Goal: Communication & Community: Answer question/provide support

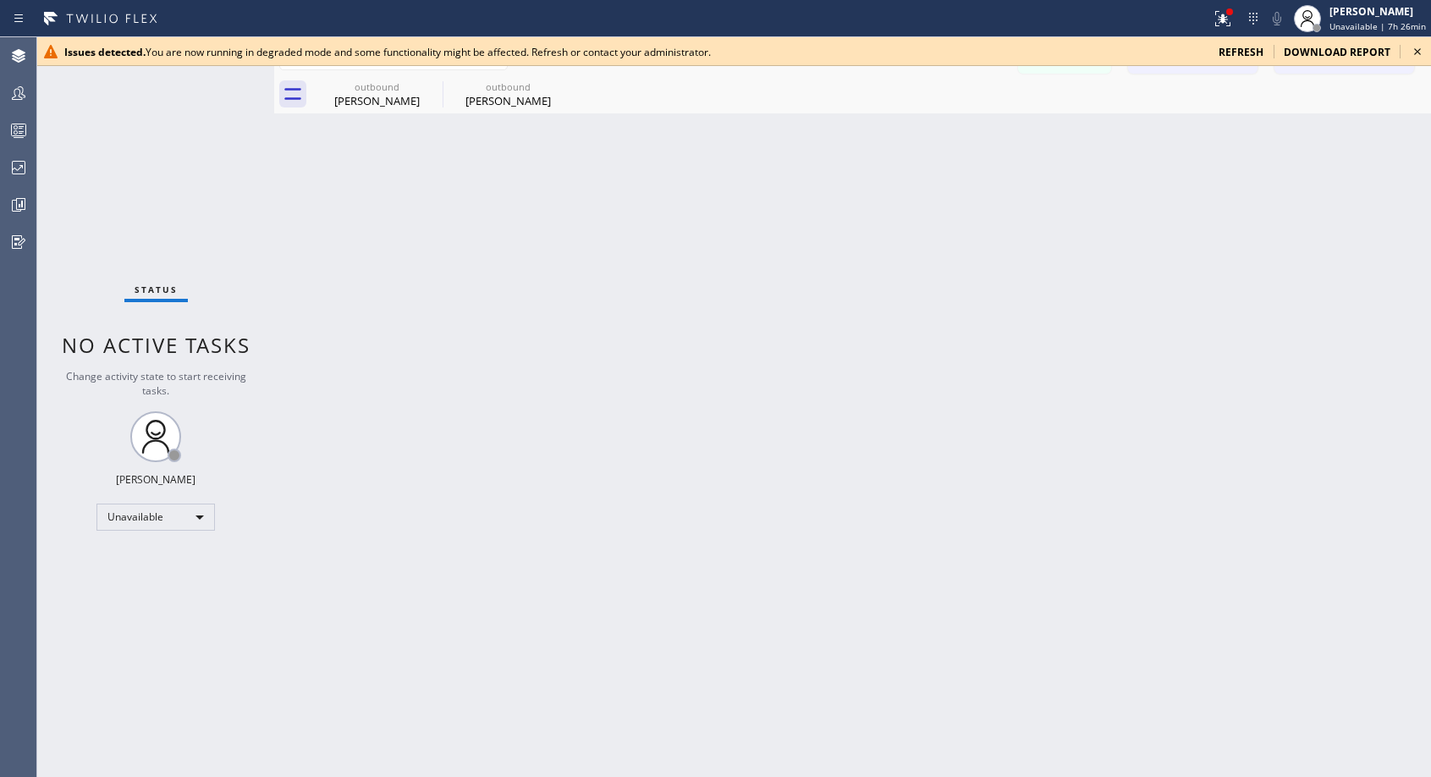
click at [1418, 52] on icon at bounding box center [1417, 51] width 20 height 20
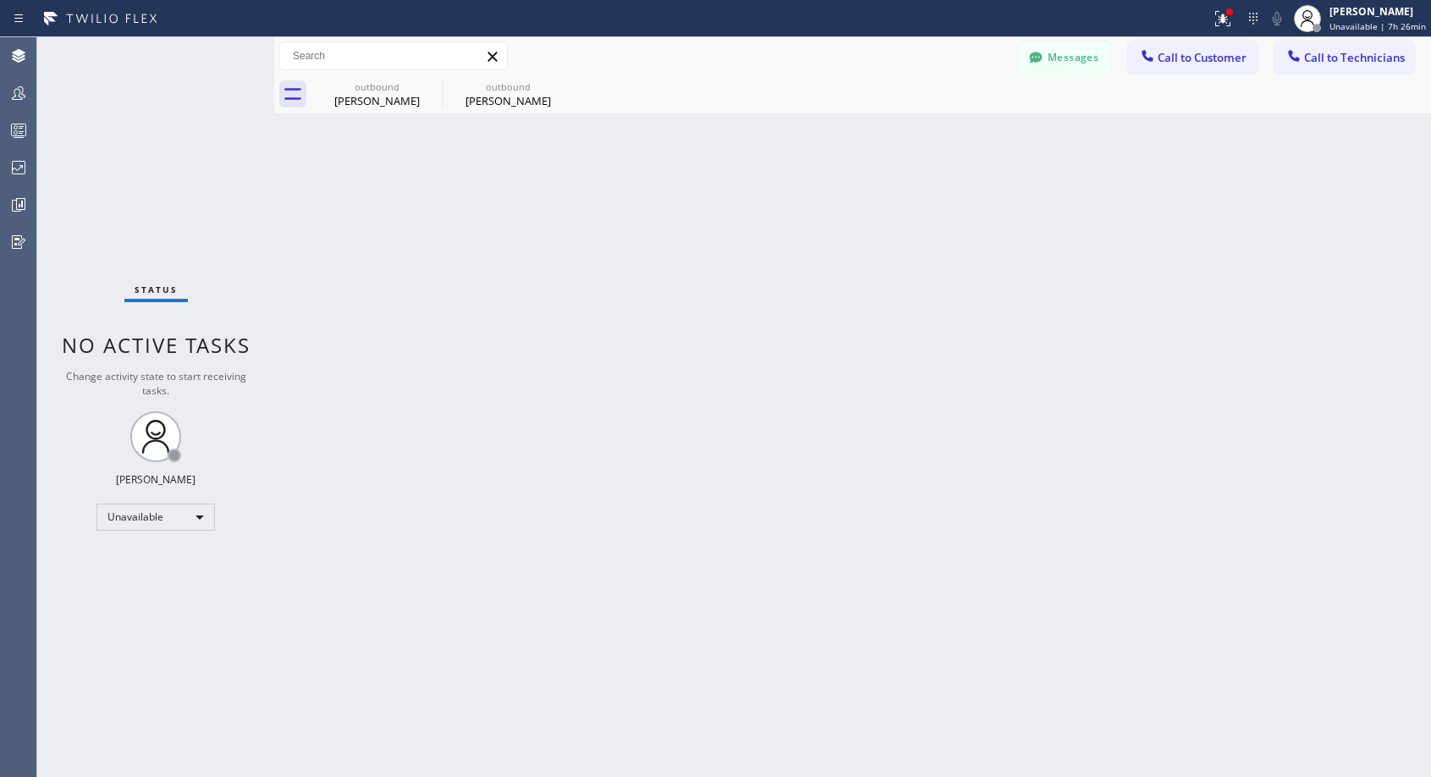
click at [1225, 65] on button "Call to Customer" at bounding box center [1192, 57] width 129 height 32
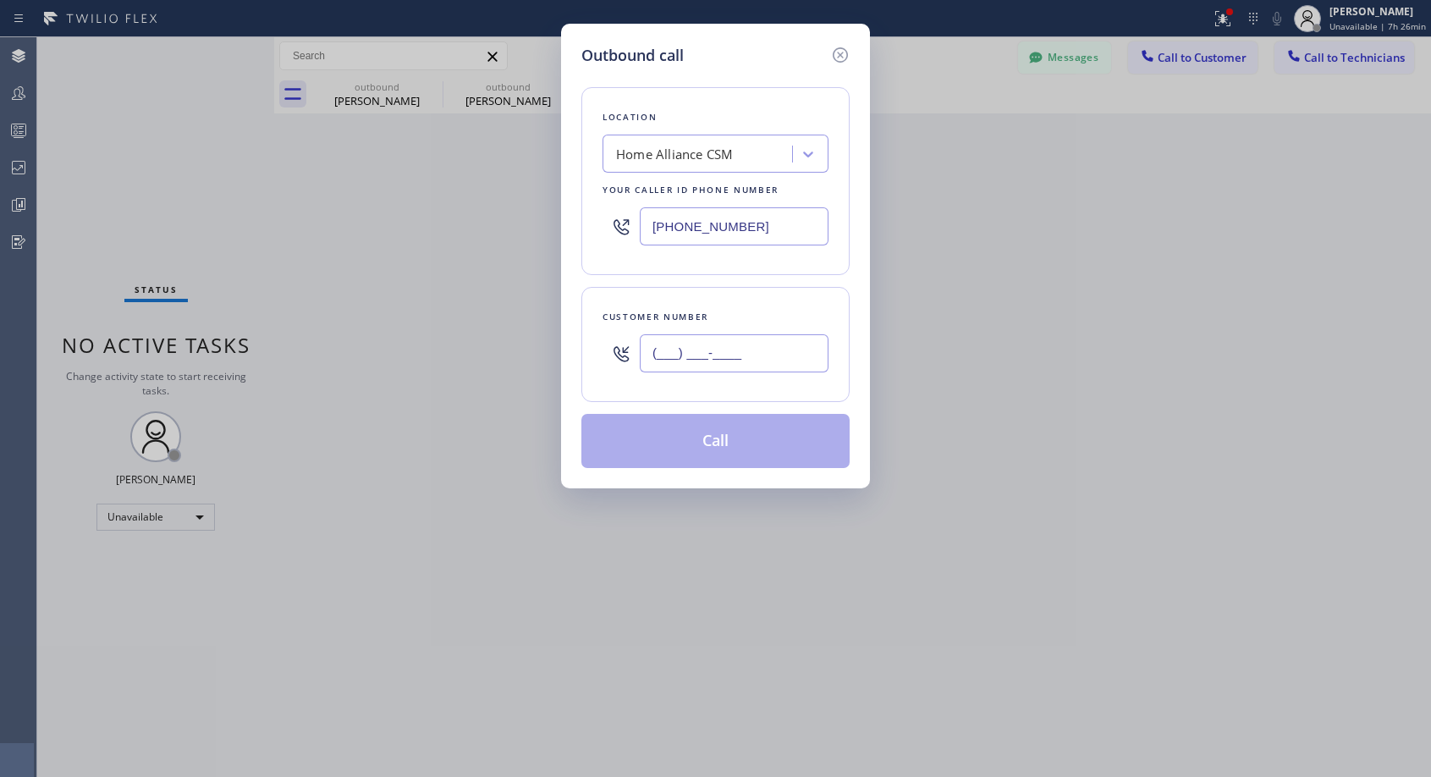
click at [748, 365] on input "(___) ___-____" at bounding box center [734, 353] width 189 height 38
paste input "858) 382-8893"
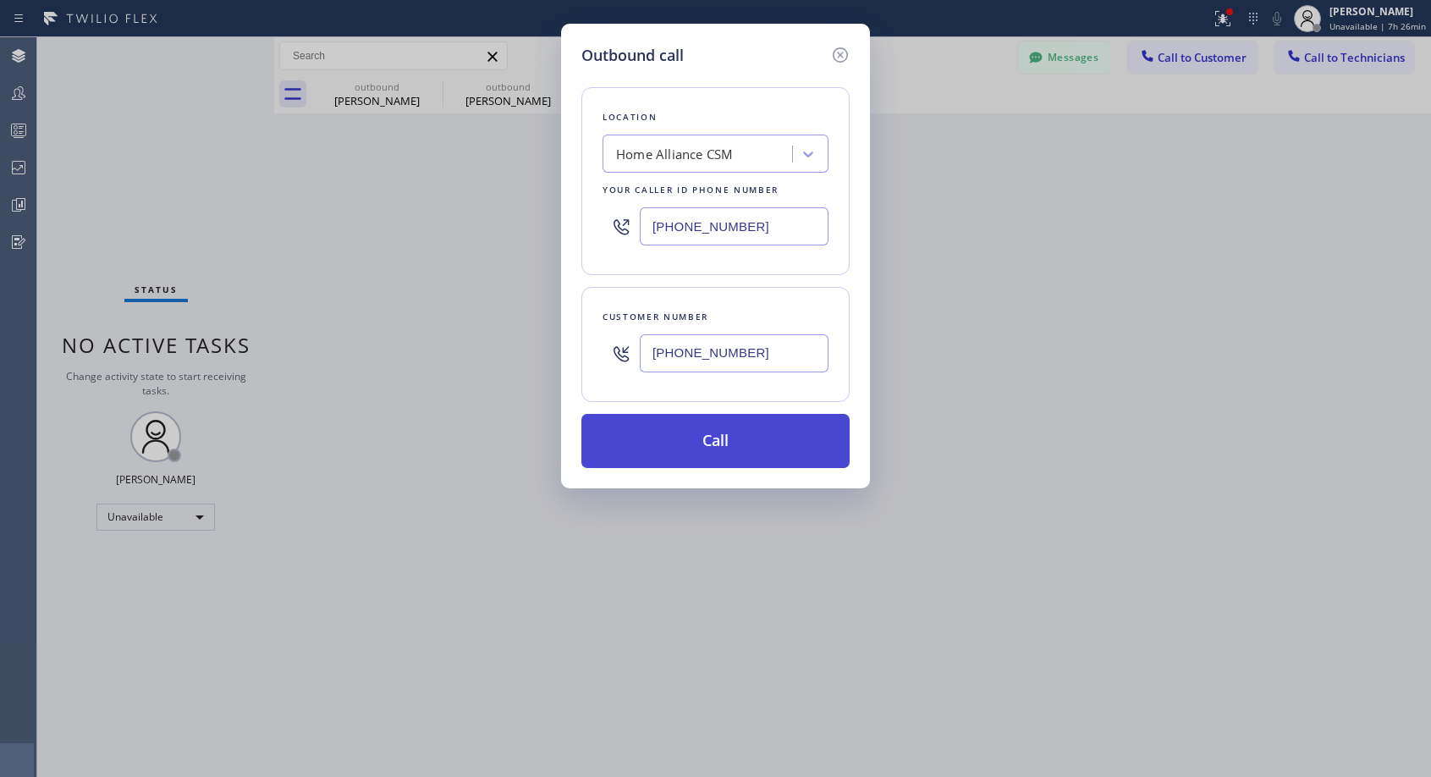
type input "[PHONE_NUMBER]"
click at [734, 448] on button "Call" at bounding box center [715, 441] width 268 height 54
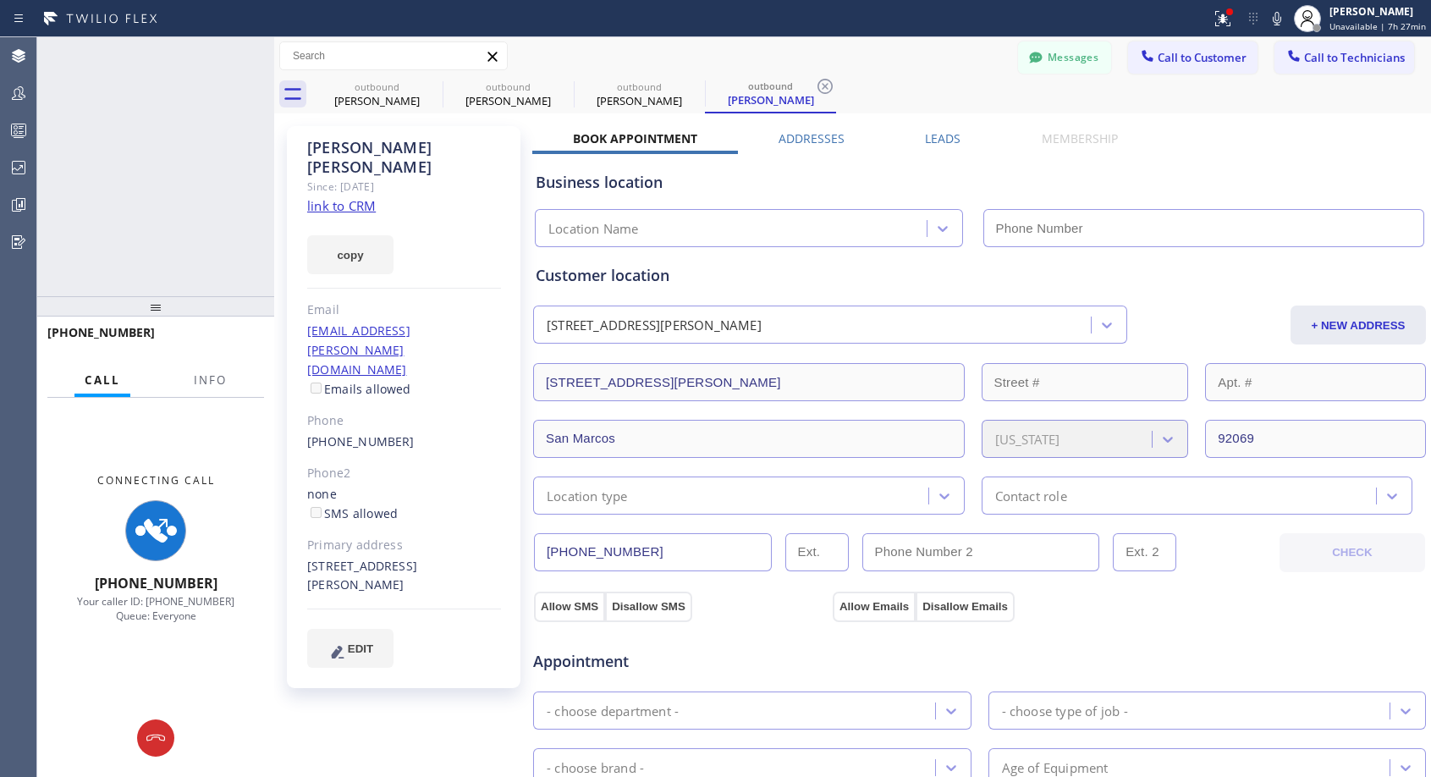
type input "[PHONE_NUMBER]"
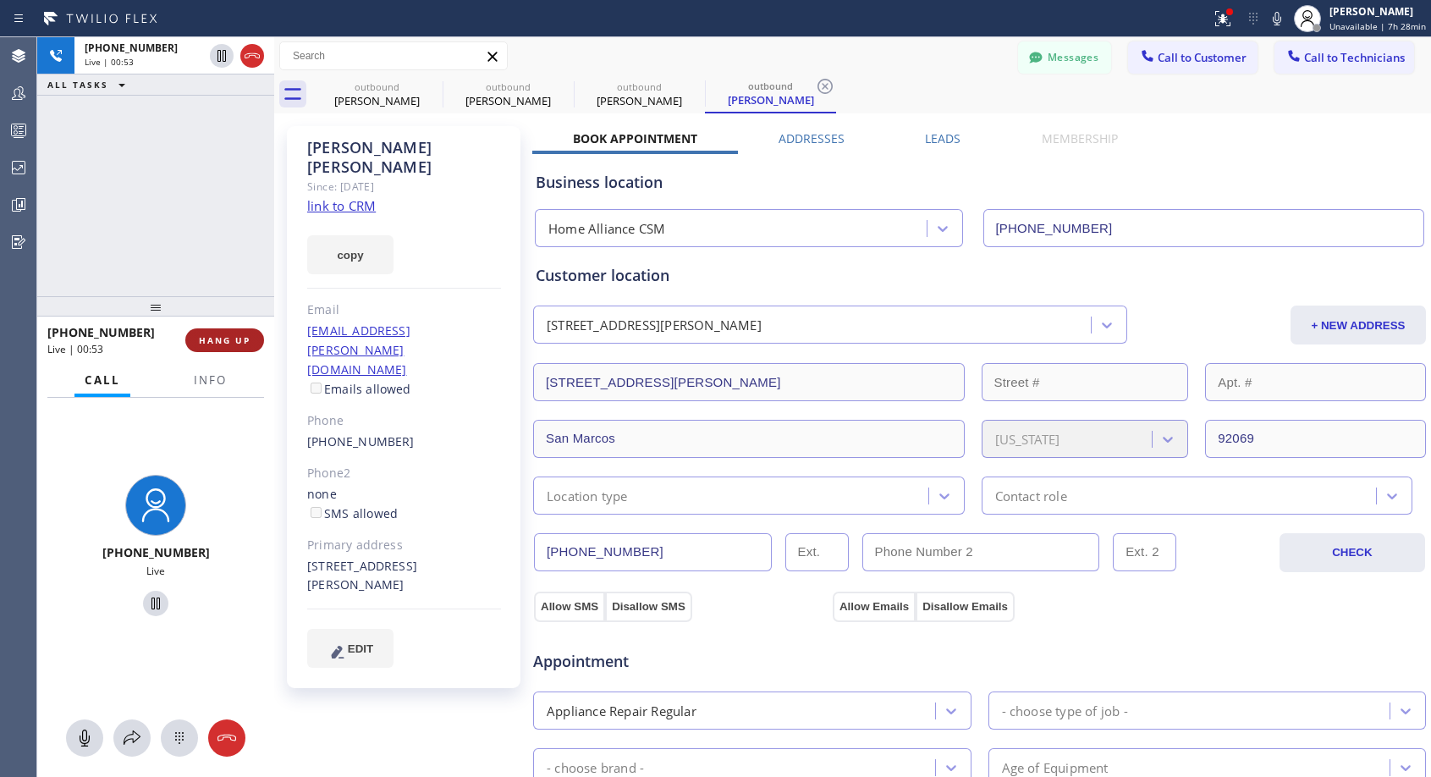
click at [229, 344] on span "HANG UP" at bounding box center [225, 340] width 52 height 12
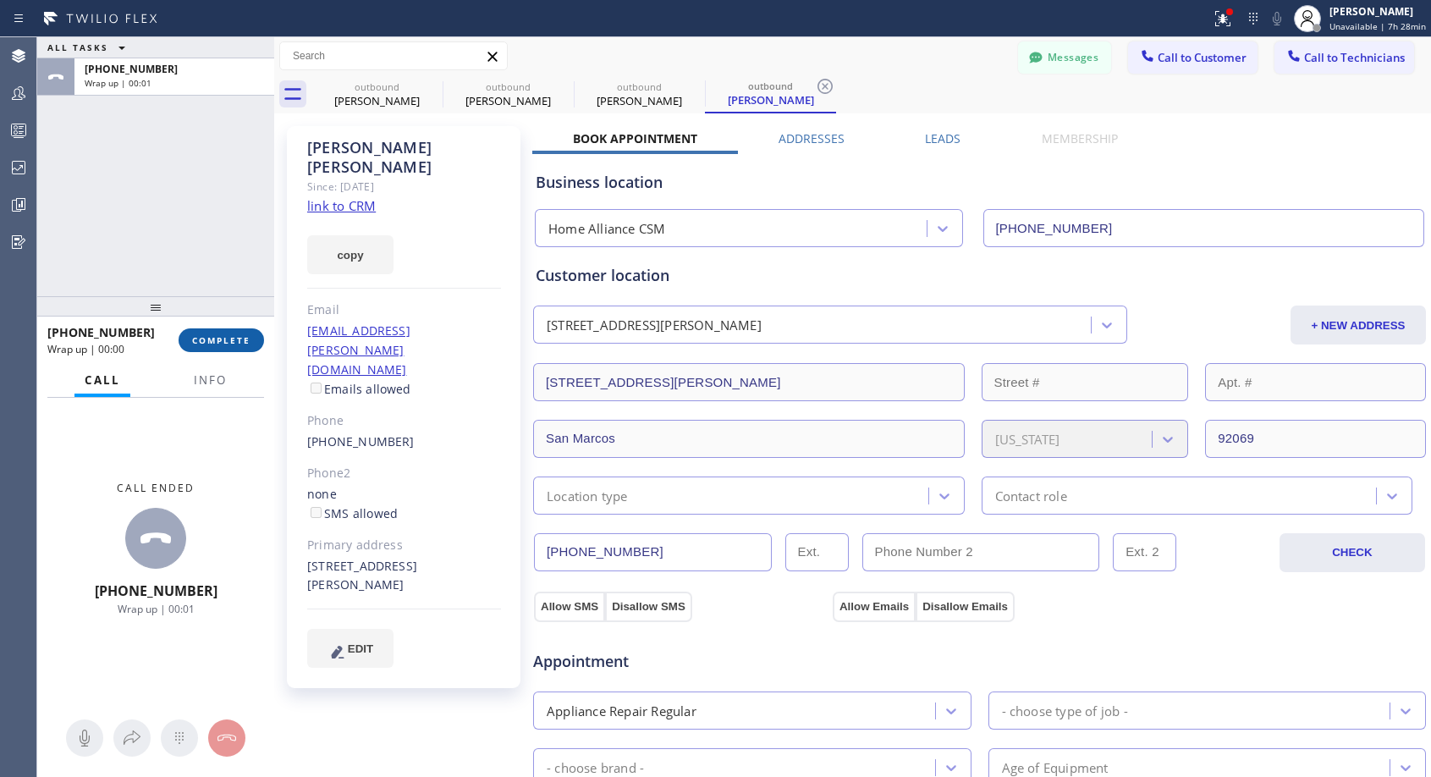
click at [229, 344] on span "COMPLETE" at bounding box center [221, 340] width 58 height 12
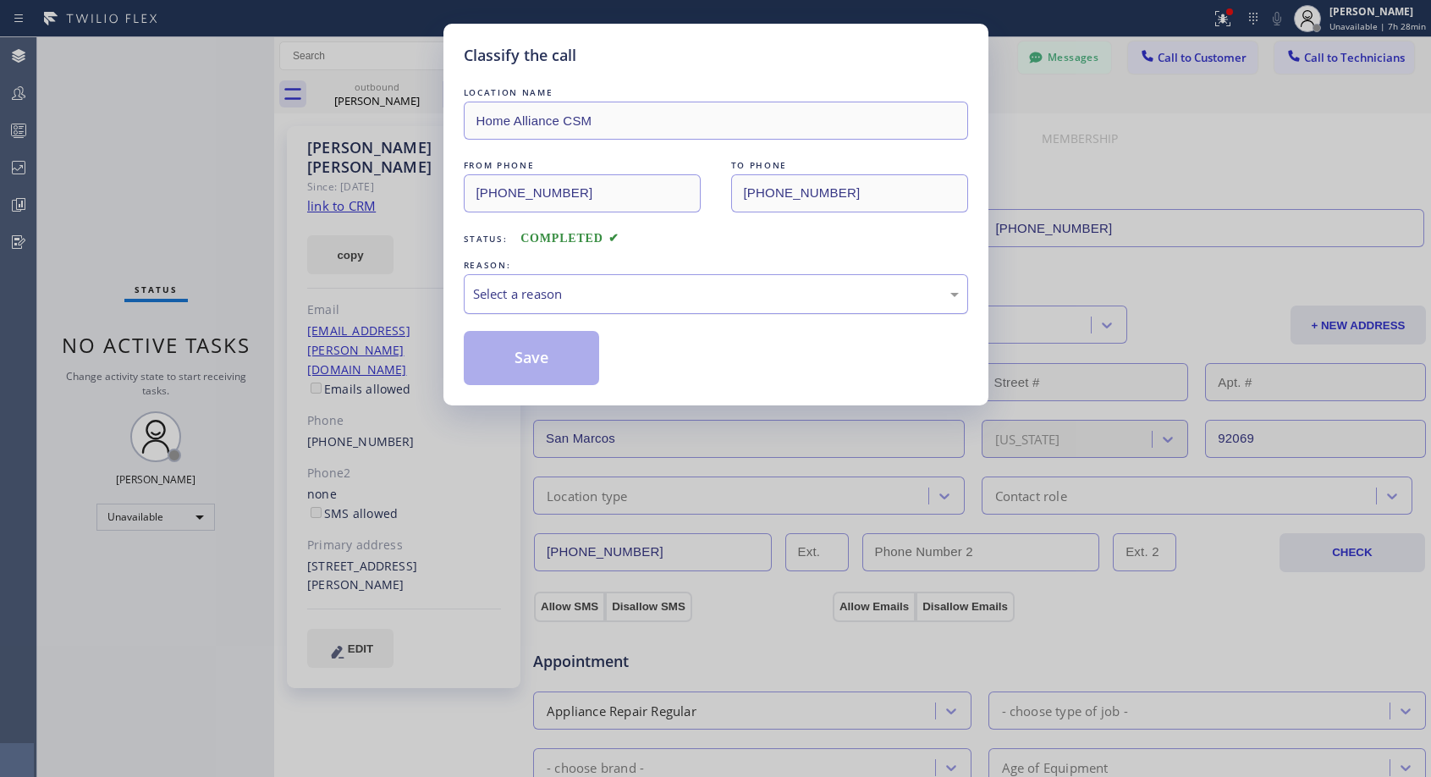
click at [554, 284] on div "Select a reason" at bounding box center [716, 293] width 486 height 19
click at [505, 353] on button "Save" at bounding box center [532, 358] width 136 height 54
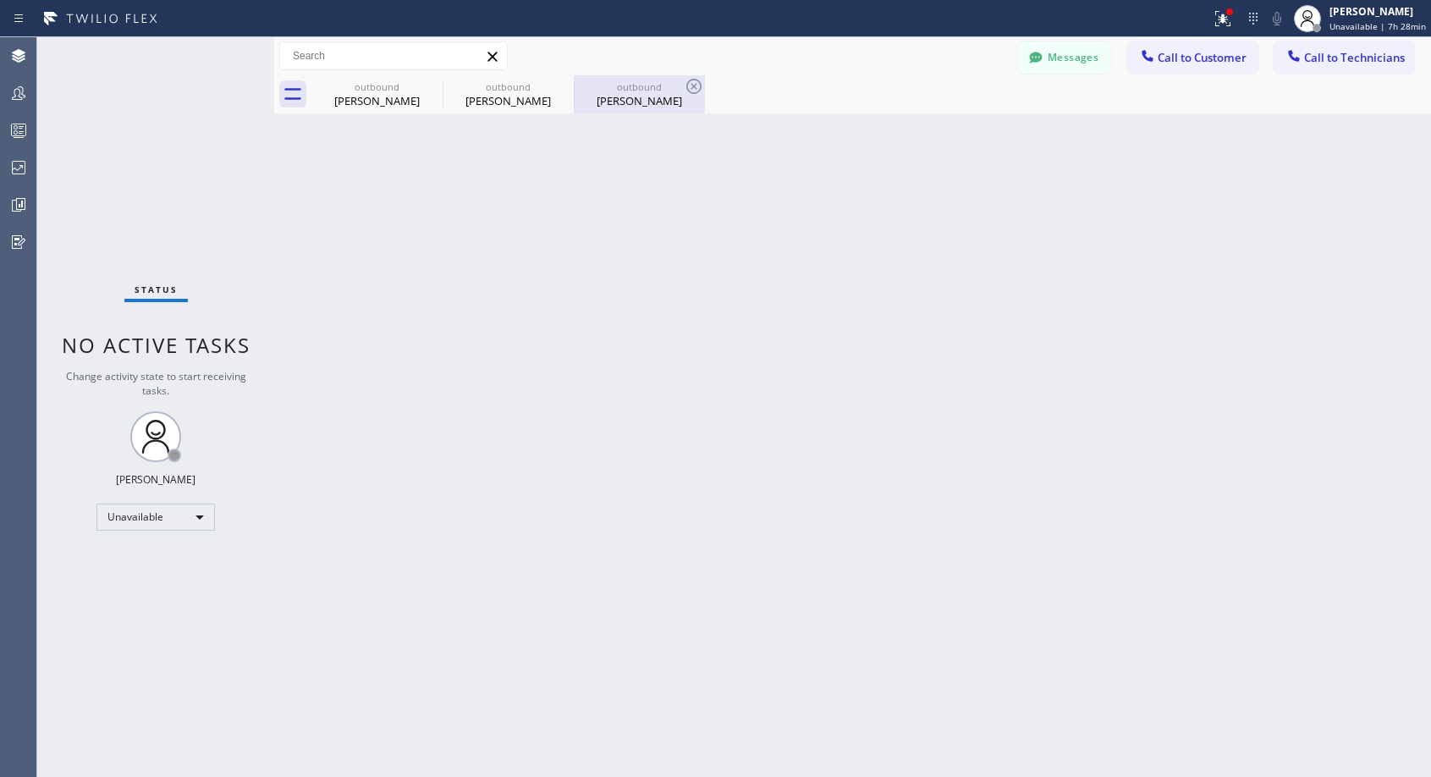
click at [627, 106] on div "[PERSON_NAME]" at bounding box center [639, 100] width 128 height 15
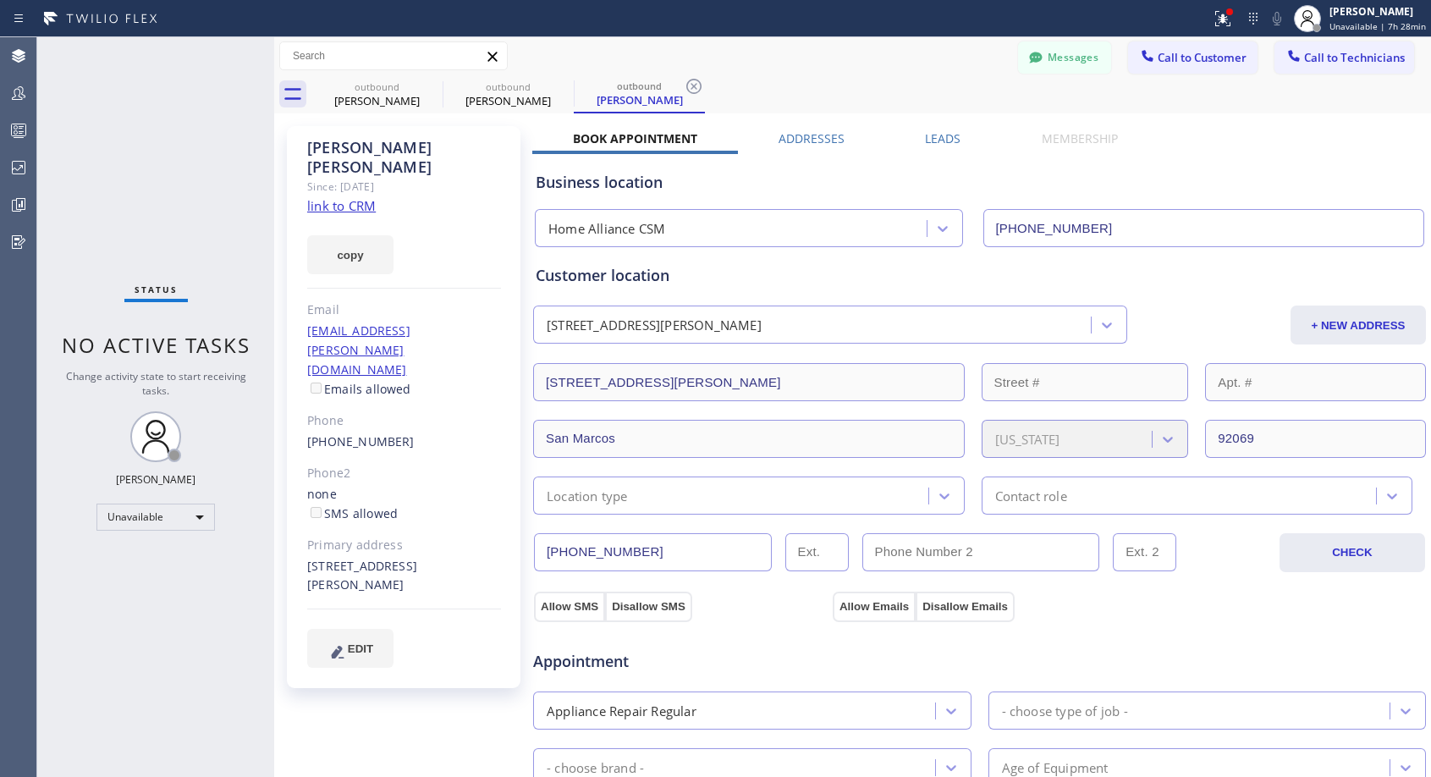
click at [423, 432] on div "[PHONE_NUMBER]" at bounding box center [404, 441] width 194 height 19
copy div "[PHONE_NUMBER]"
click at [1189, 60] on span "Call to Customer" at bounding box center [1201, 57] width 89 height 15
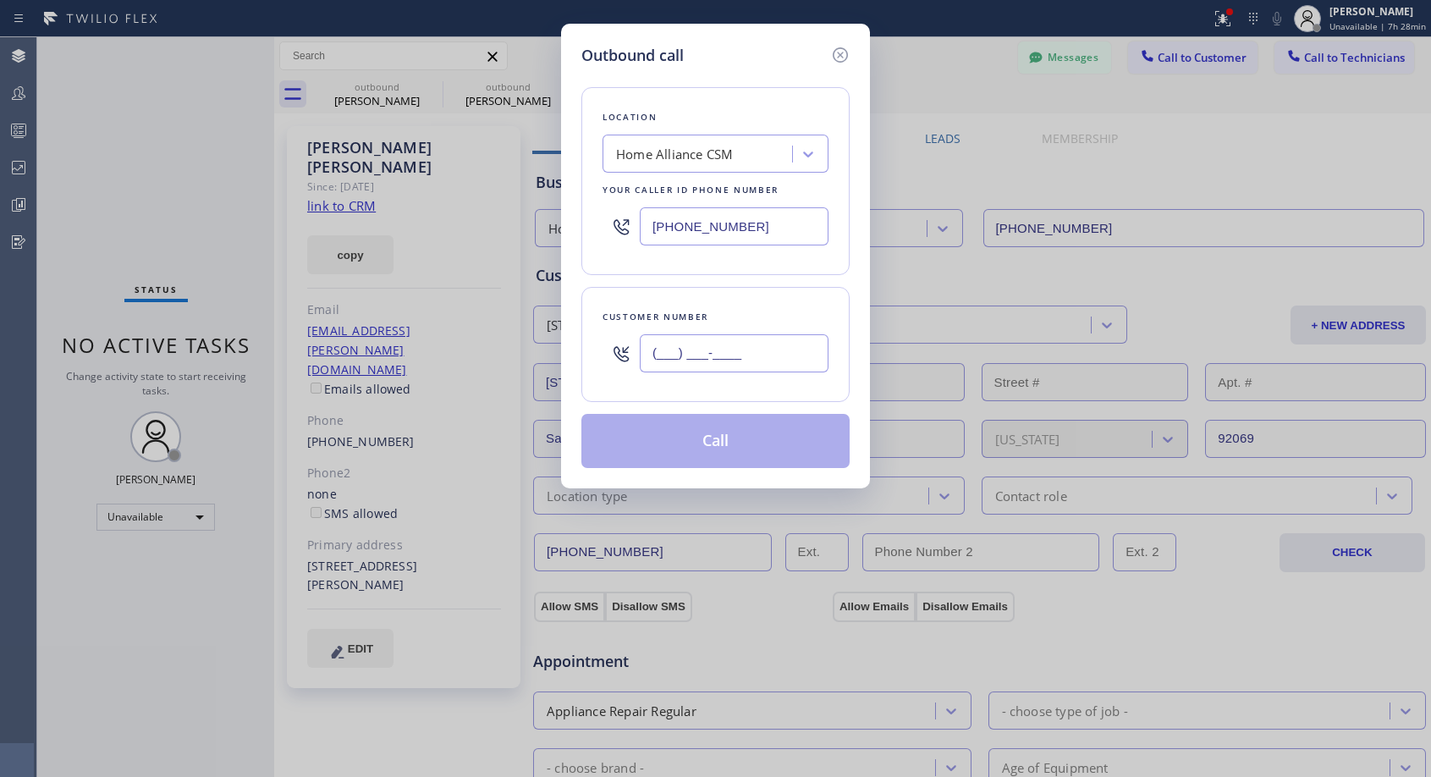
click at [802, 351] on input "(___) ___-____" at bounding box center [734, 353] width 189 height 38
paste input "858) 382-8893"
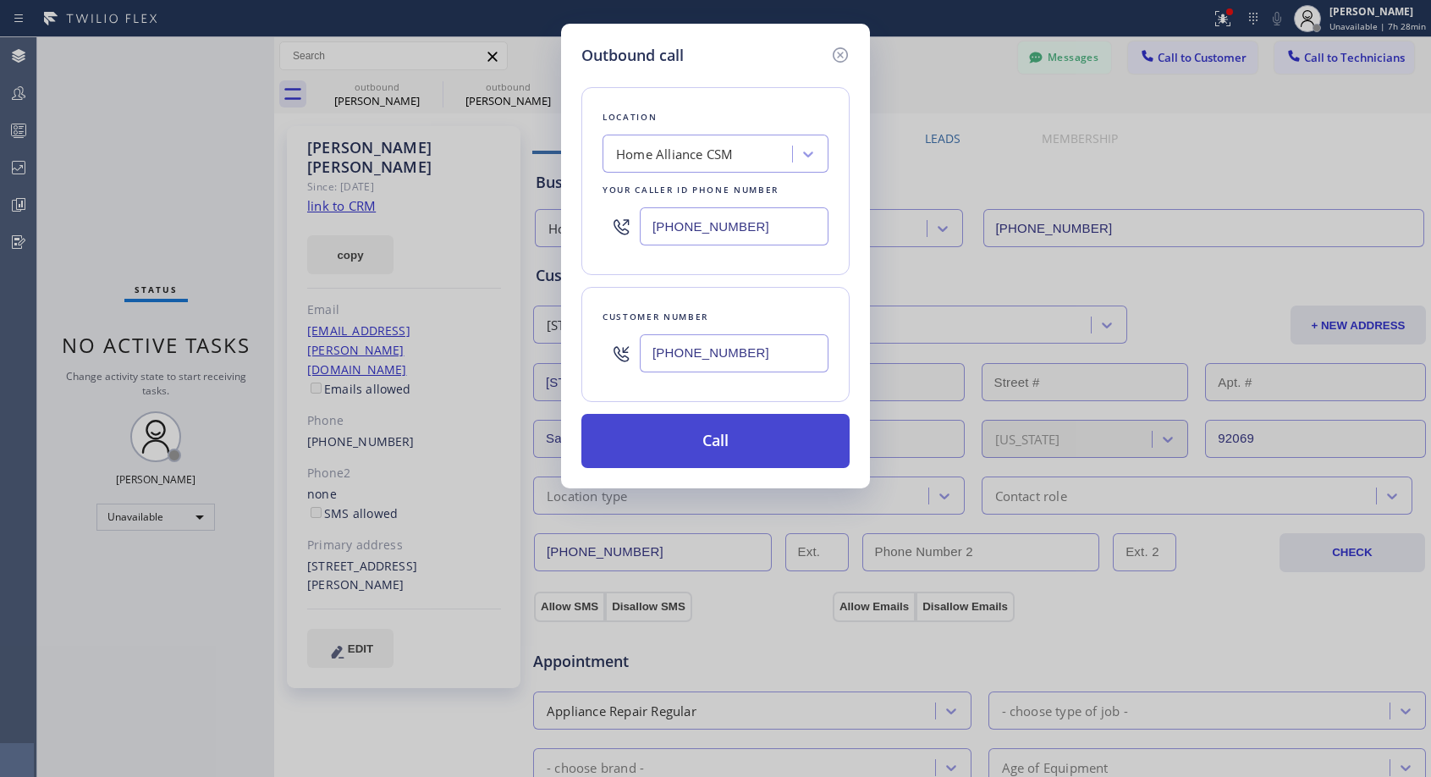
type input "[PHONE_NUMBER]"
click at [728, 439] on button "Call" at bounding box center [715, 441] width 268 height 54
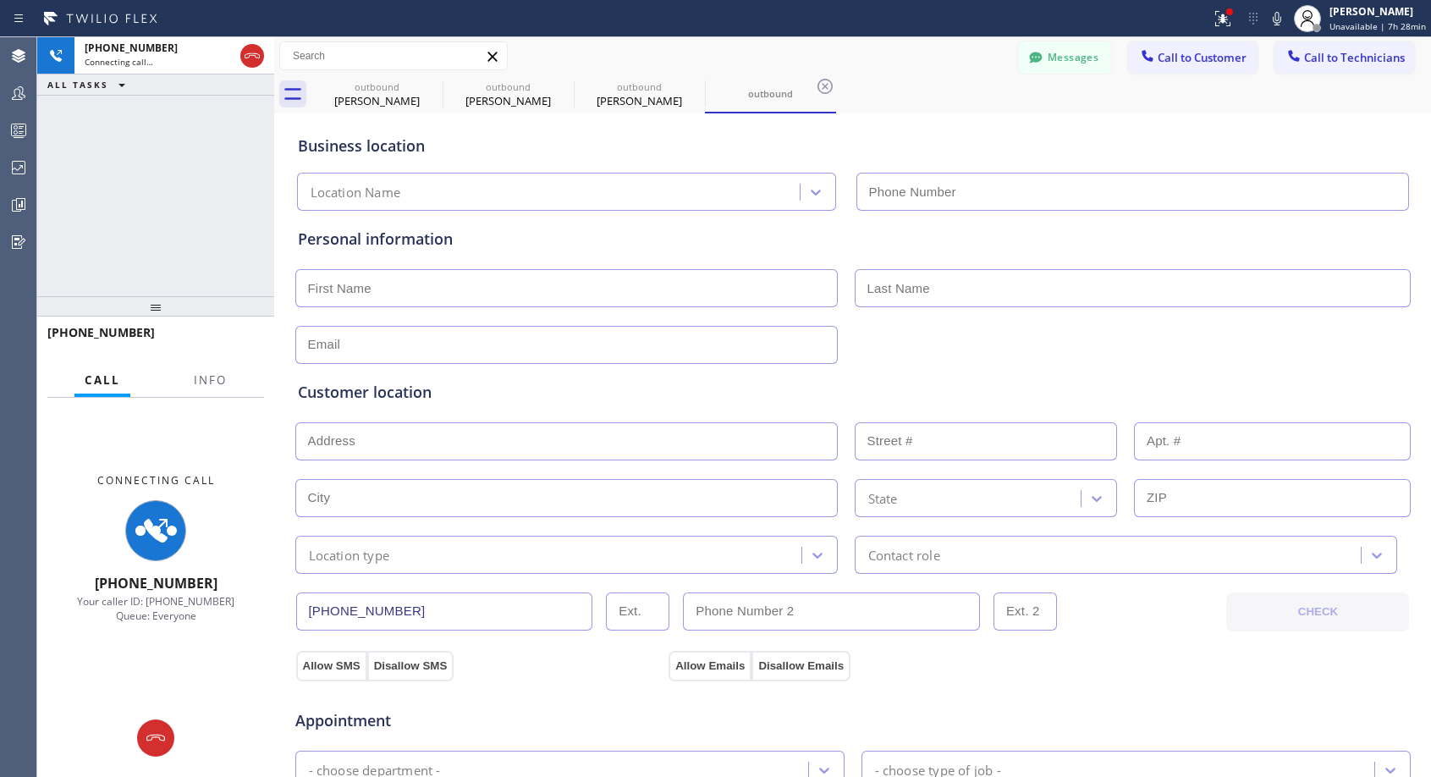
type input "[PHONE_NUMBER]"
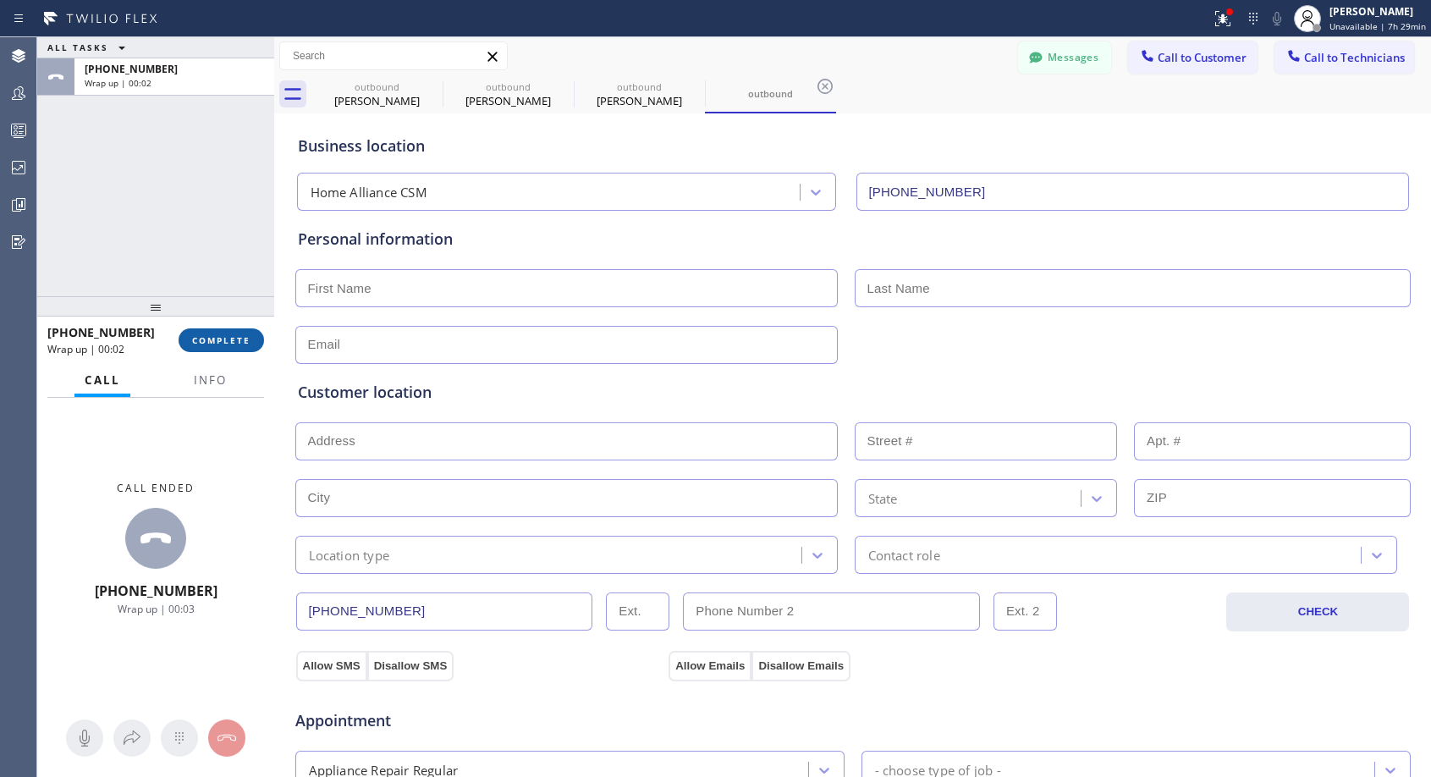
click at [236, 341] on span "COMPLETE" at bounding box center [221, 340] width 58 height 12
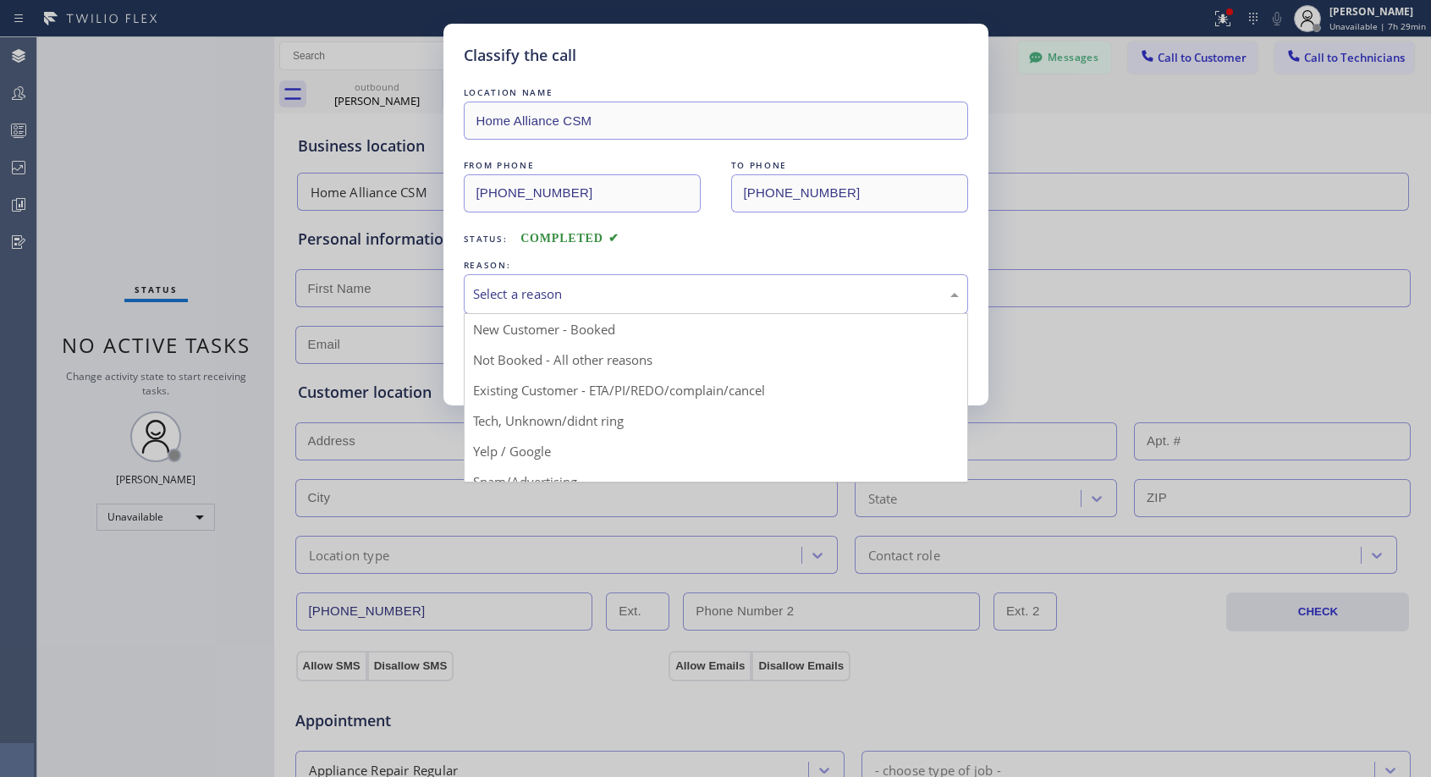
click at [618, 299] on div "Select a reason" at bounding box center [716, 293] width 486 height 19
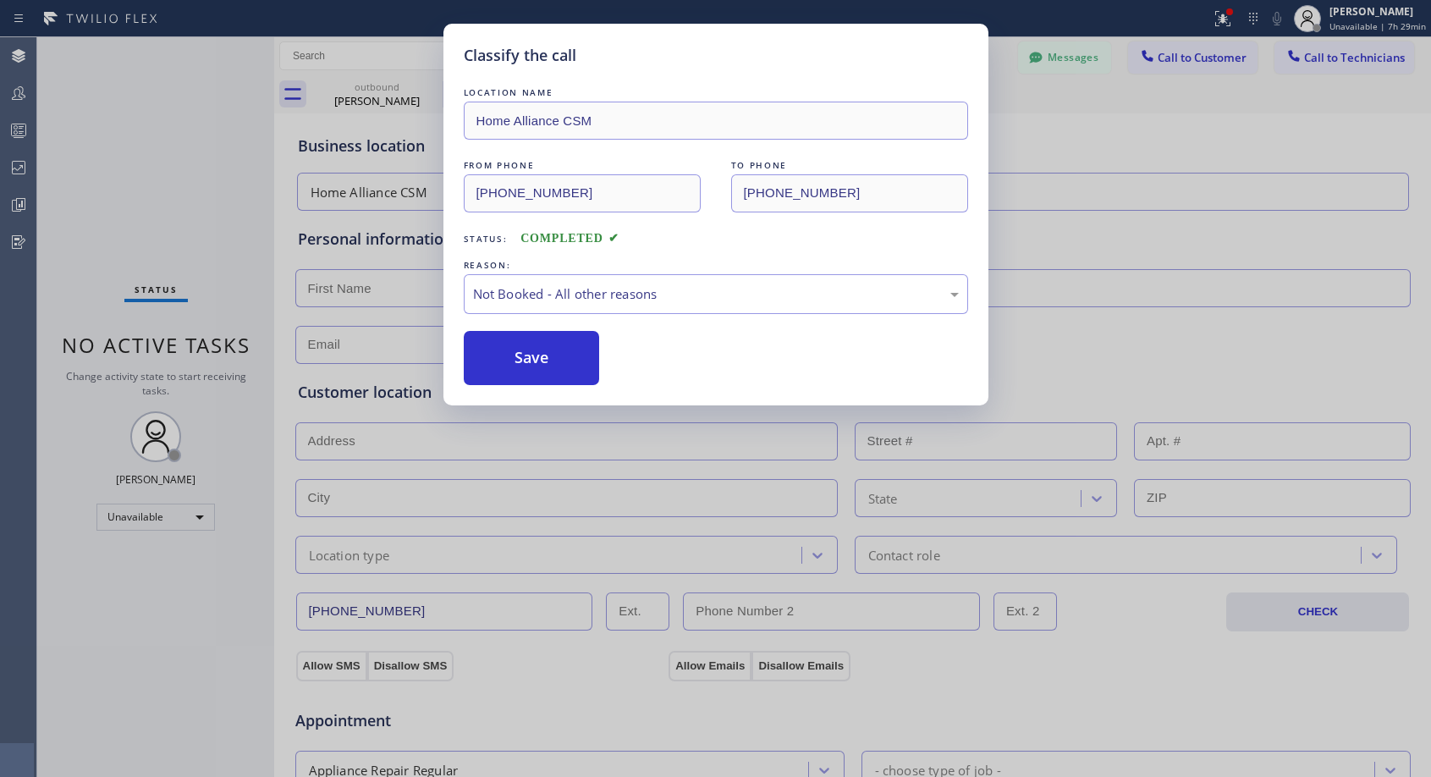
click at [557, 357] on button "Save" at bounding box center [532, 358] width 136 height 54
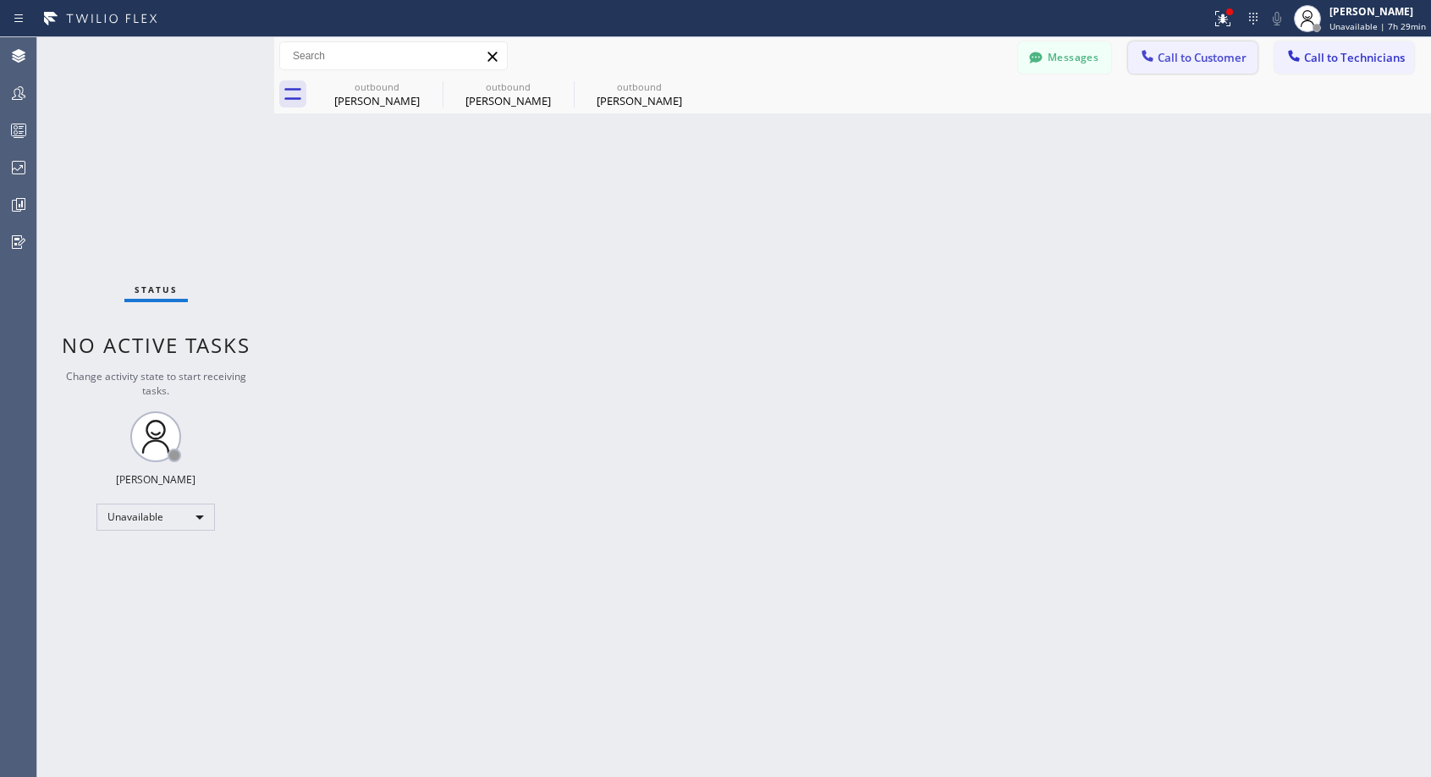
click at [1168, 58] on span "Call to Customer" at bounding box center [1201, 57] width 89 height 15
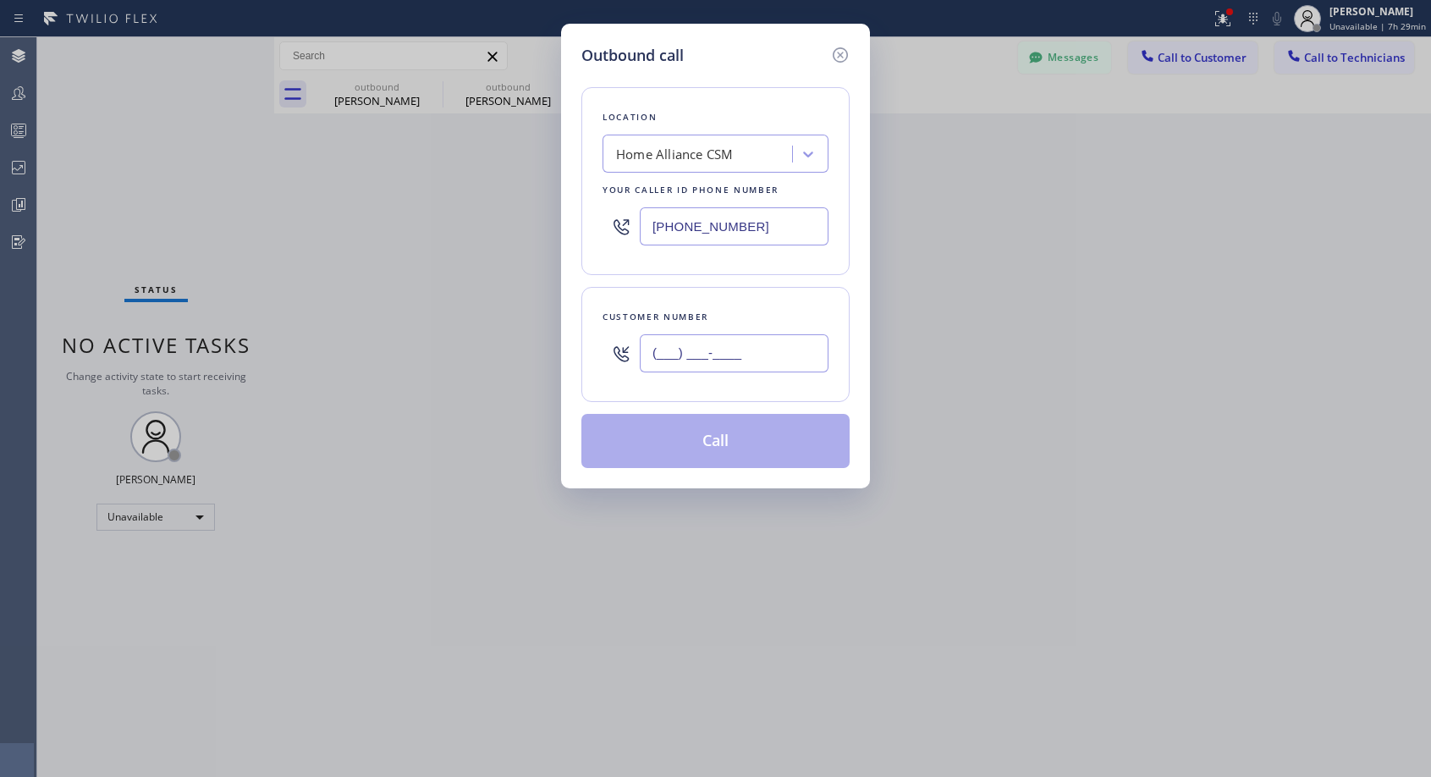
click at [744, 360] on input "(___) ___-____" at bounding box center [734, 353] width 189 height 38
paste input "858) 382-8893"
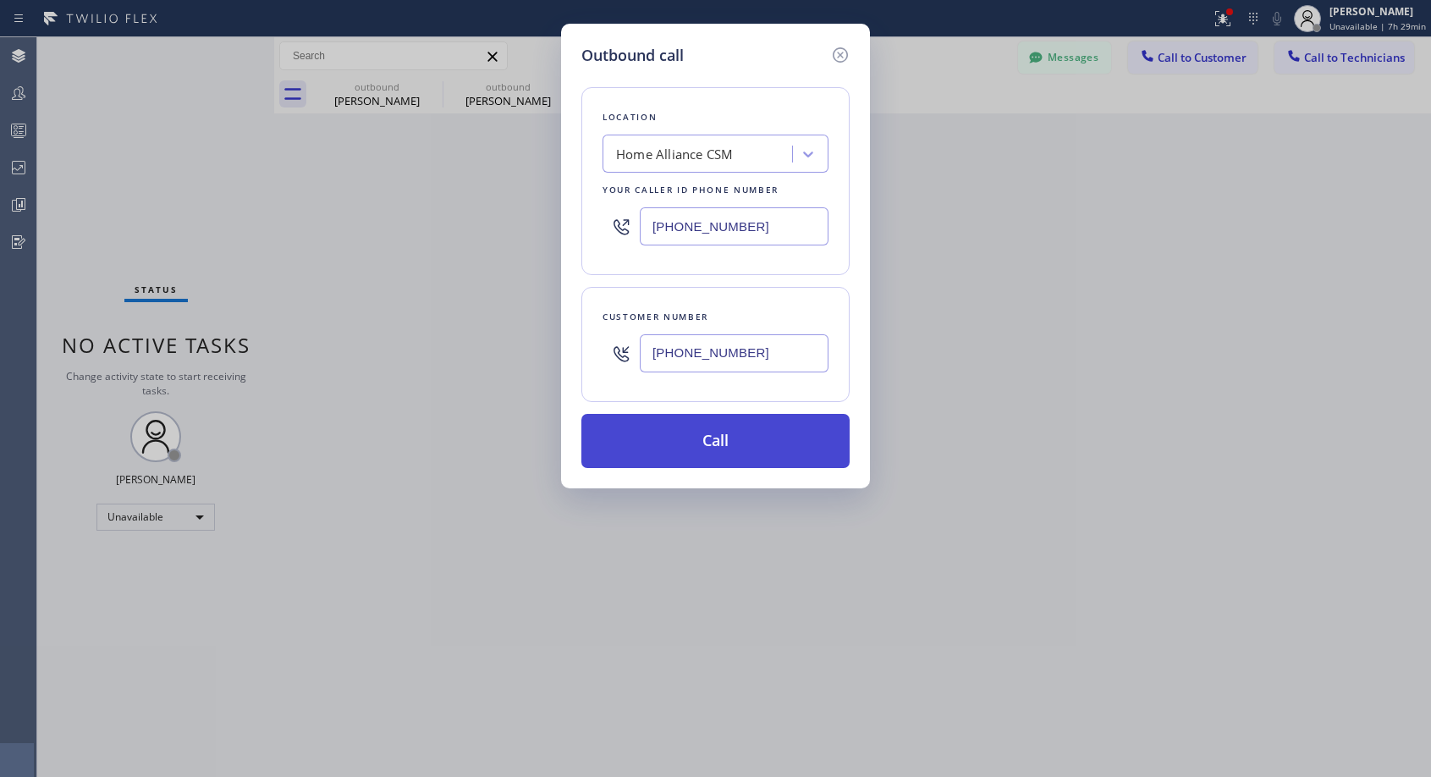
type input "[PHONE_NUMBER]"
click at [751, 430] on button "Call" at bounding box center [715, 441] width 268 height 54
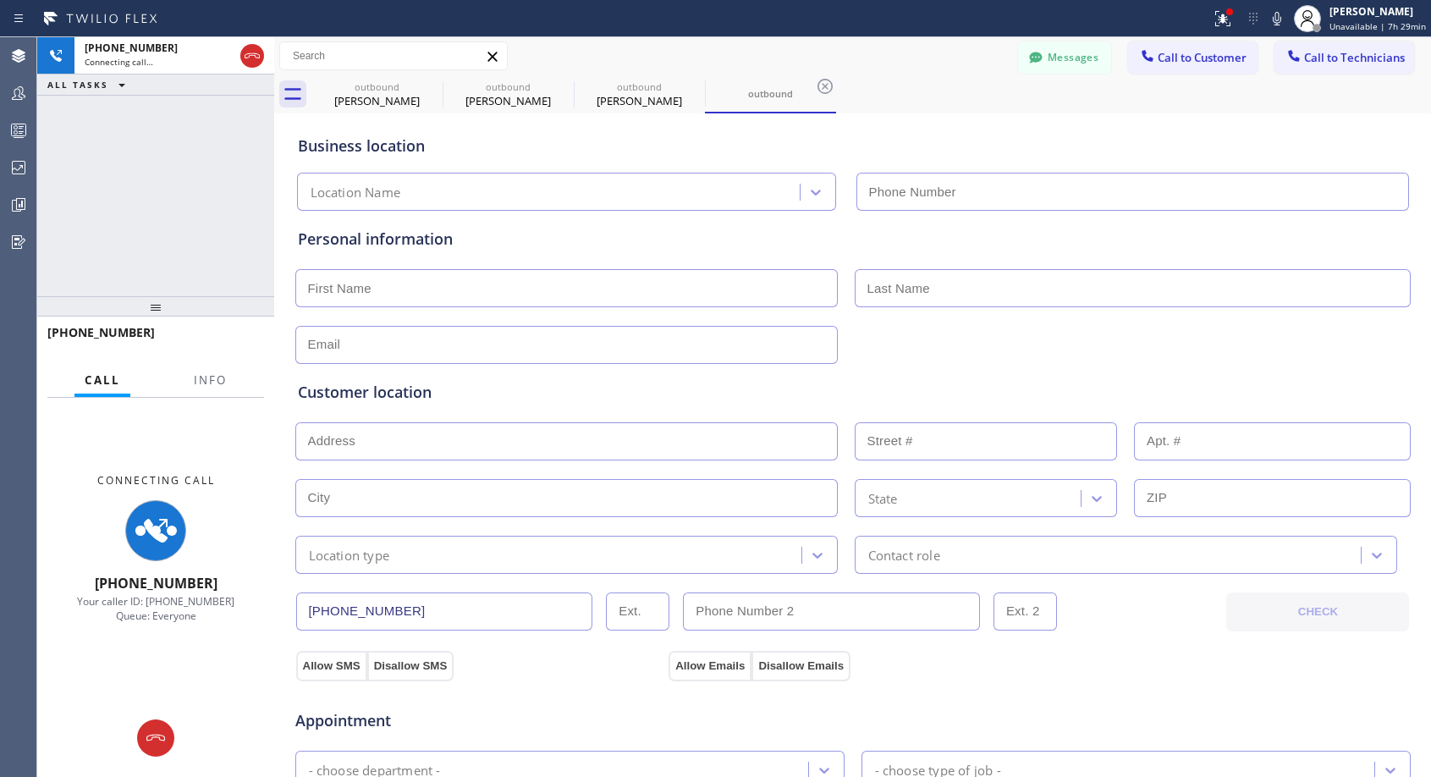
type input "[PHONE_NUMBER]"
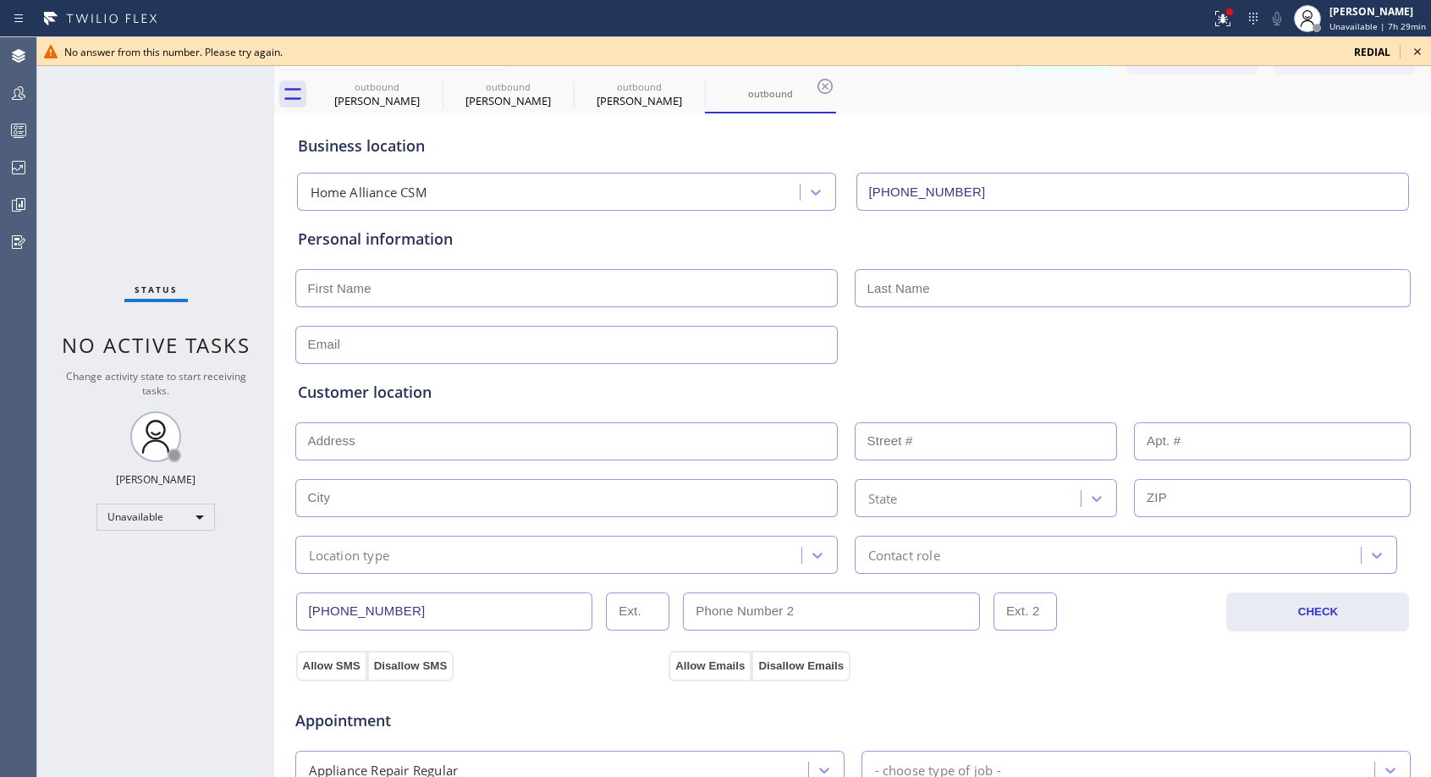
click at [1423, 47] on icon at bounding box center [1417, 51] width 20 height 20
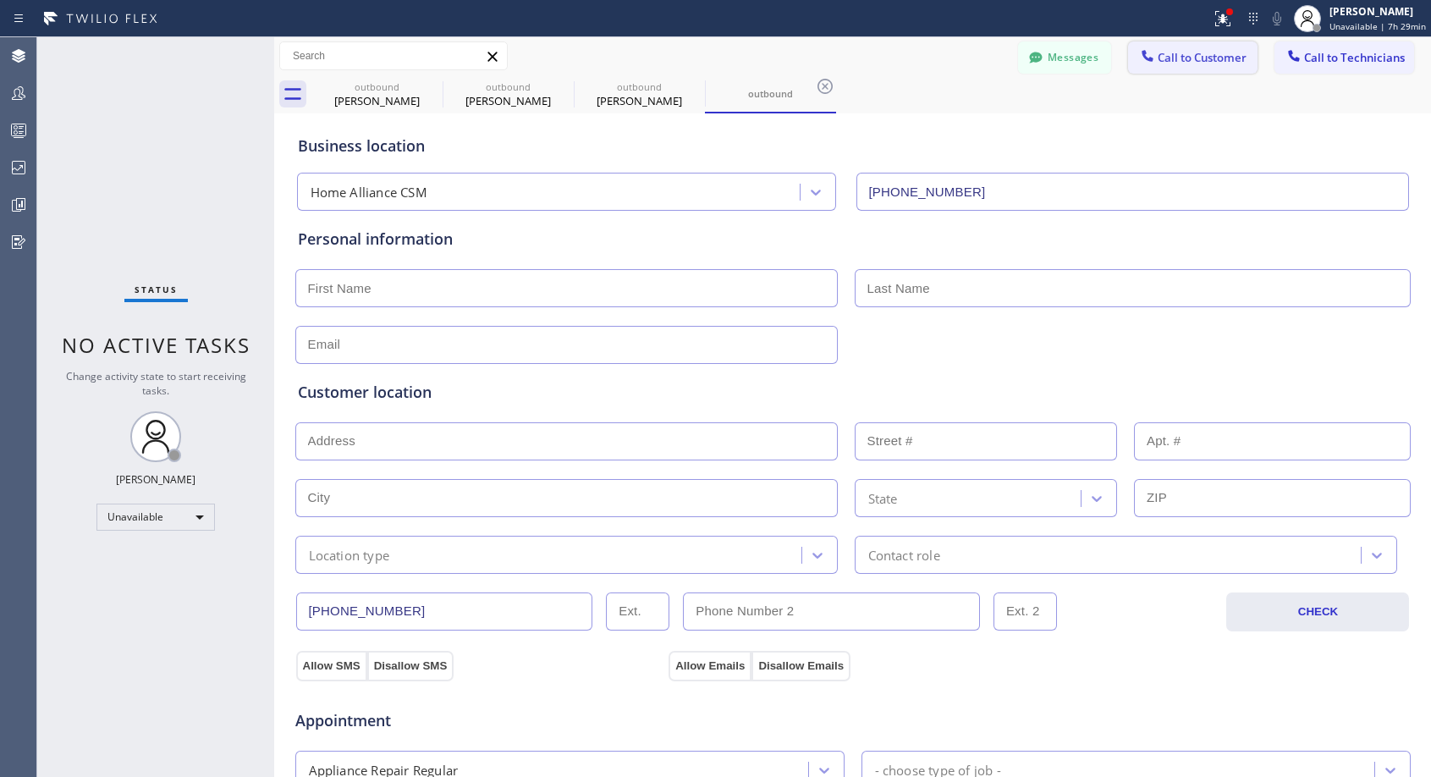
click at [1190, 64] on span "Call to Customer" at bounding box center [1201, 57] width 89 height 15
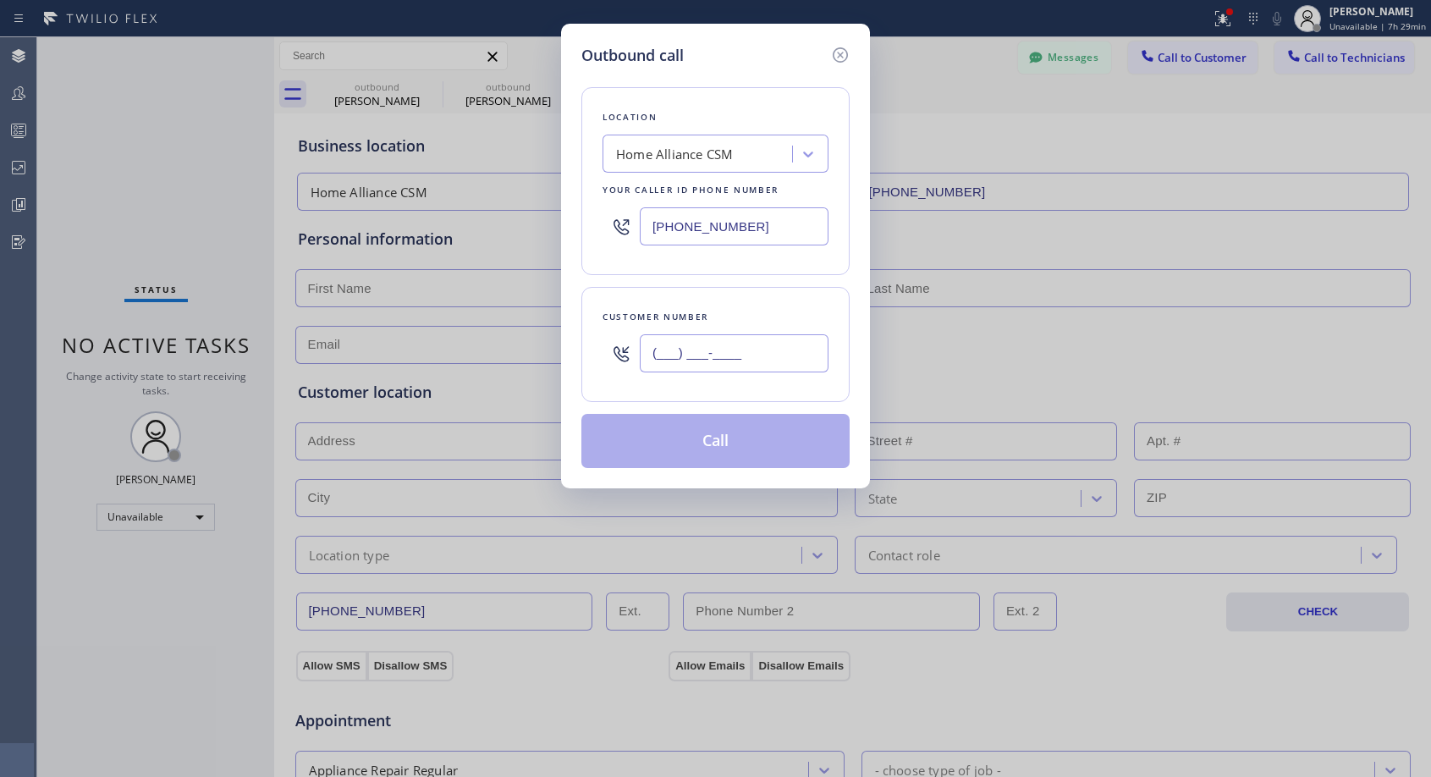
click at [783, 358] on input "(___) ___-____" at bounding box center [734, 353] width 189 height 38
paste input "858) 382-8893"
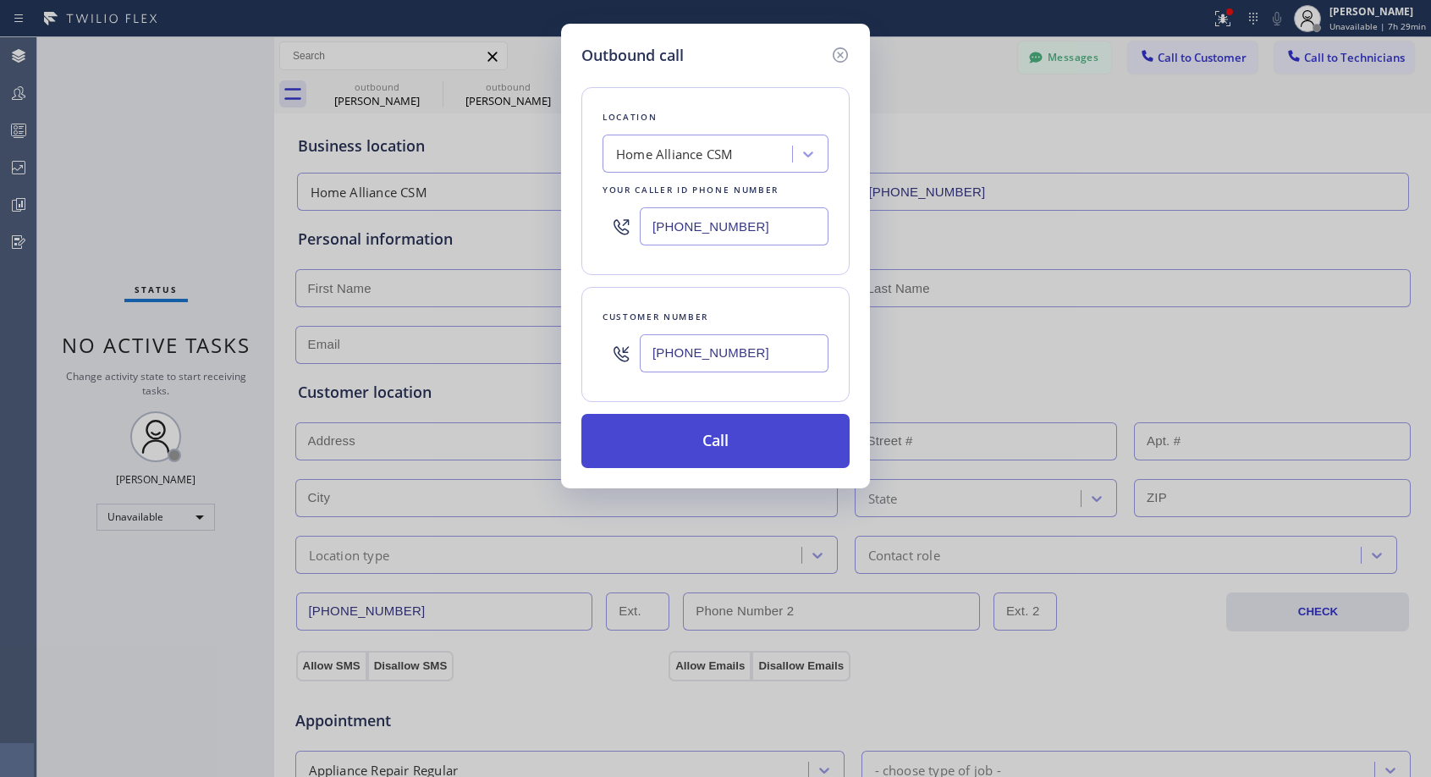
type input "[PHONE_NUMBER]"
click at [722, 434] on button "Call" at bounding box center [715, 441] width 268 height 54
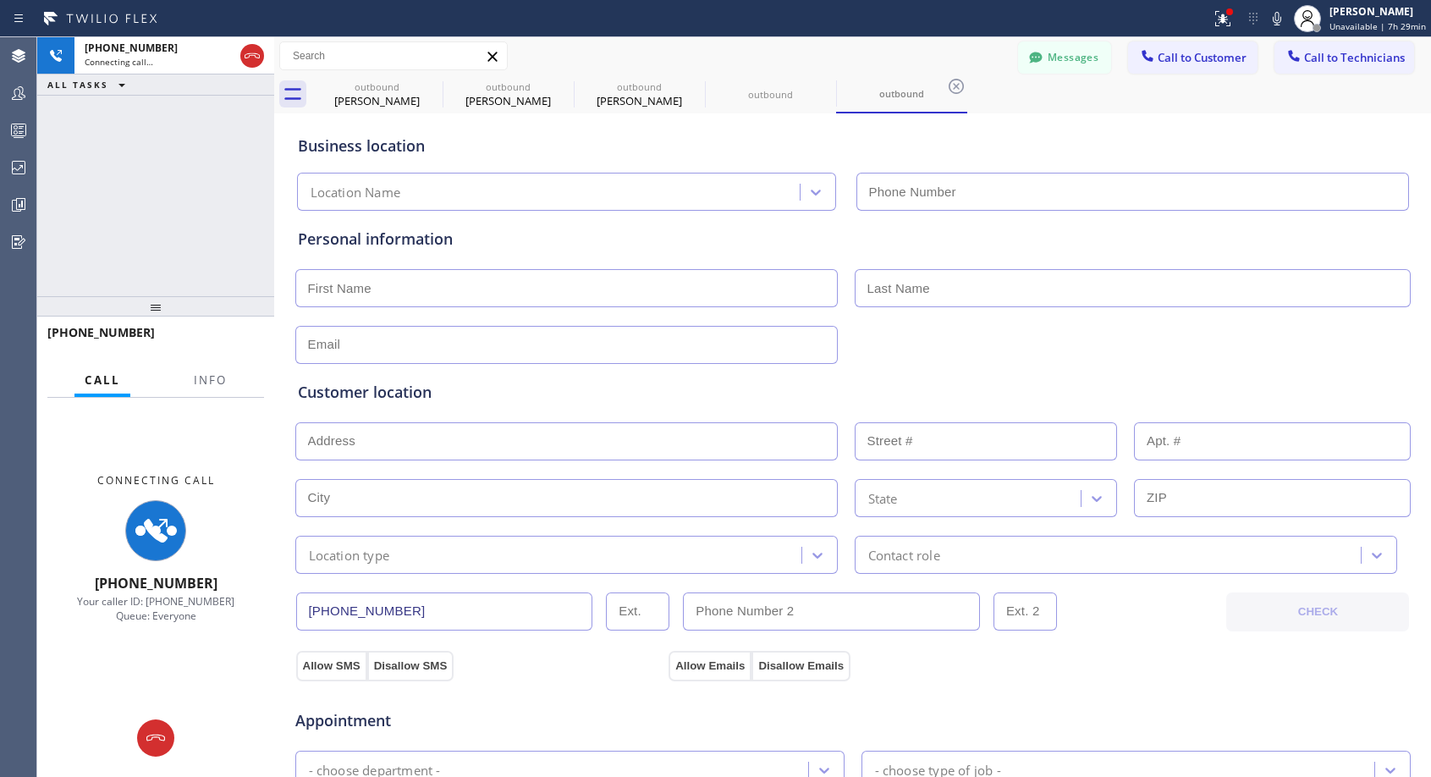
type input "[PHONE_NUMBER]"
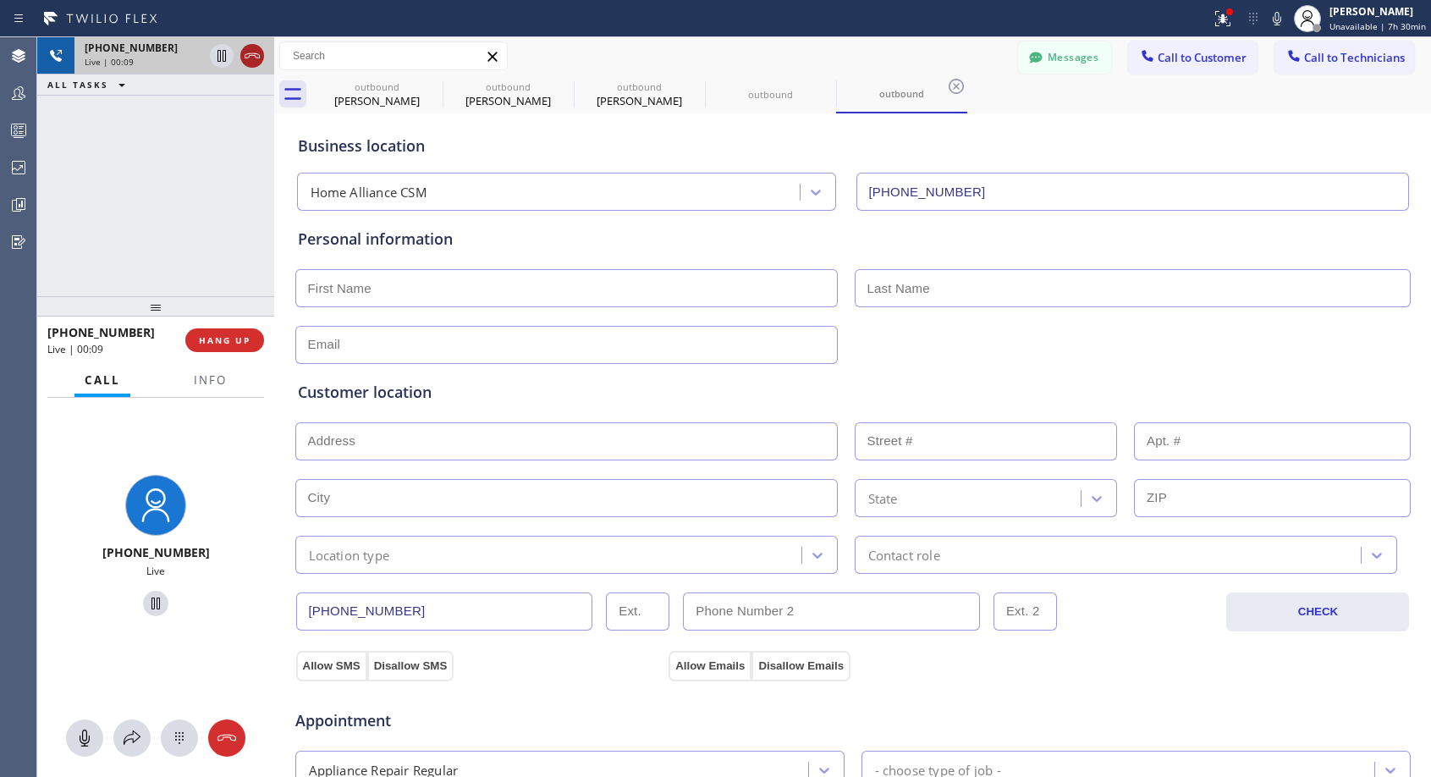
click at [246, 57] on icon at bounding box center [252, 56] width 20 height 20
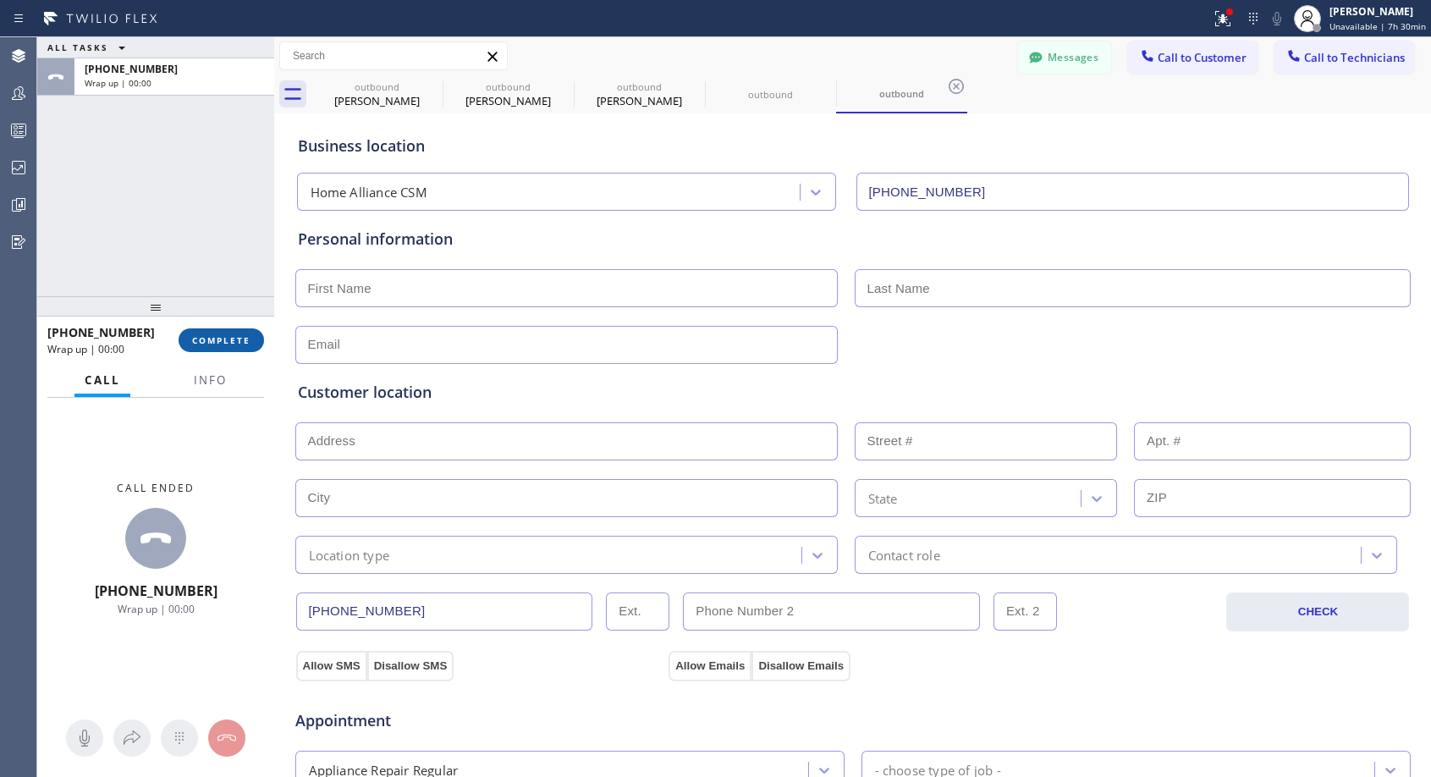
click at [240, 348] on button "COMPLETE" at bounding box center [221, 340] width 85 height 24
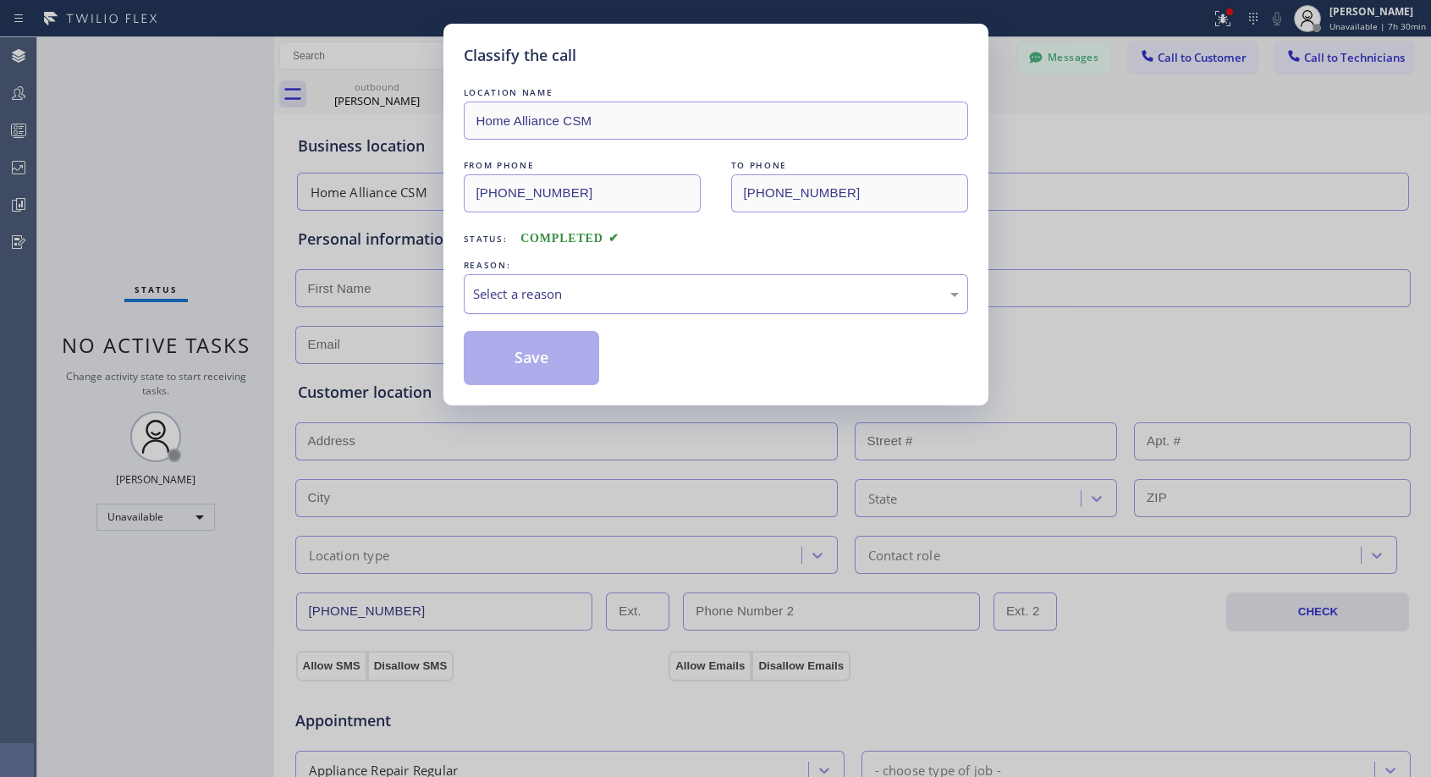
click at [522, 294] on div "Select a reason" at bounding box center [716, 293] width 486 height 19
click at [496, 359] on button "Save" at bounding box center [532, 358] width 136 height 54
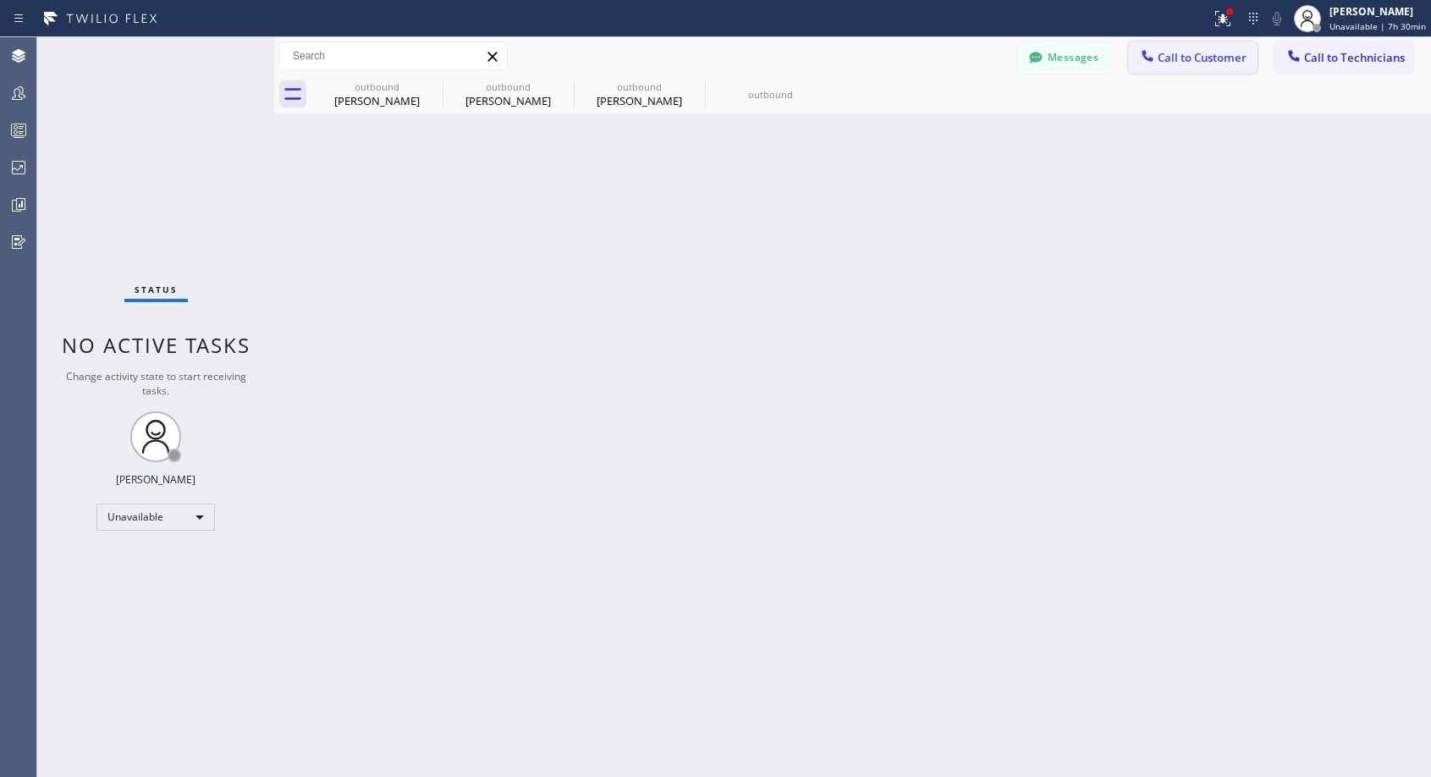
click at [1204, 54] on span "Call to Customer" at bounding box center [1201, 57] width 89 height 15
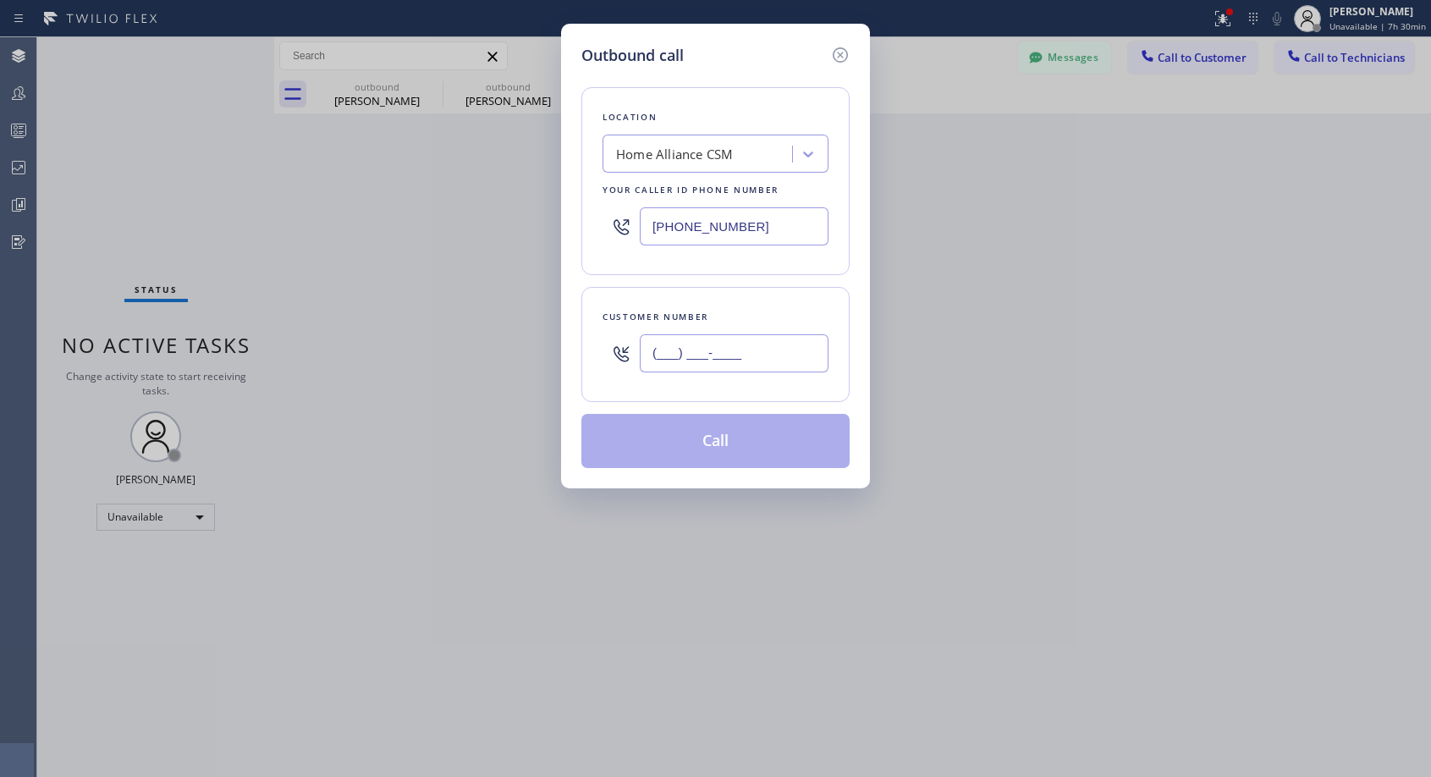
click at [787, 344] on input "(___) ___-____" at bounding box center [734, 353] width 189 height 38
paste input "858) 382-8893"
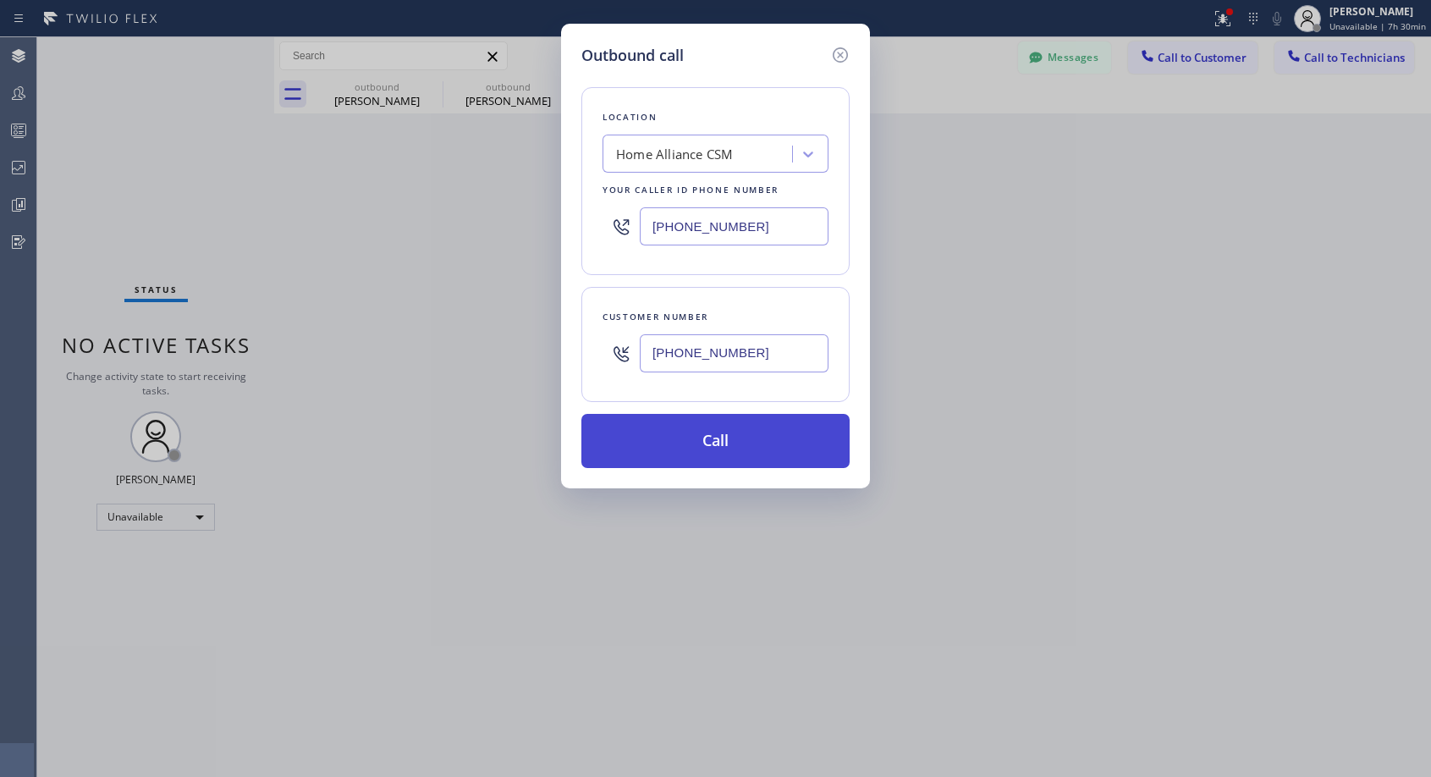
type input "[PHONE_NUMBER]"
click at [785, 428] on button "Call" at bounding box center [715, 441] width 268 height 54
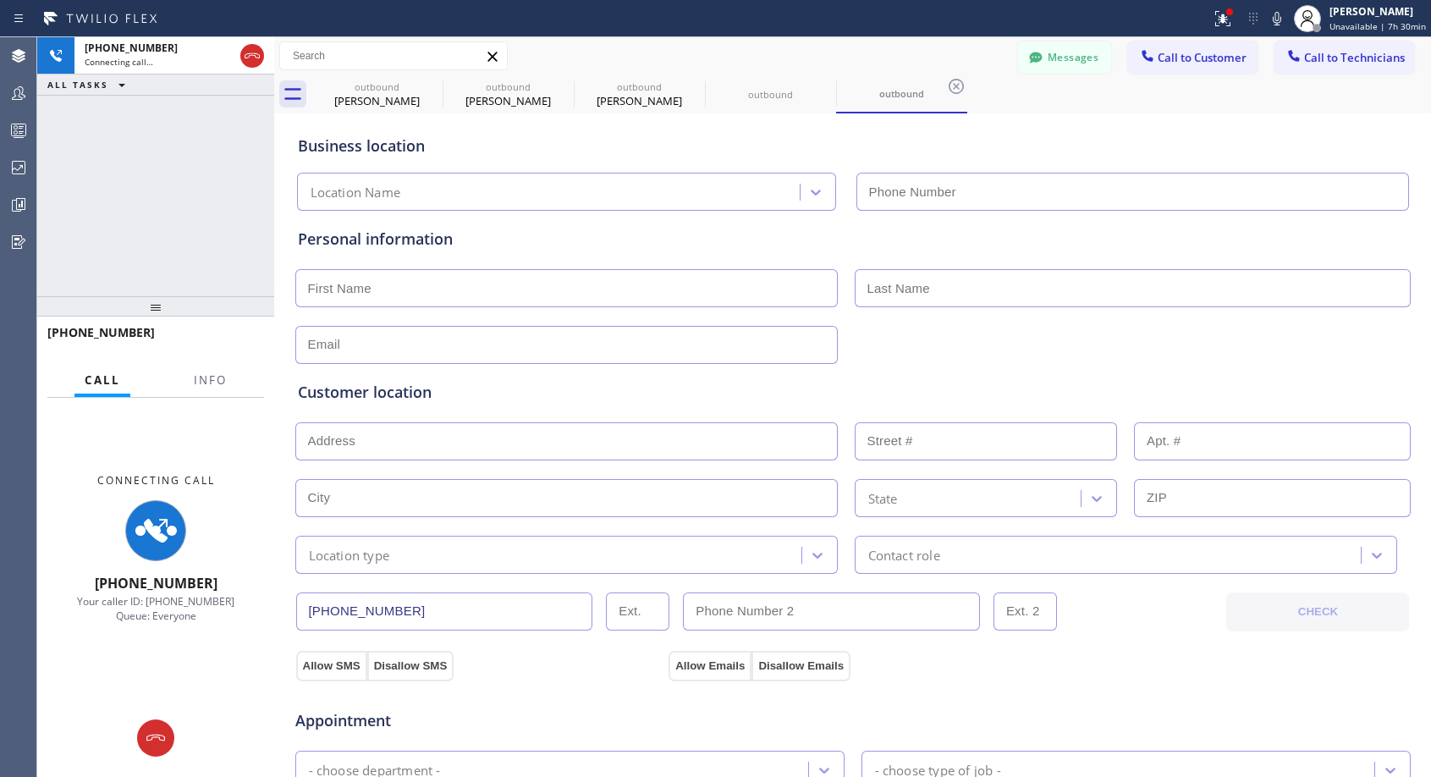
type input "[PHONE_NUMBER]"
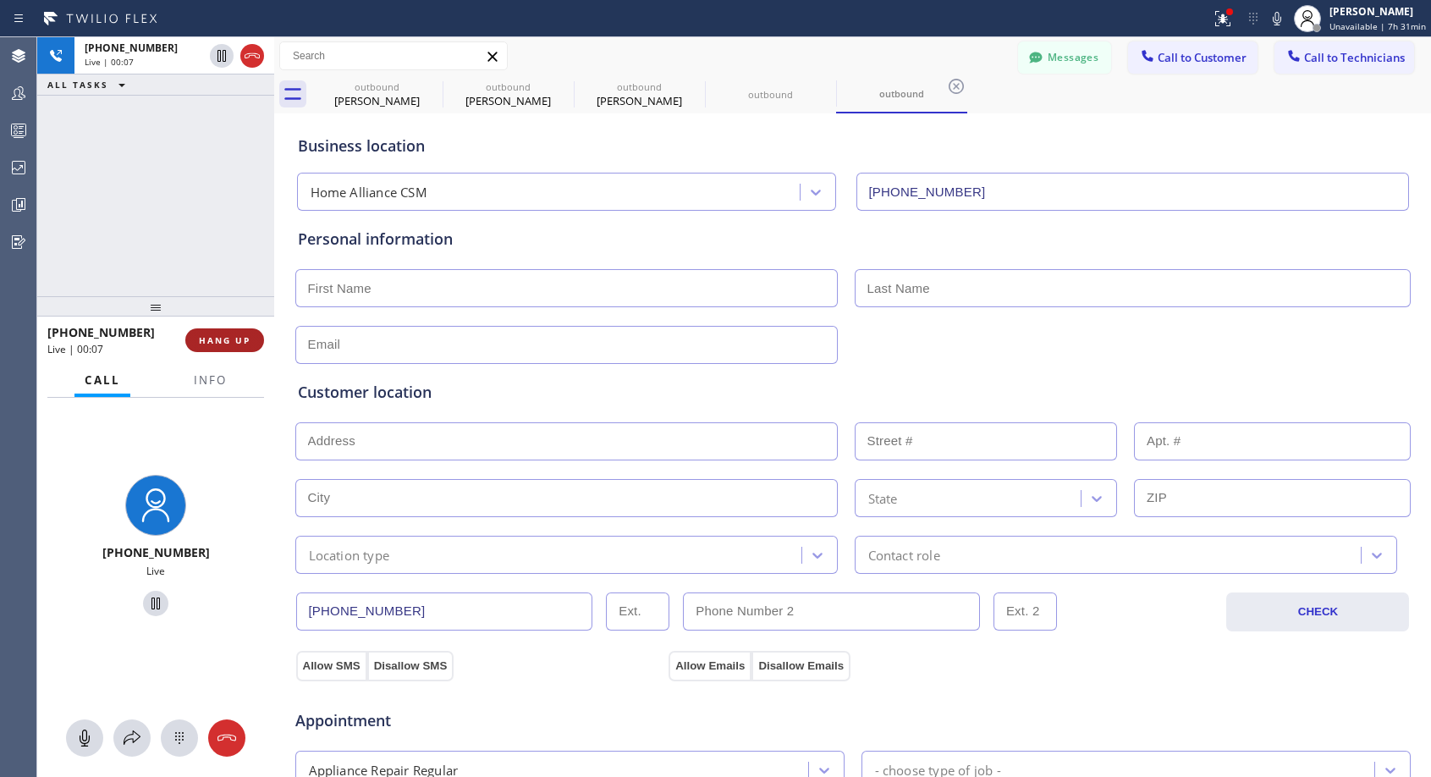
click at [208, 332] on button "HANG UP" at bounding box center [224, 340] width 79 height 24
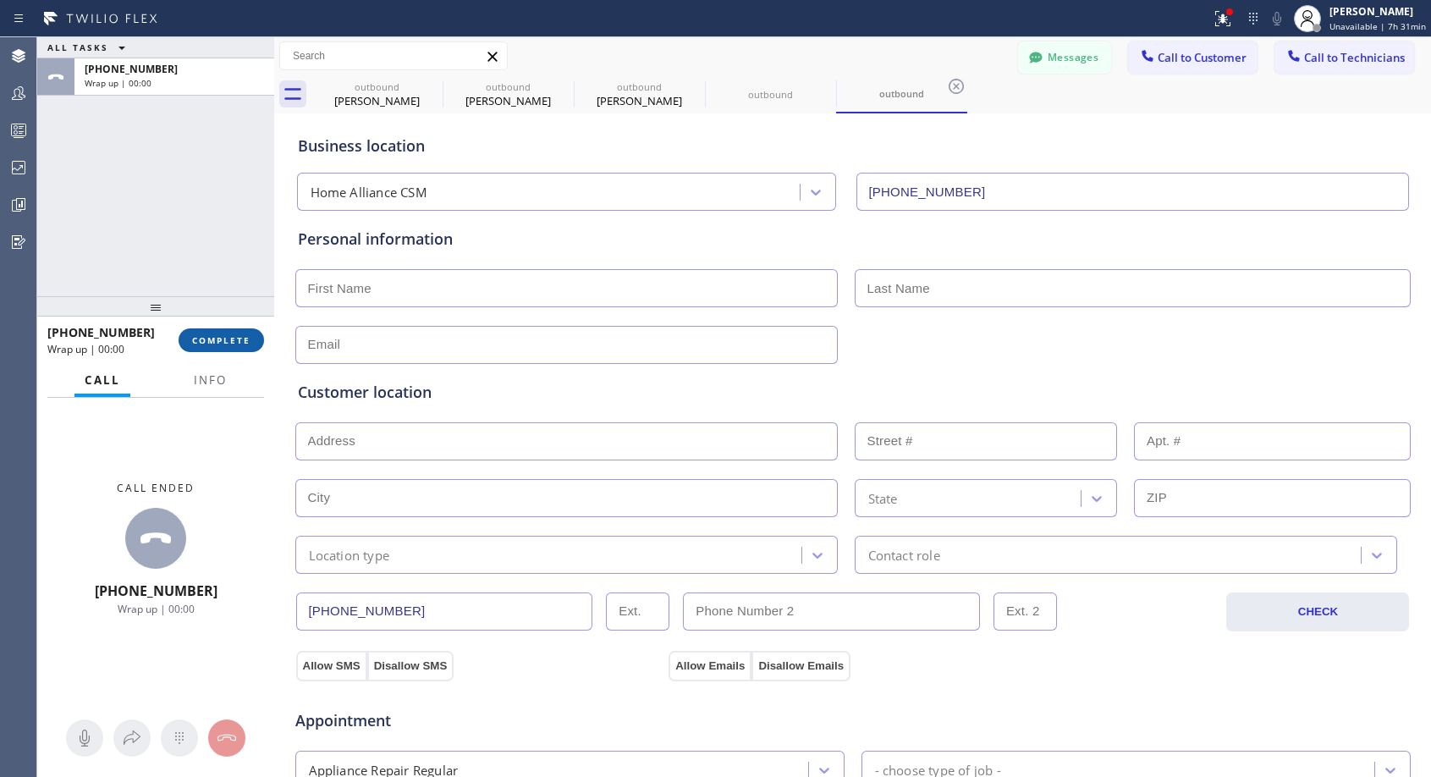
click at [208, 332] on button "COMPLETE" at bounding box center [221, 340] width 85 height 24
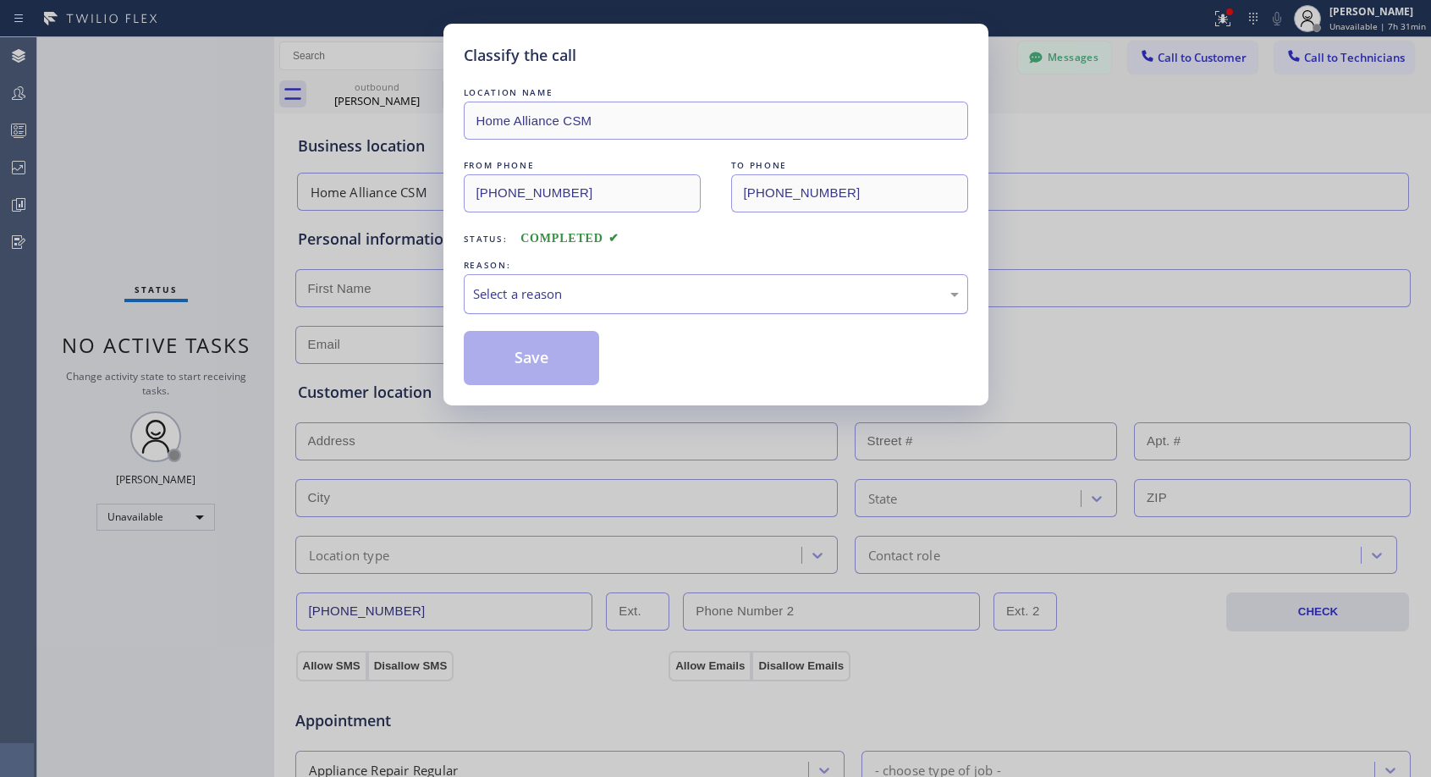
click at [589, 293] on div "Select a reason" at bounding box center [716, 293] width 486 height 19
click at [540, 358] on button "Save" at bounding box center [532, 358] width 136 height 54
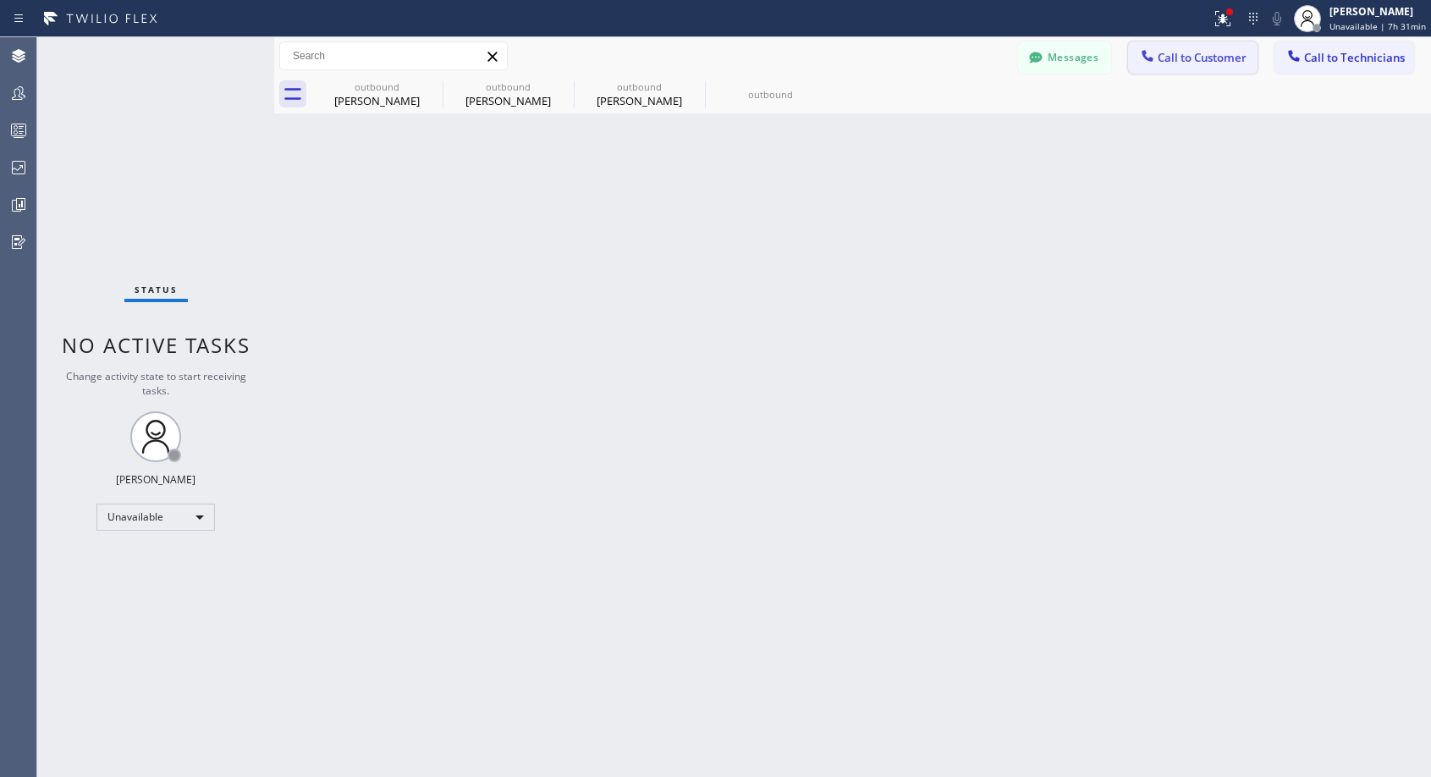
click at [1162, 58] on span "Call to Customer" at bounding box center [1201, 57] width 89 height 15
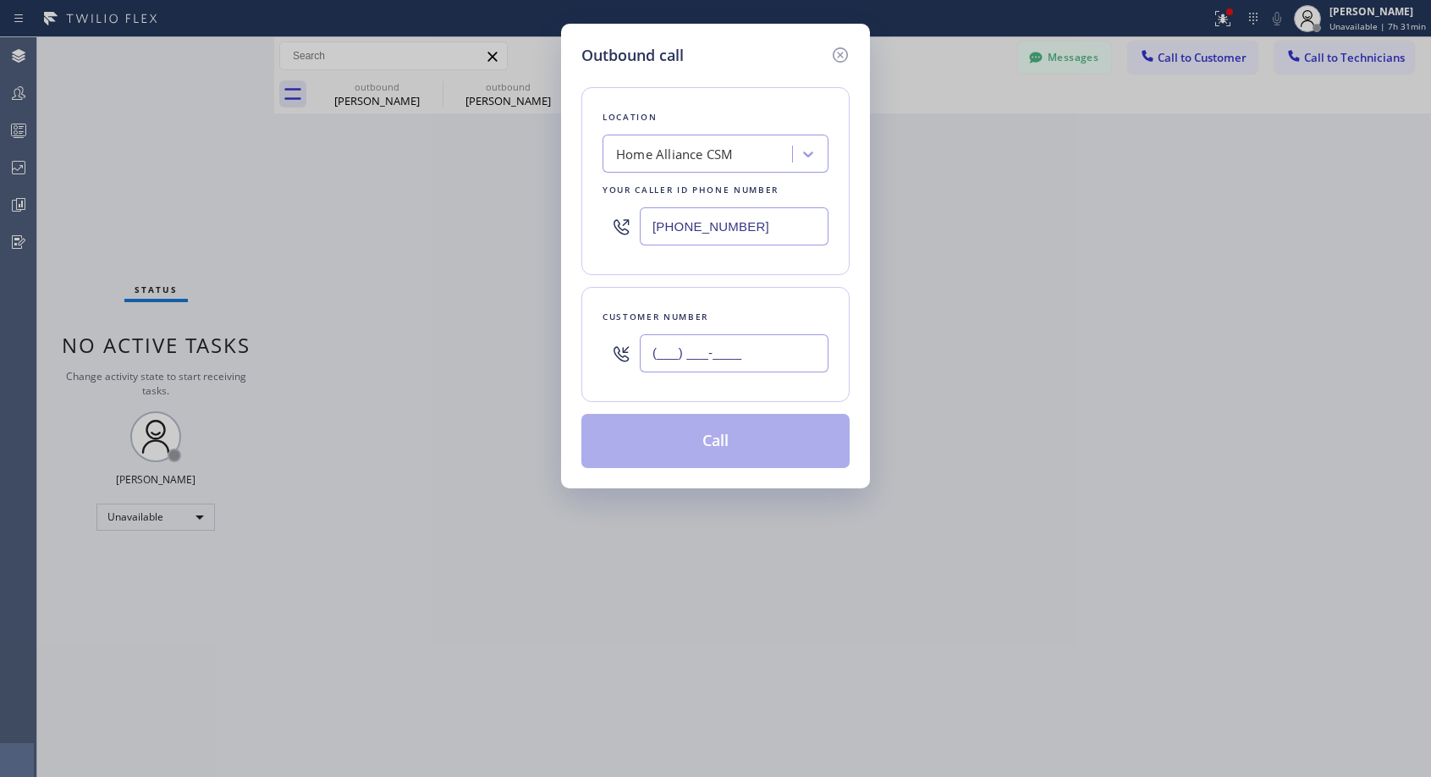
click at [763, 357] on input "(___) ___-____" at bounding box center [734, 353] width 189 height 38
paste input "858) 382-8893"
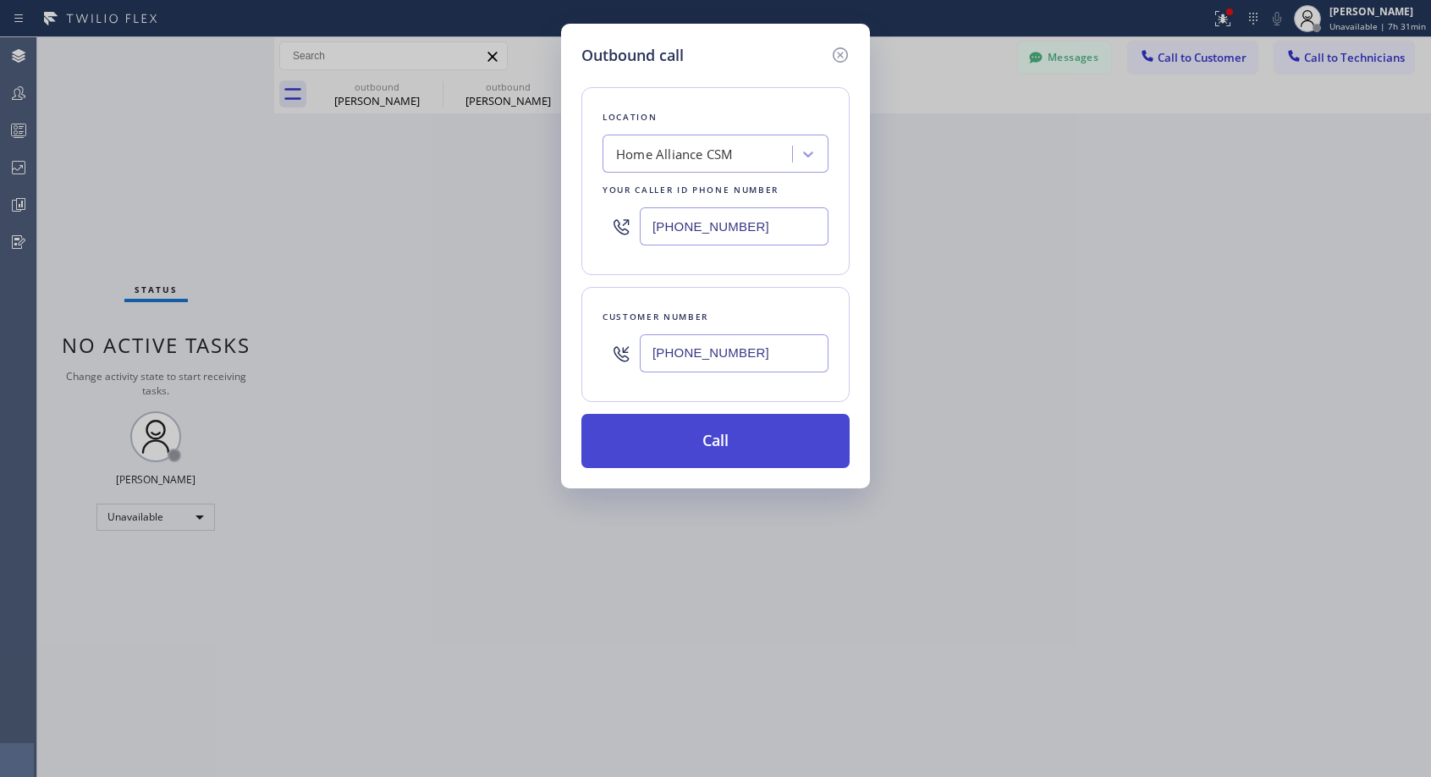
type input "[PHONE_NUMBER]"
click at [767, 451] on button "Call" at bounding box center [715, 441] width 268 height 54
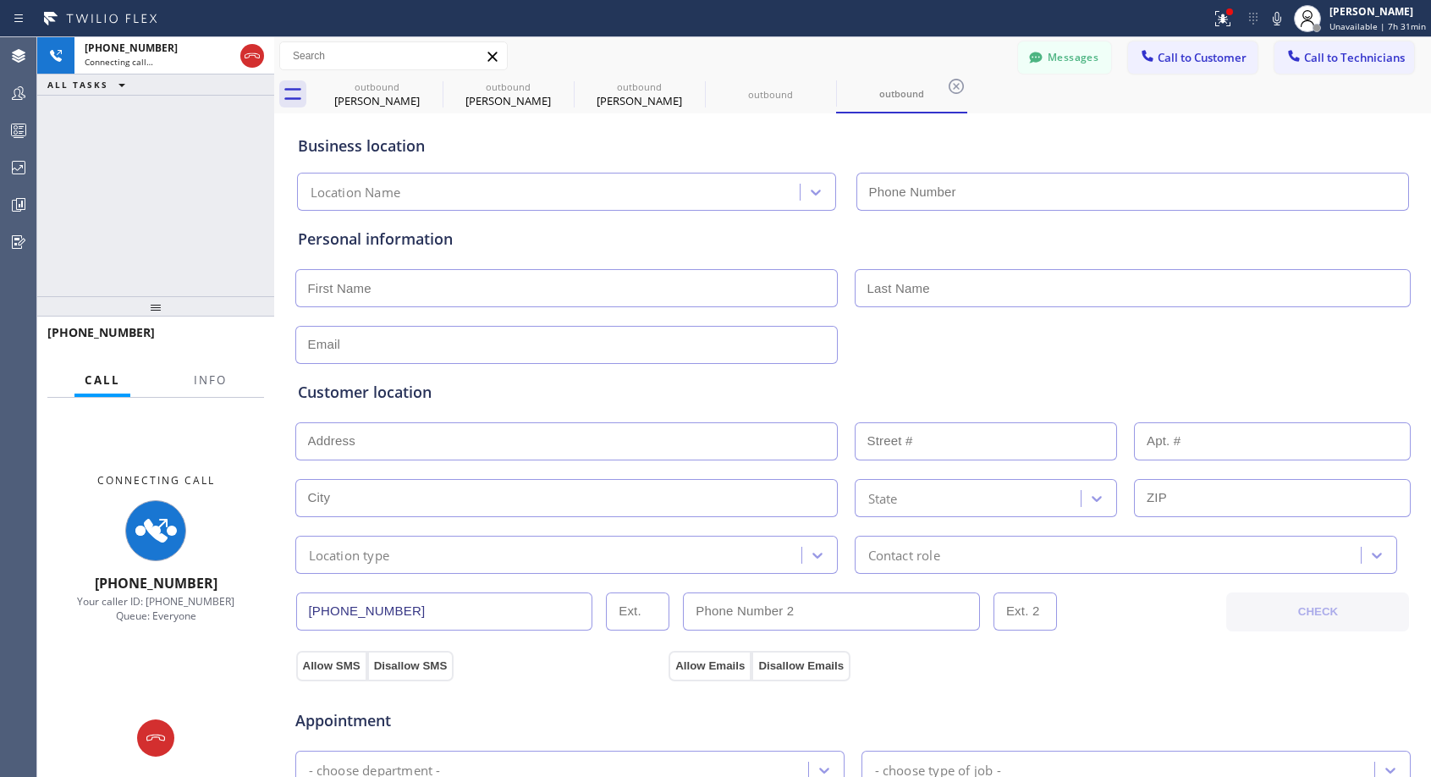
type input "[PHONE_NUMBER]"
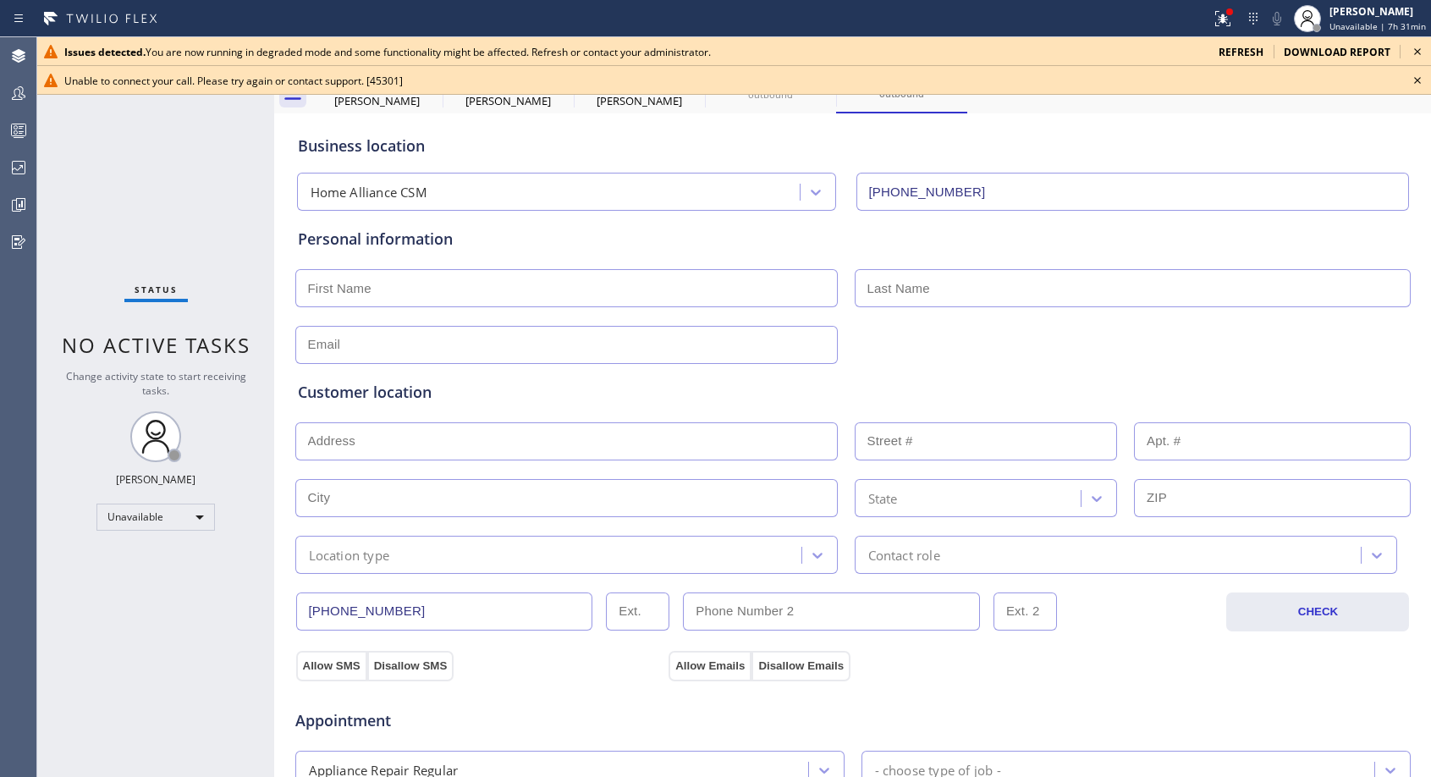
click at [1419, 79] on icon at bounding box center [1417, 80] width 7 height 7
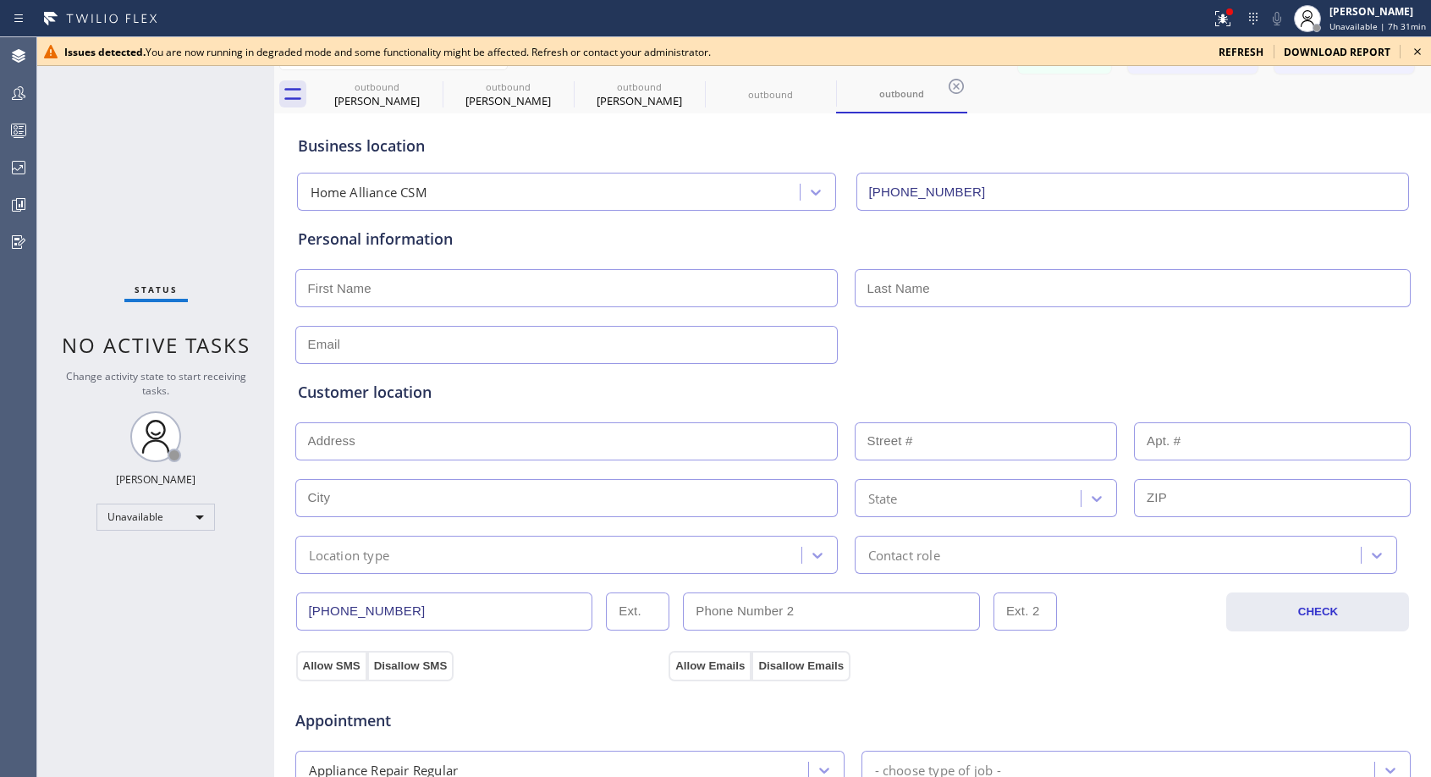
click at [1419, 48] on icon at bounding box center [1417, 51] width 20 height 20
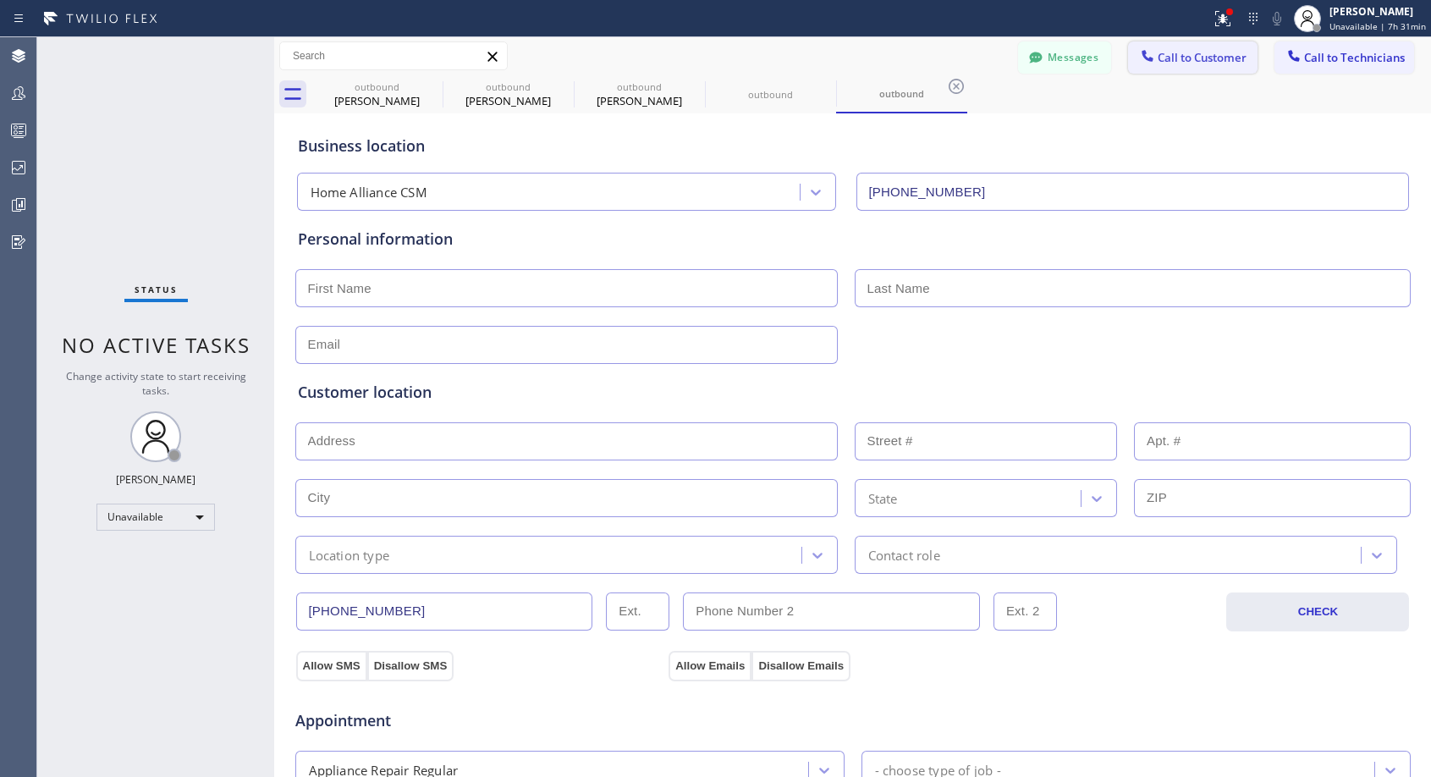
click at [1187, 67] on button "Call to Customer" at bounding box center [1192, 57] width 129 height 32
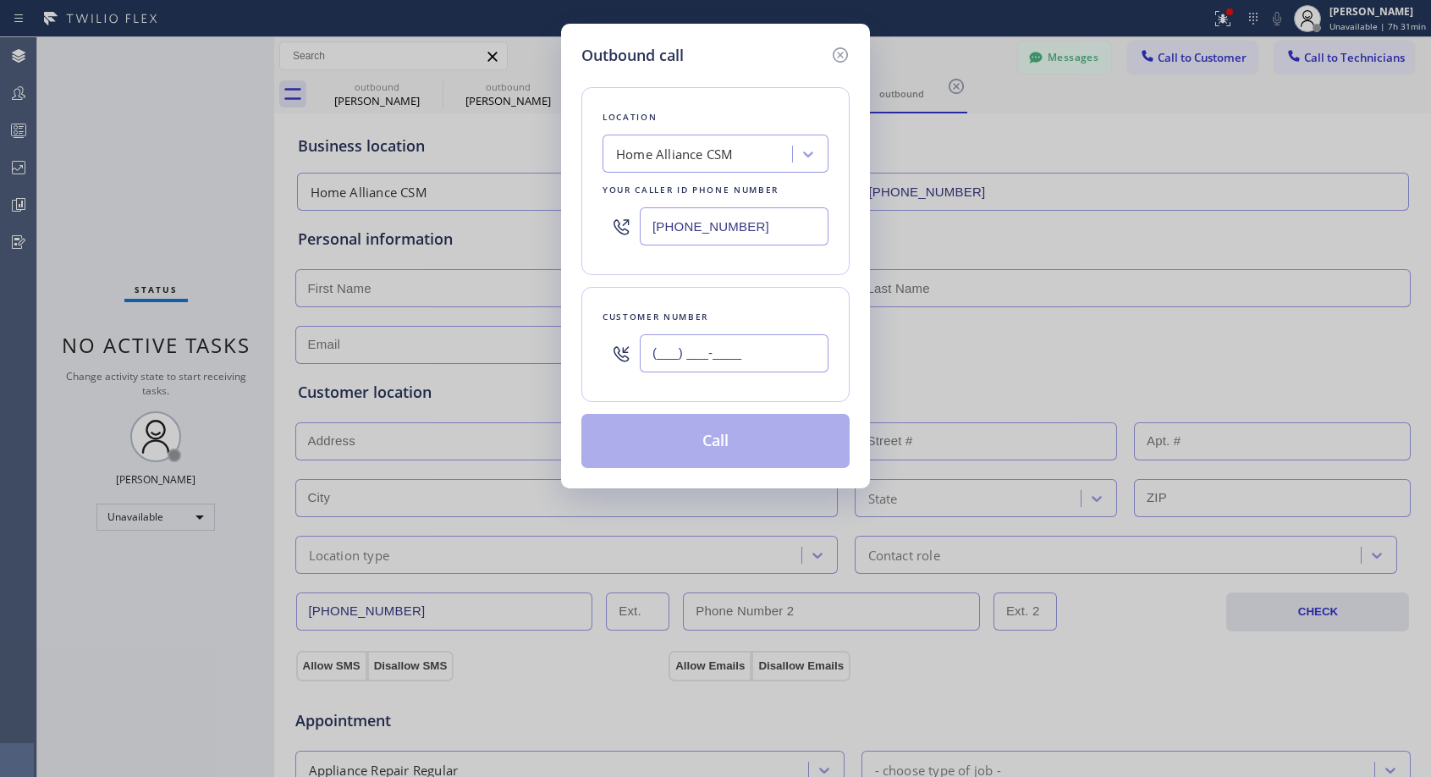
click at [730, 358] on input "(___) ___-____" at bounding box center [734, 353] width 189 height 38
paste input "858) 382-8893"
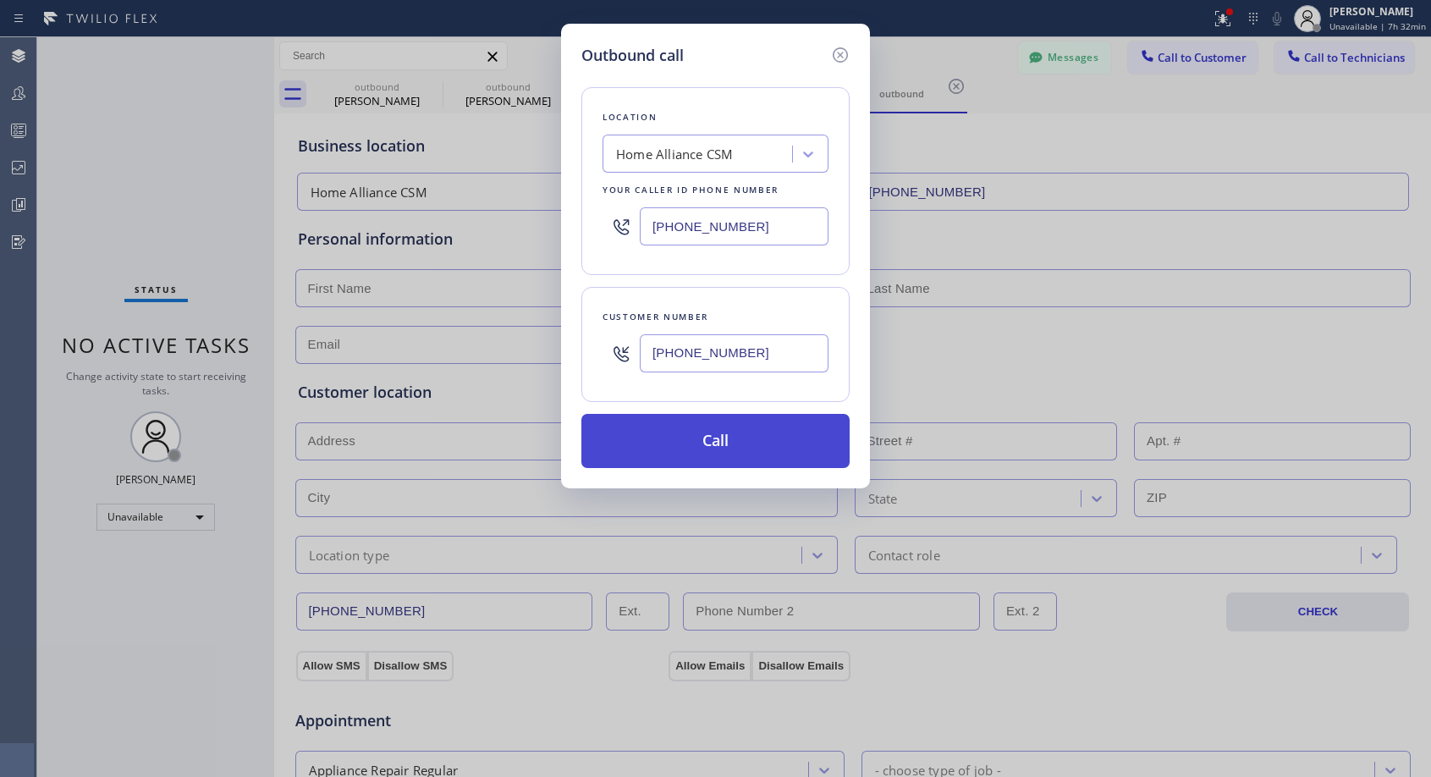
type input "[PHONE_NUMBER]"
click at [724, 429] on button "Call" at bounding box center [715, 441] width 268 height 54
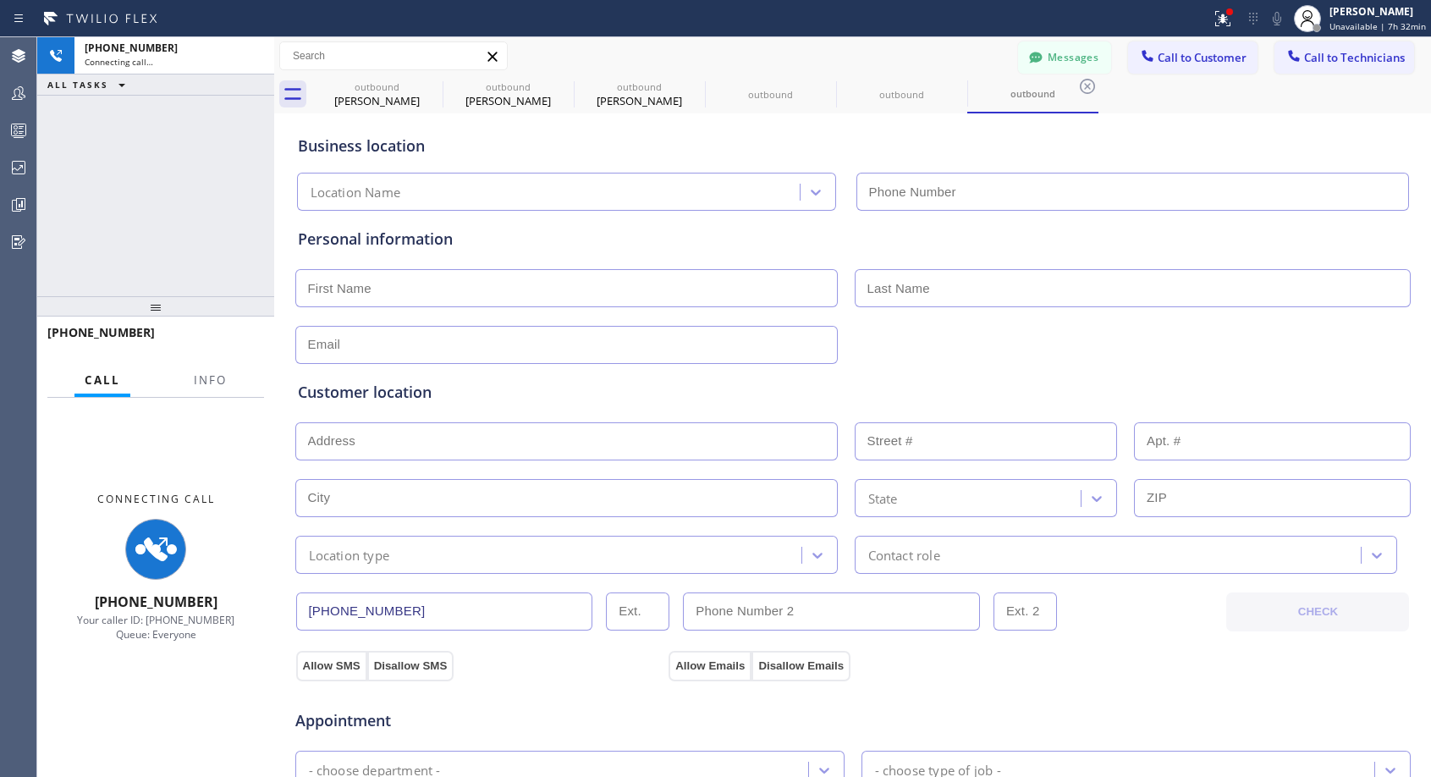
type input "[PHONE_NUMBER]"
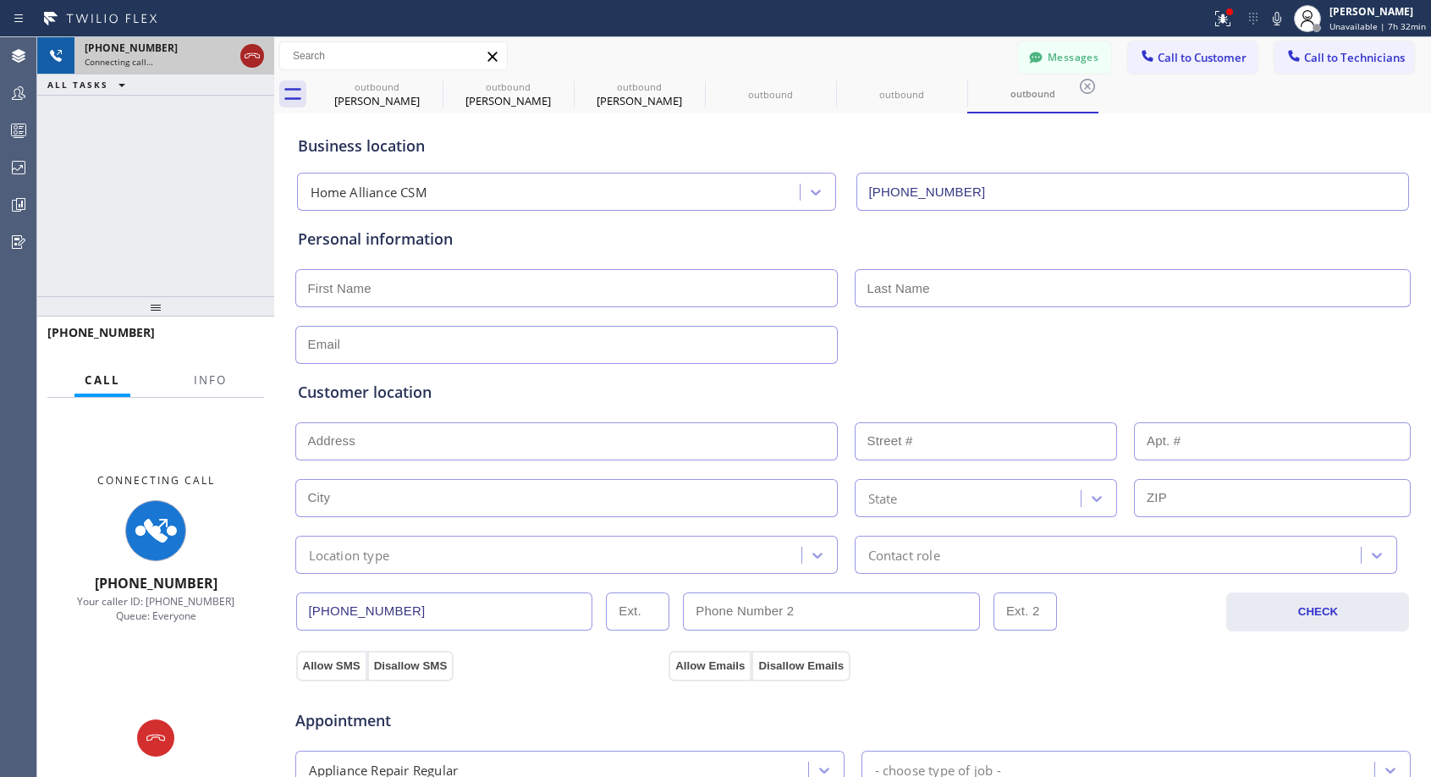
click at [259, 56] on icon at bounding box center [252, 56] width 20 height 20
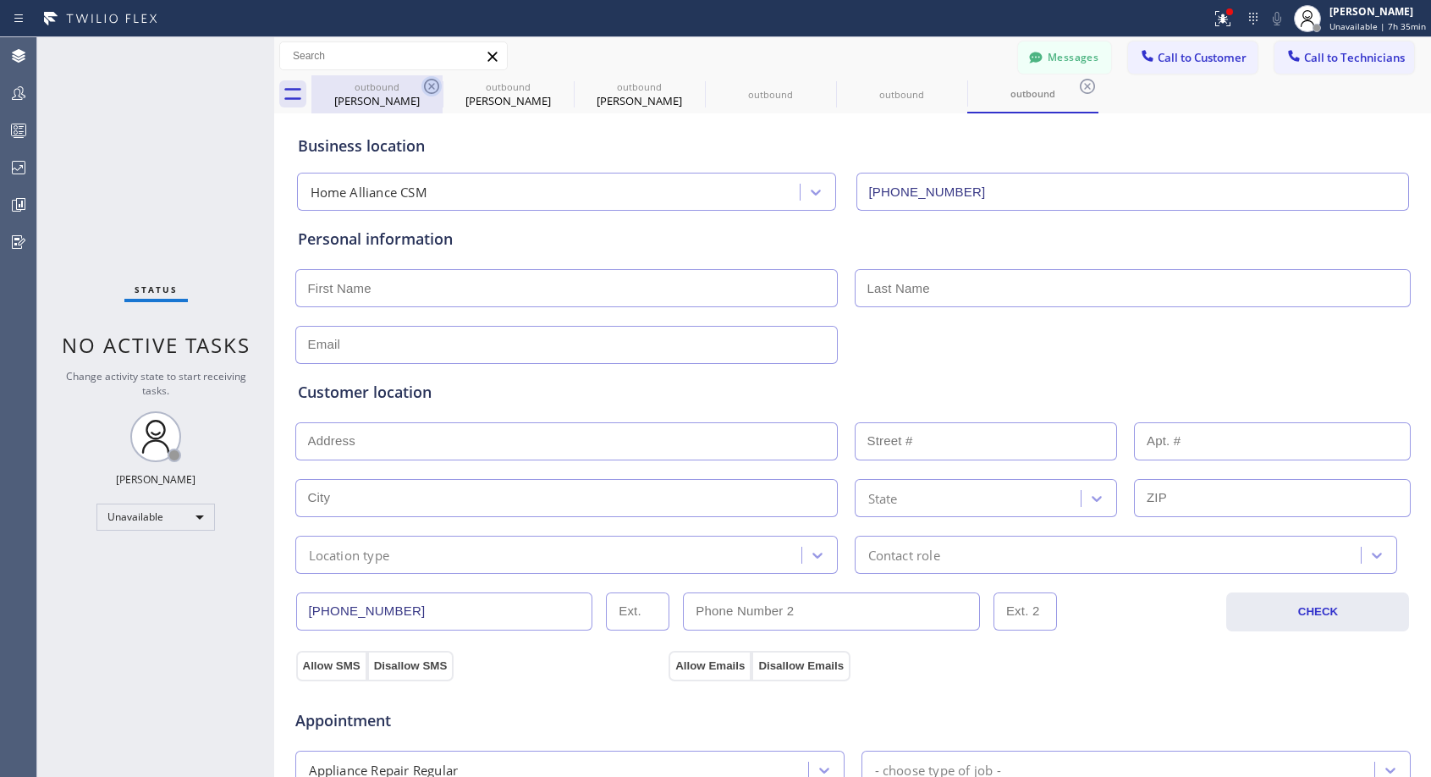
click at [431, 87] on icon at bounding box center [431, 86] width 15 height 15
click at [0, 0] on icon at bounding box center [0, 0] width 0 height 0
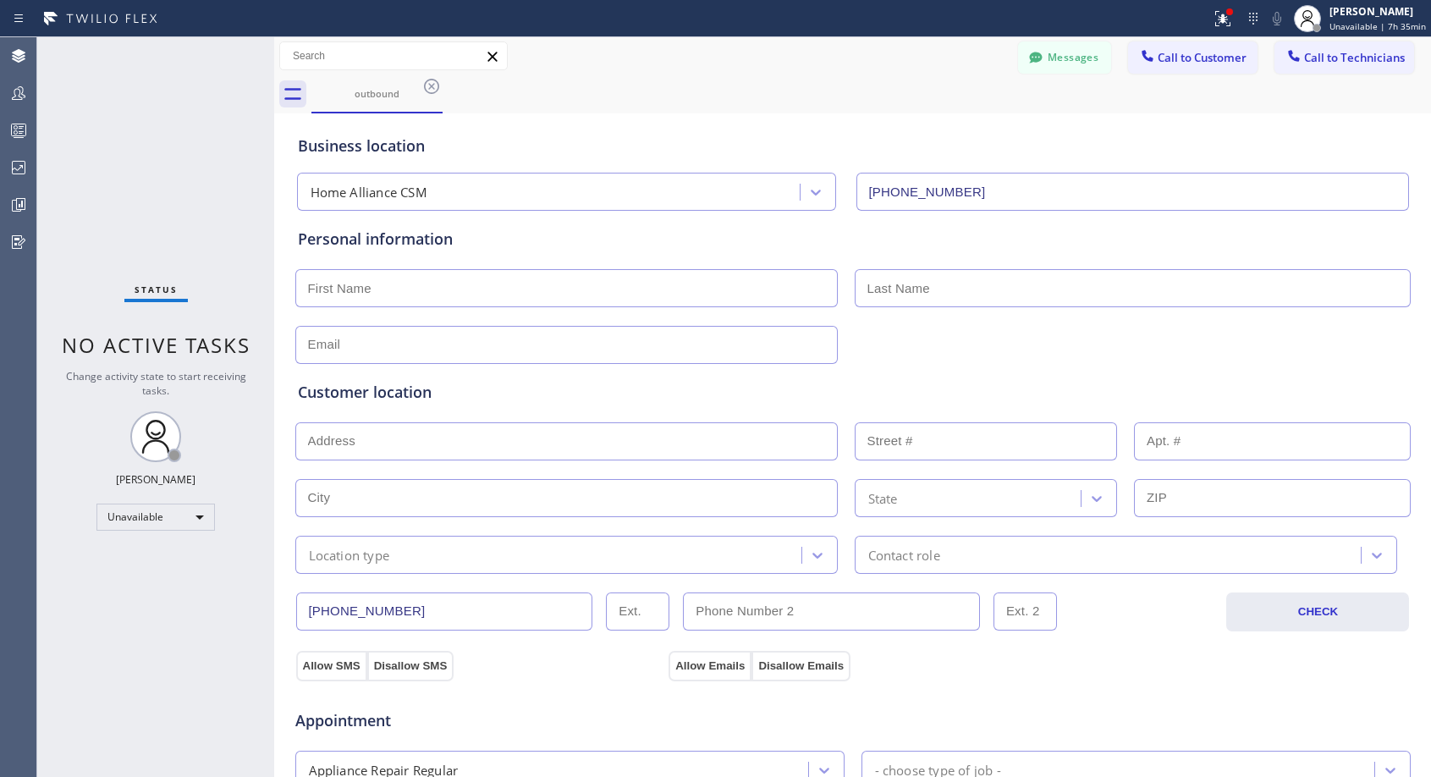
click at [431, 87] on icon at bounding box center [431, 86] width 15 height 15
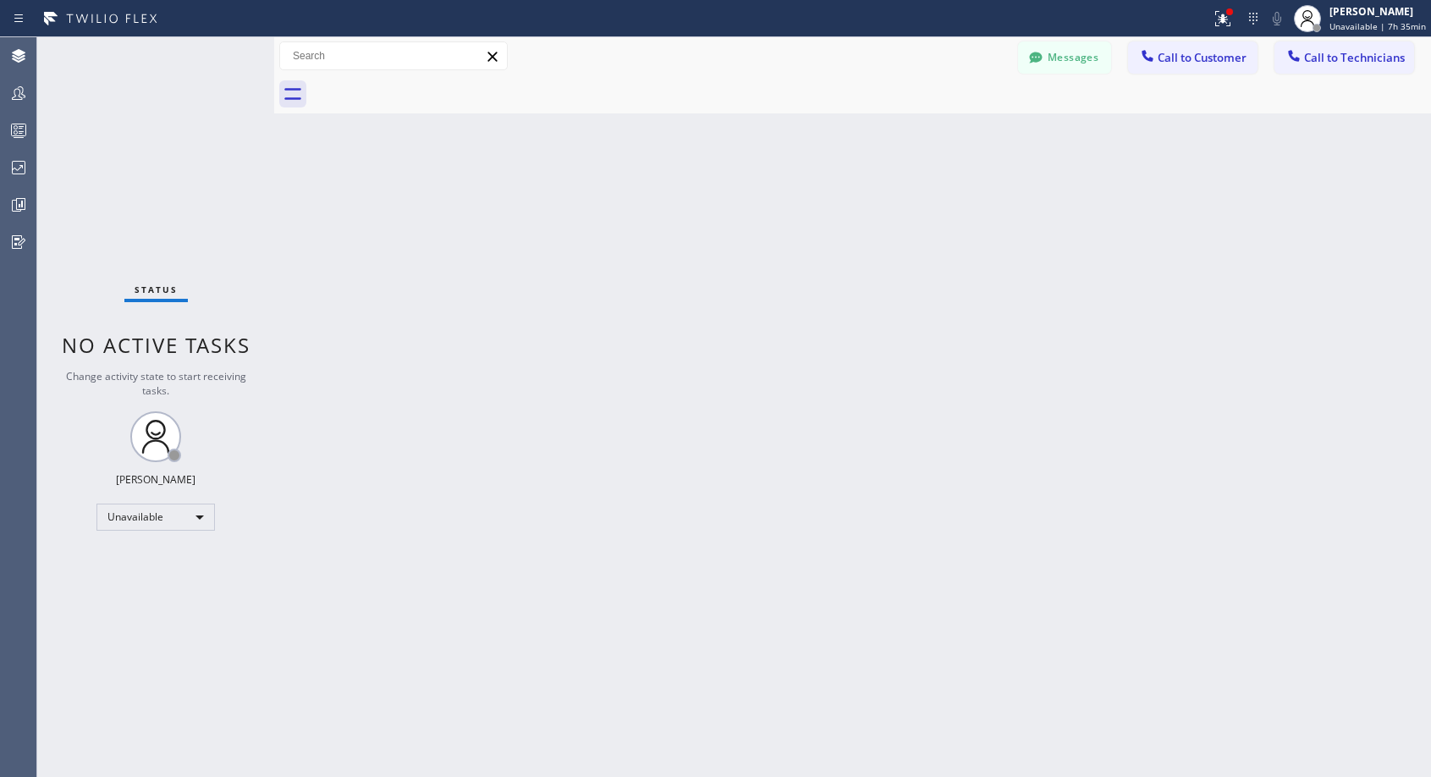
click at [431, 87] on div at bounding box center [870, 94] width 1119 height 38
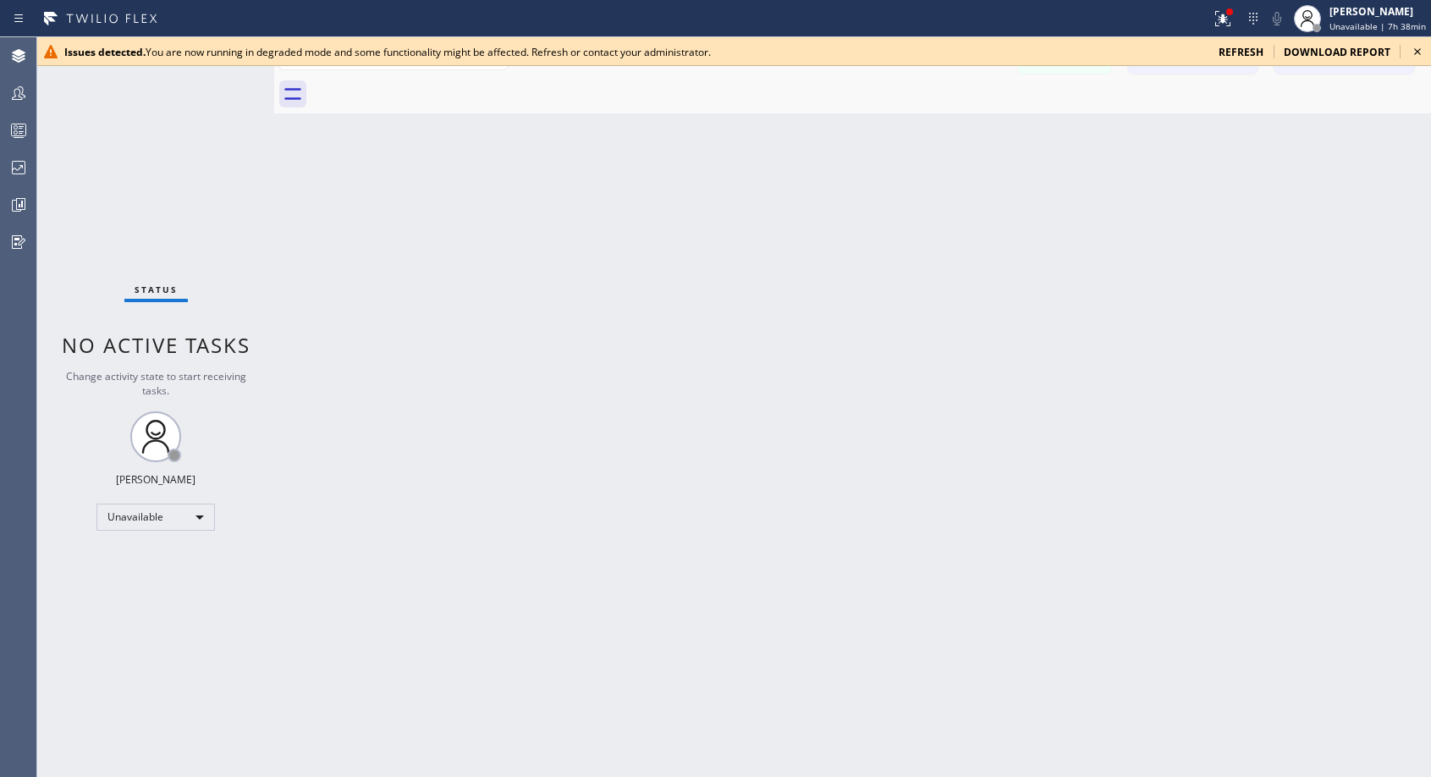
click at [1421, 54] on icon at bounding box center [1417, 51] width 20 height 20
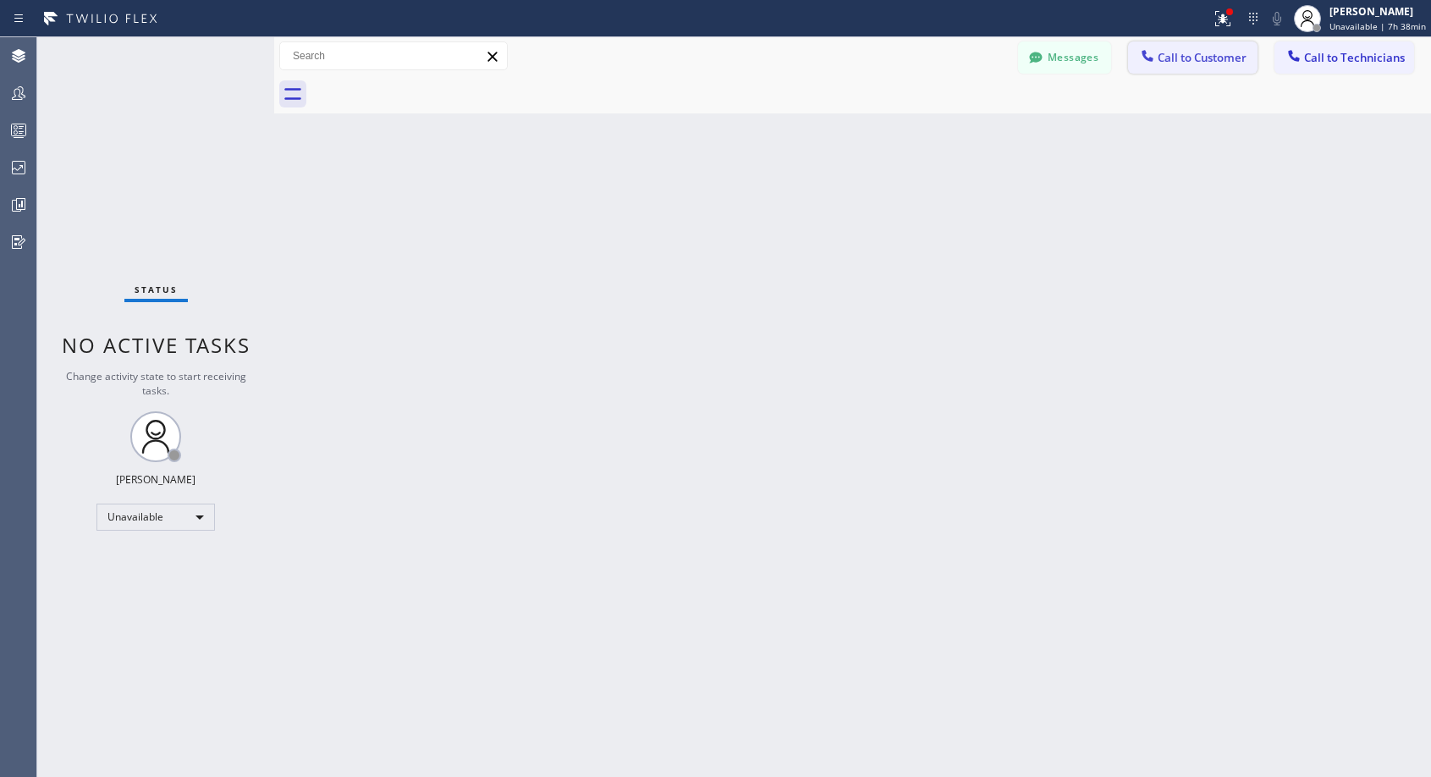
click at [1200, 58] on span "Call to Customer" at bounding box center [1201, 57] width 89 height 15
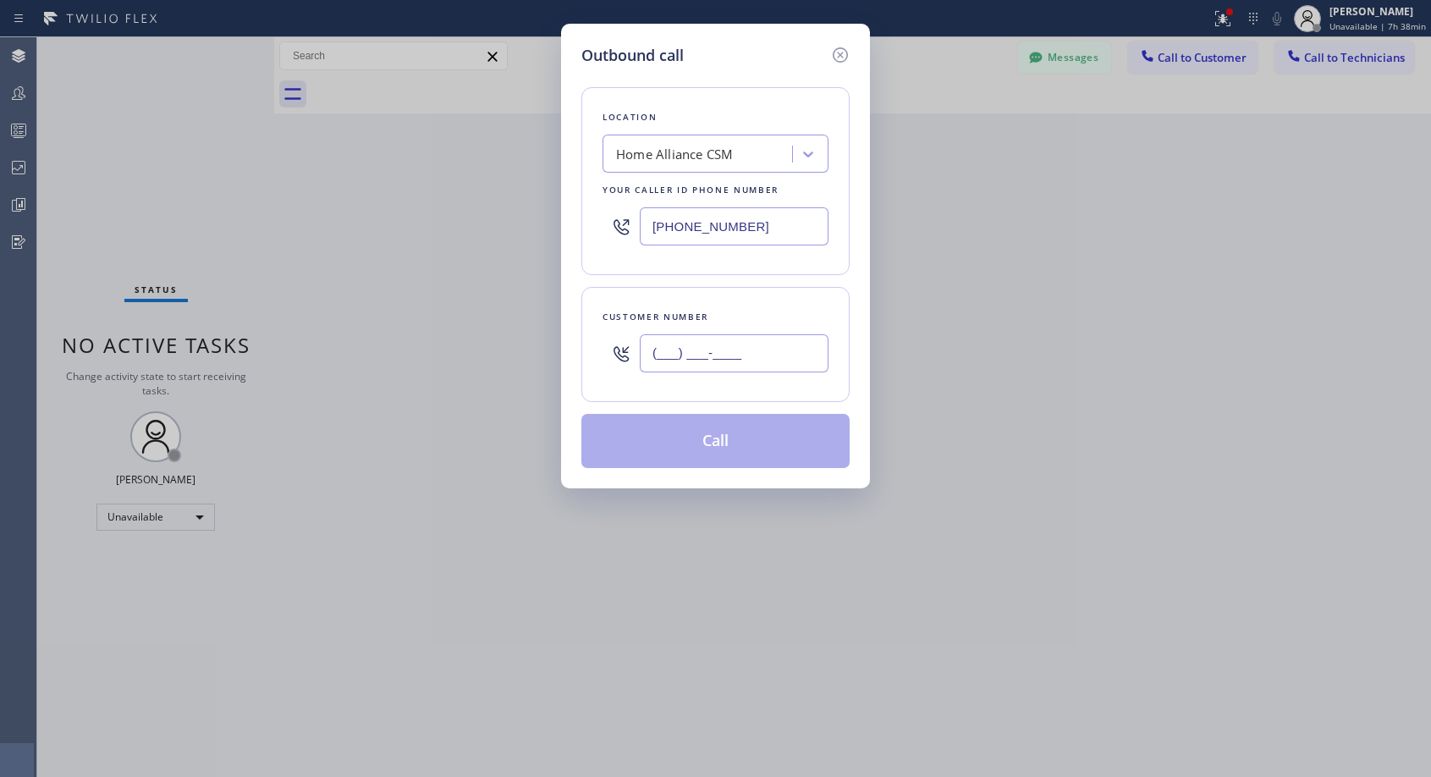
click at [756, 354] on input "(___) ___-____" at bounding box center [734, 353] width 189 height 38
paste input "213) 683-4847"
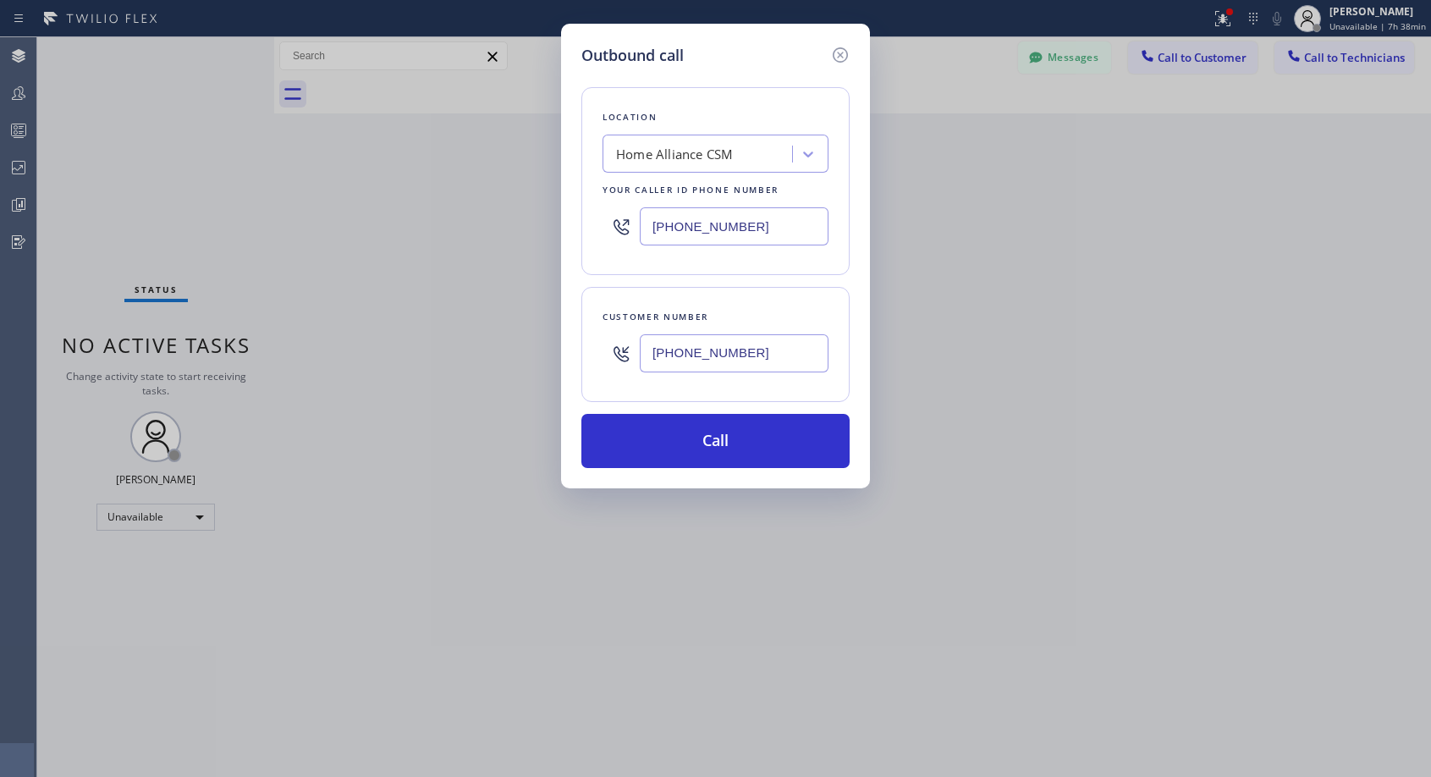
type input "[PHONE_NUMBER]"
click at [694, 437] on button "Call" at bounding box center [715, 441] width 268 height 54
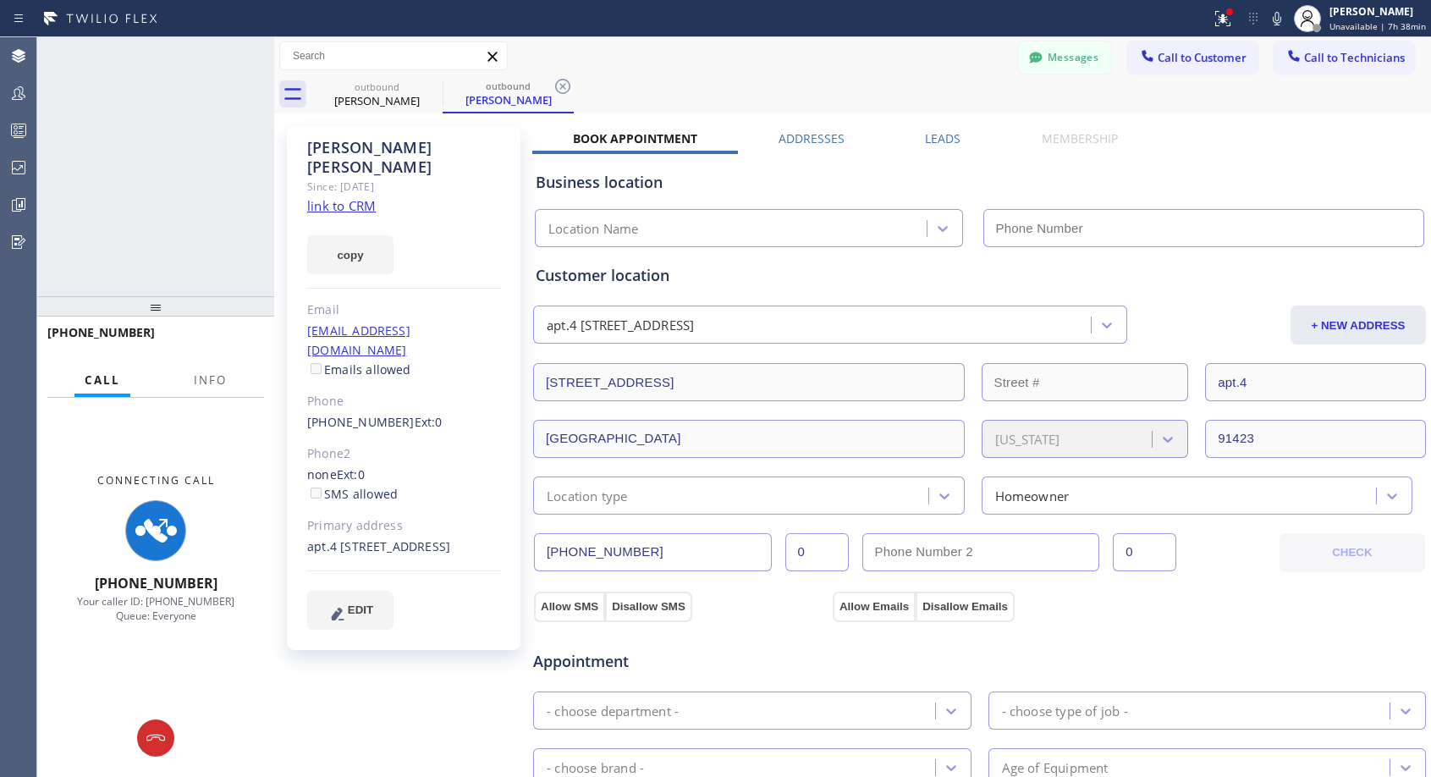
type input "[PHONE_NUMBER]"
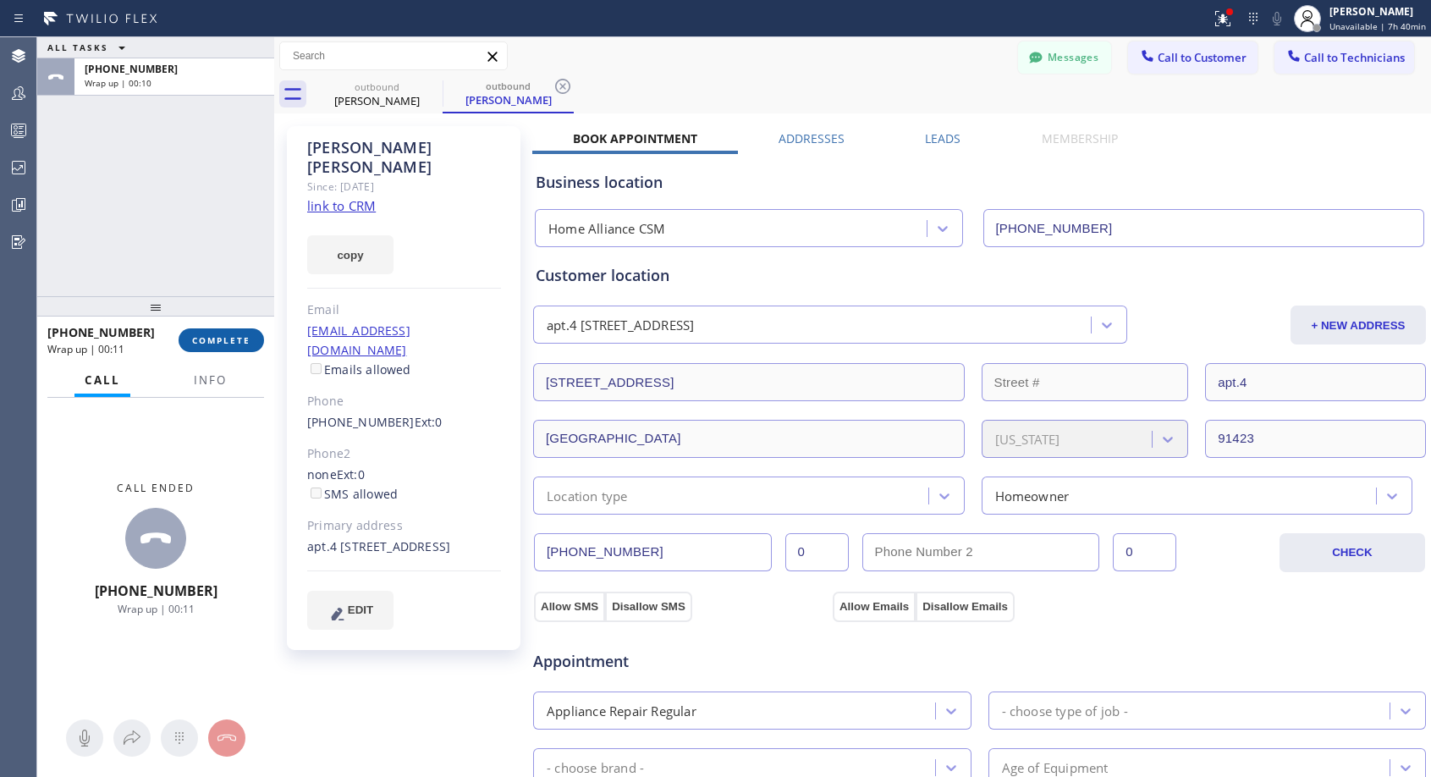
click at [212, 334] on span "COMPLETE" at bounding box center [221, 340] width 58 height 12
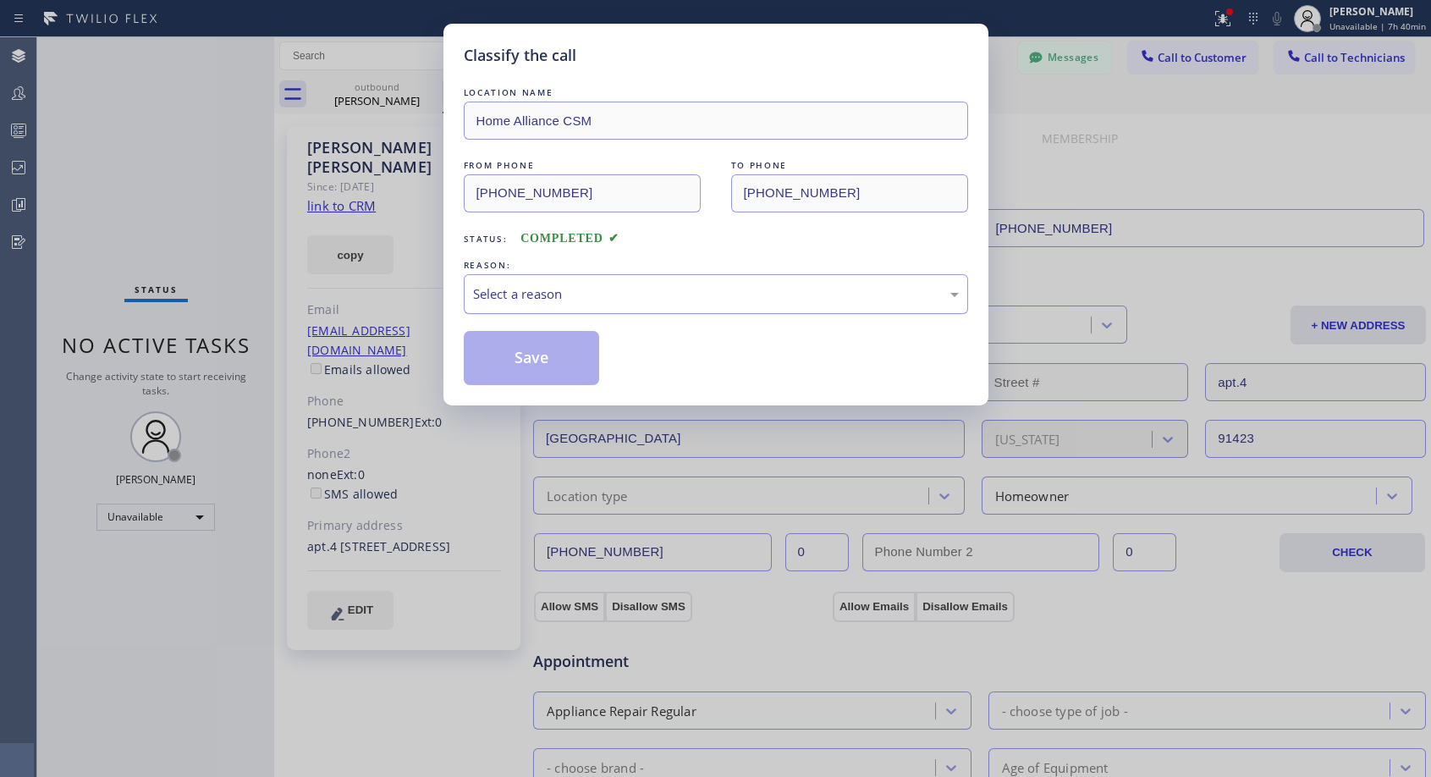
click at [759, 281] on div "Select a reason" at bounding box center [716, 294] width 504 height 40
click at [547, 365] on button "Save" at bounding box center [532, 358] width 136 height 54
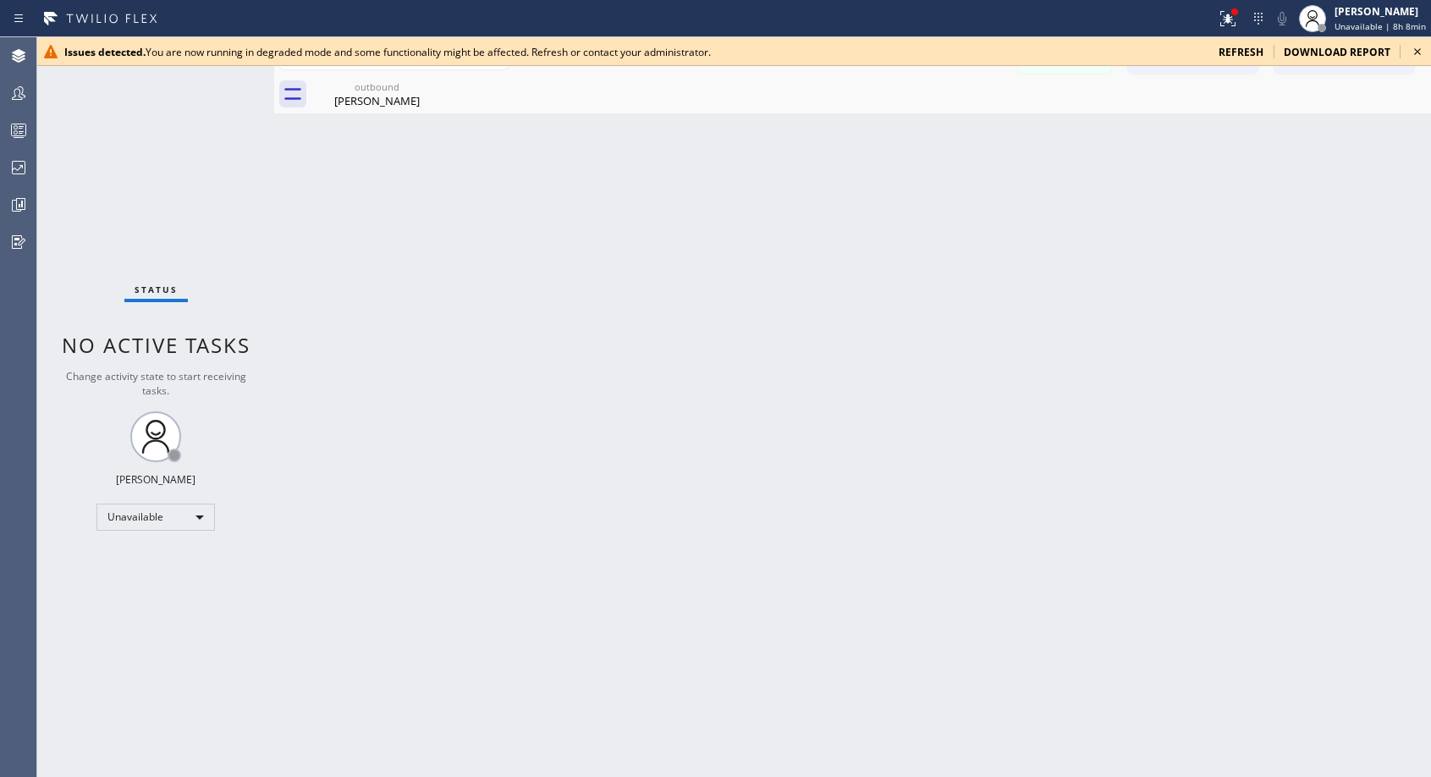
click at [1414, 51] on icon at bounding box center [1417, 51] width 20 height 20
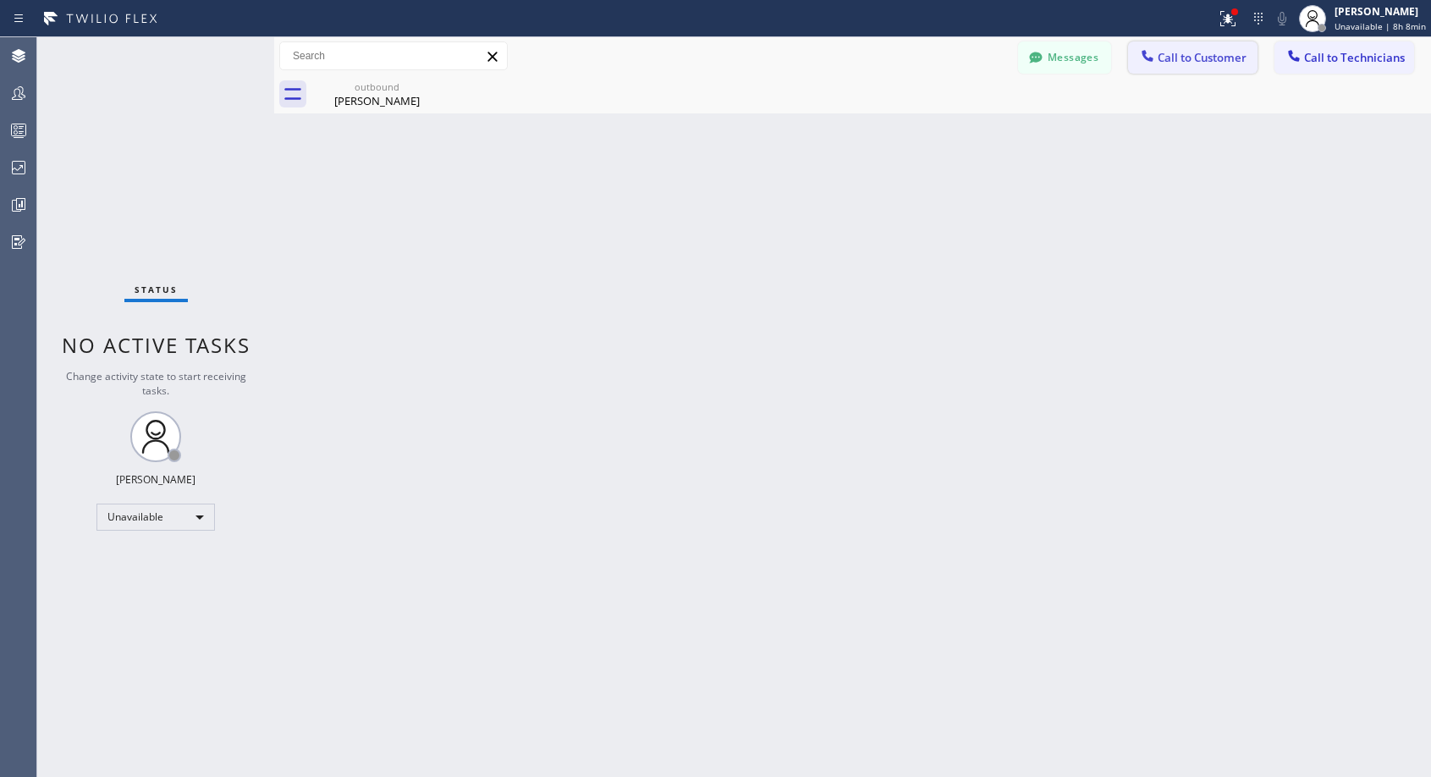
click at [1194, 50] on span "Call to Customer" at bounding box center [1201, 57] width 89 height 15
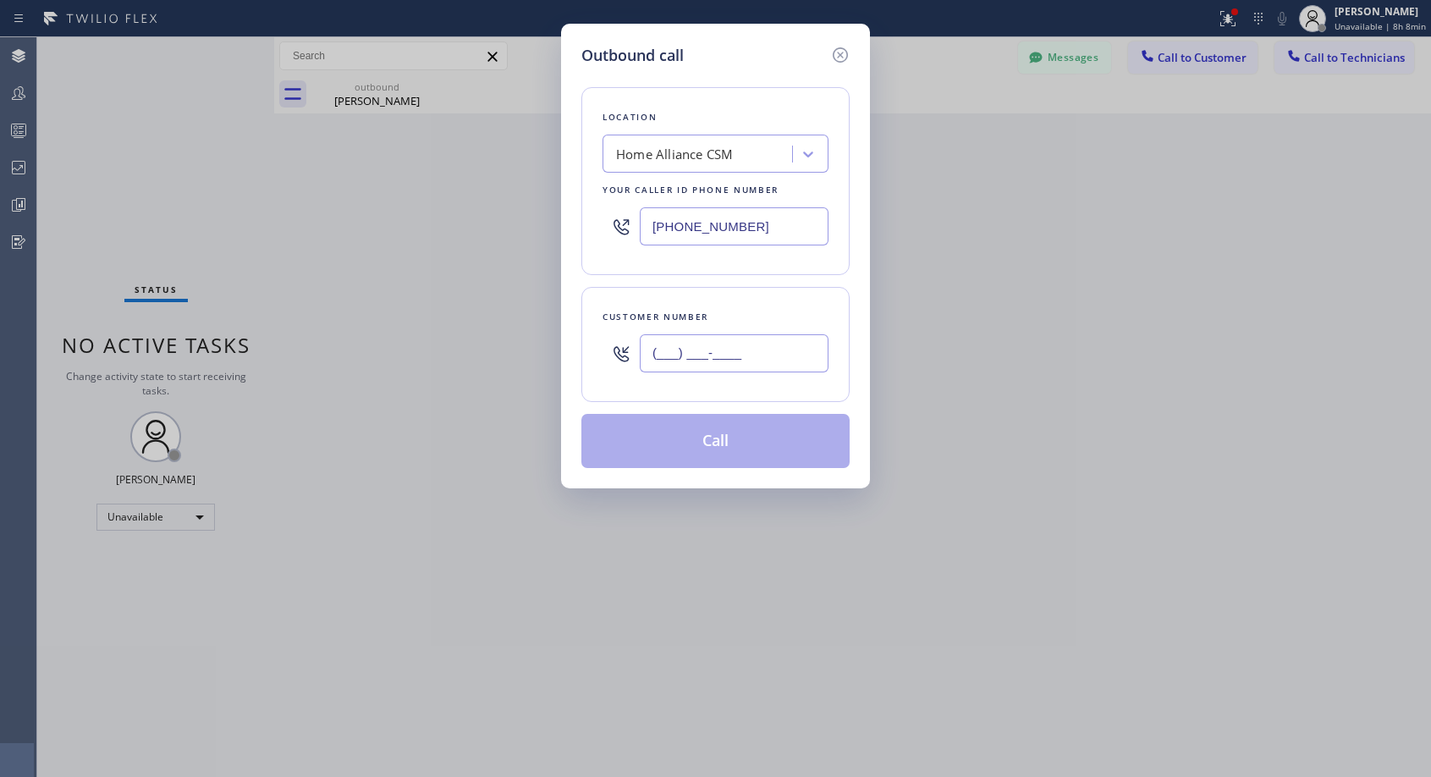
click at [743, 345] on input "(___) ___-____" at bounding box center [734, 353] width 189 height 38
paste input "503) 312-4221"
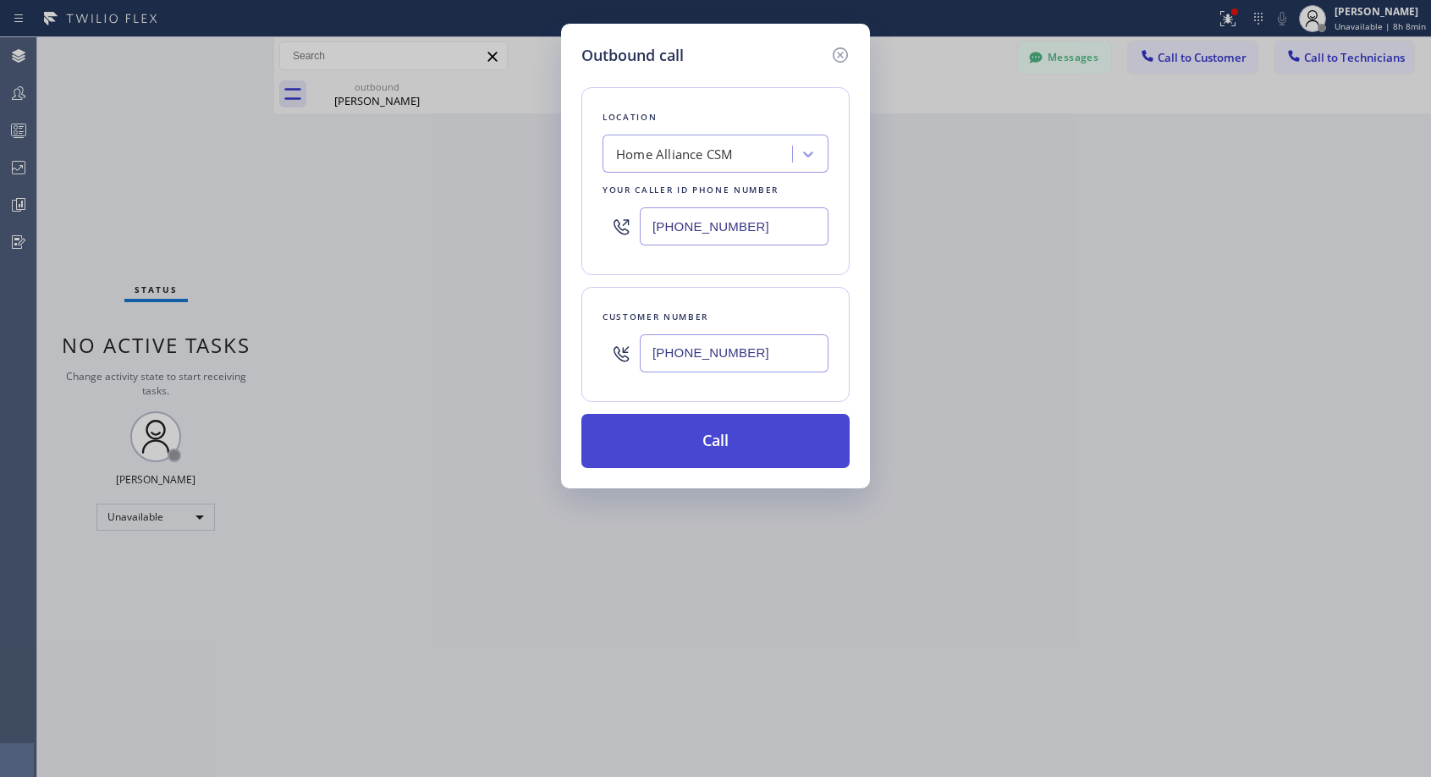
type input "[PHONE_NUMBER]"
click at [727, 443] on button "Call" at bounding box center [715, 441] width 268 height 54
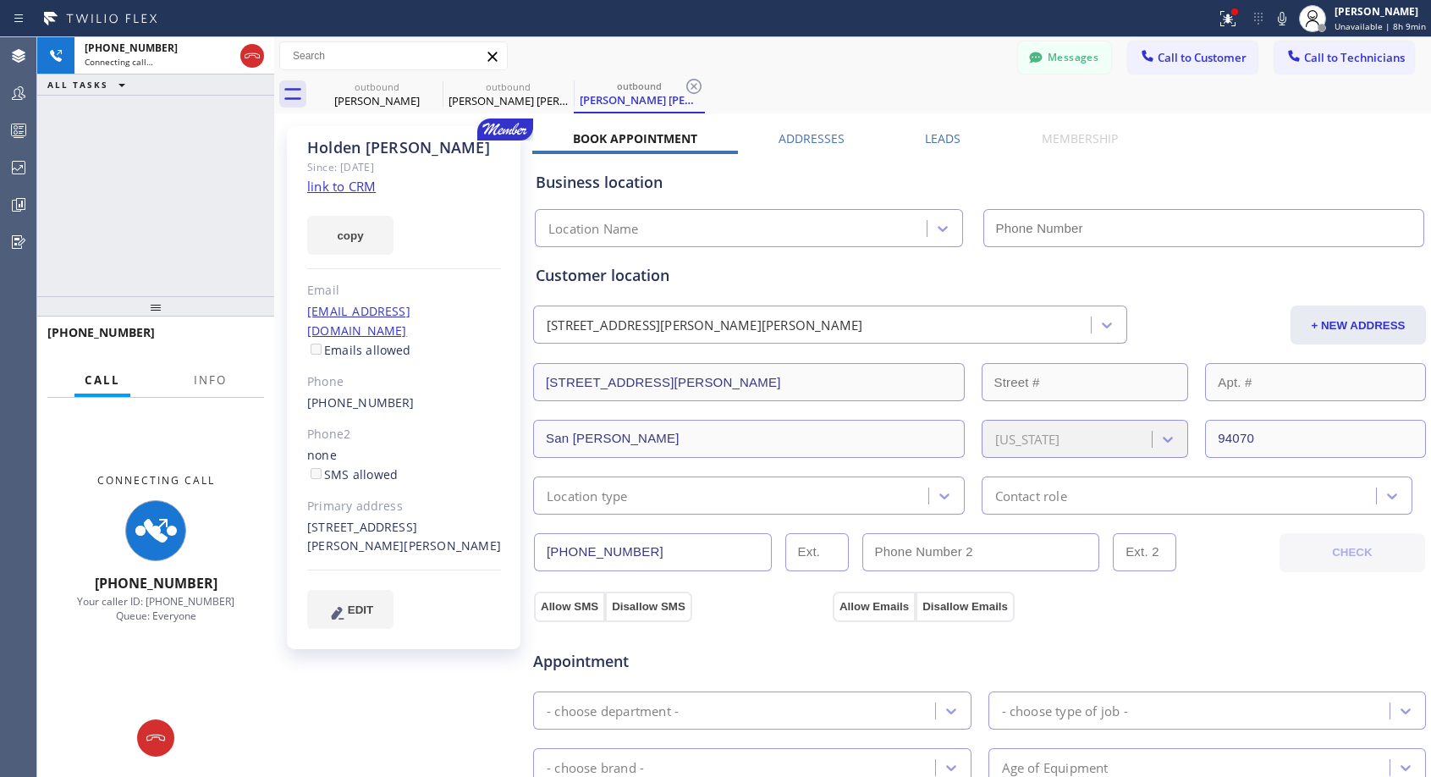
type input "[PHONE_NUMBER]"
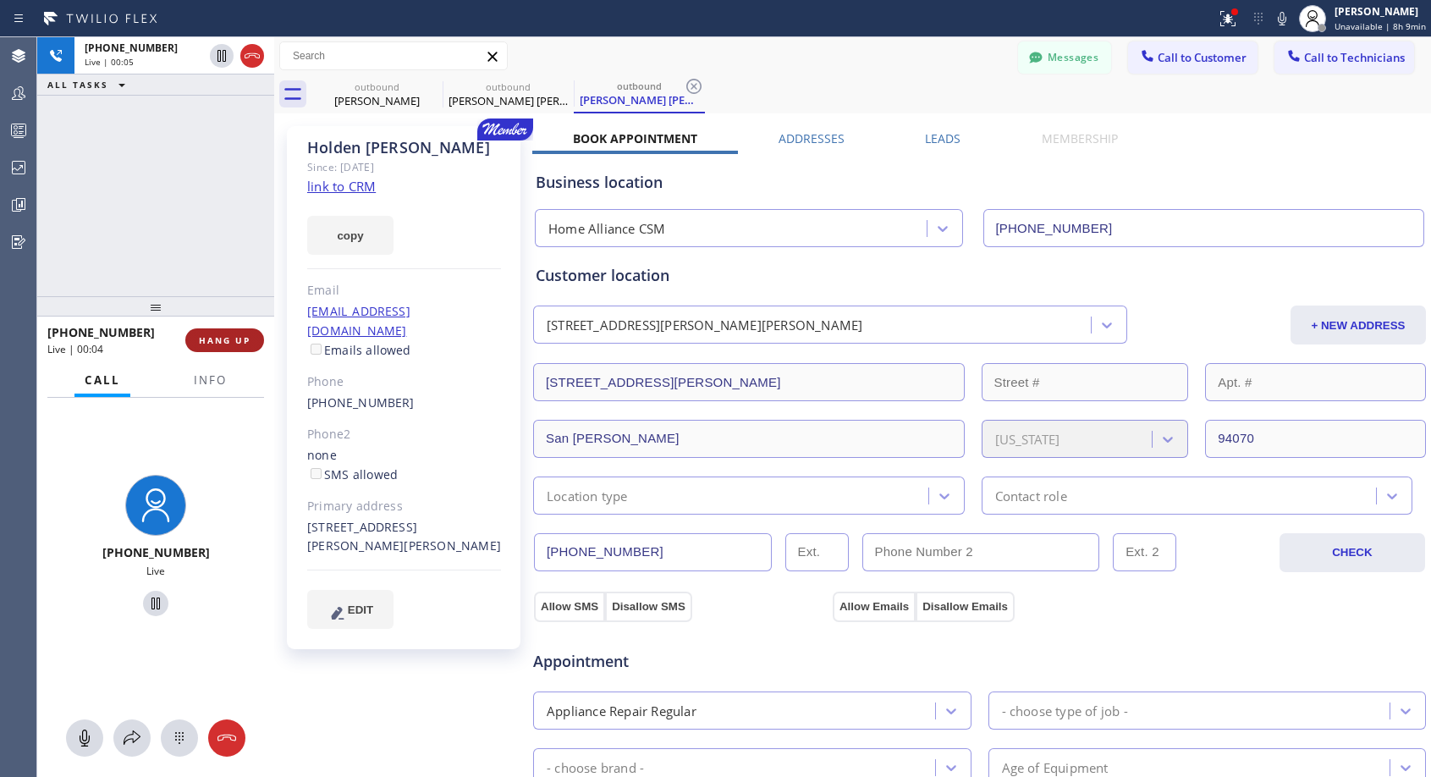
click at [239, 340] on span "HANG UP" at bounding box center [225, 340] width 52 height 12
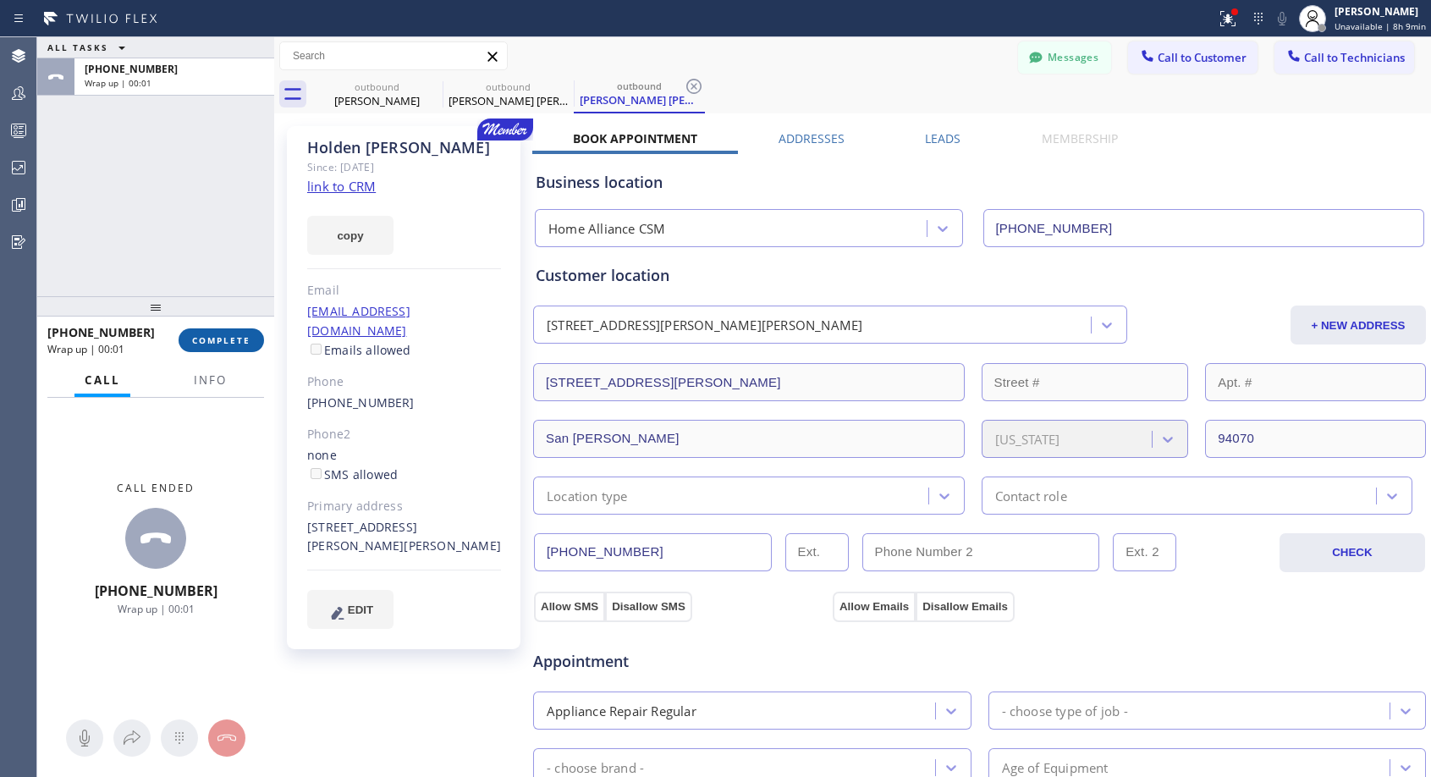
click at [237, 340] on span "COMPLETE" at bounding box center [221, 340] width 58 height 12
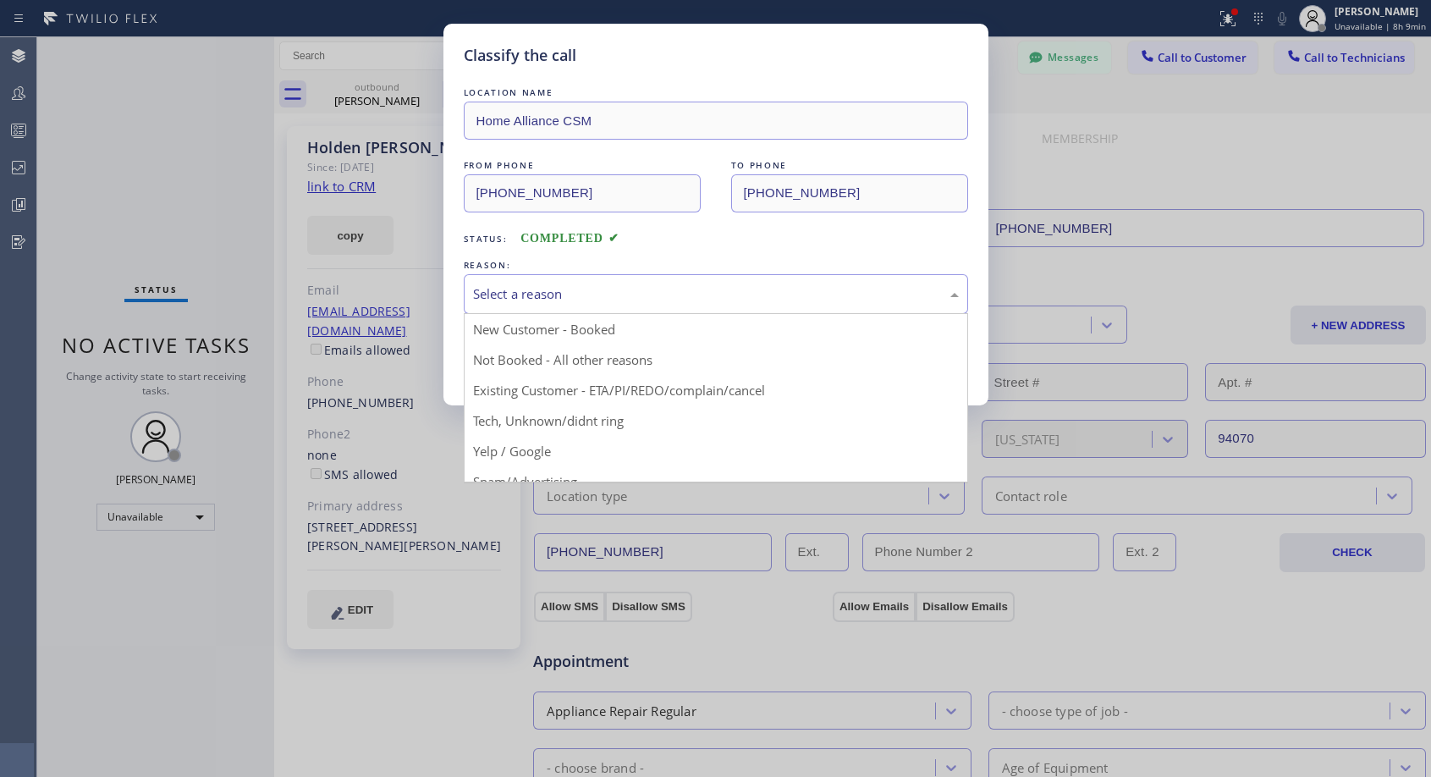
click at [637, 293] on div "Select a reason" at bounding box center [716, 293] width 486 height 19
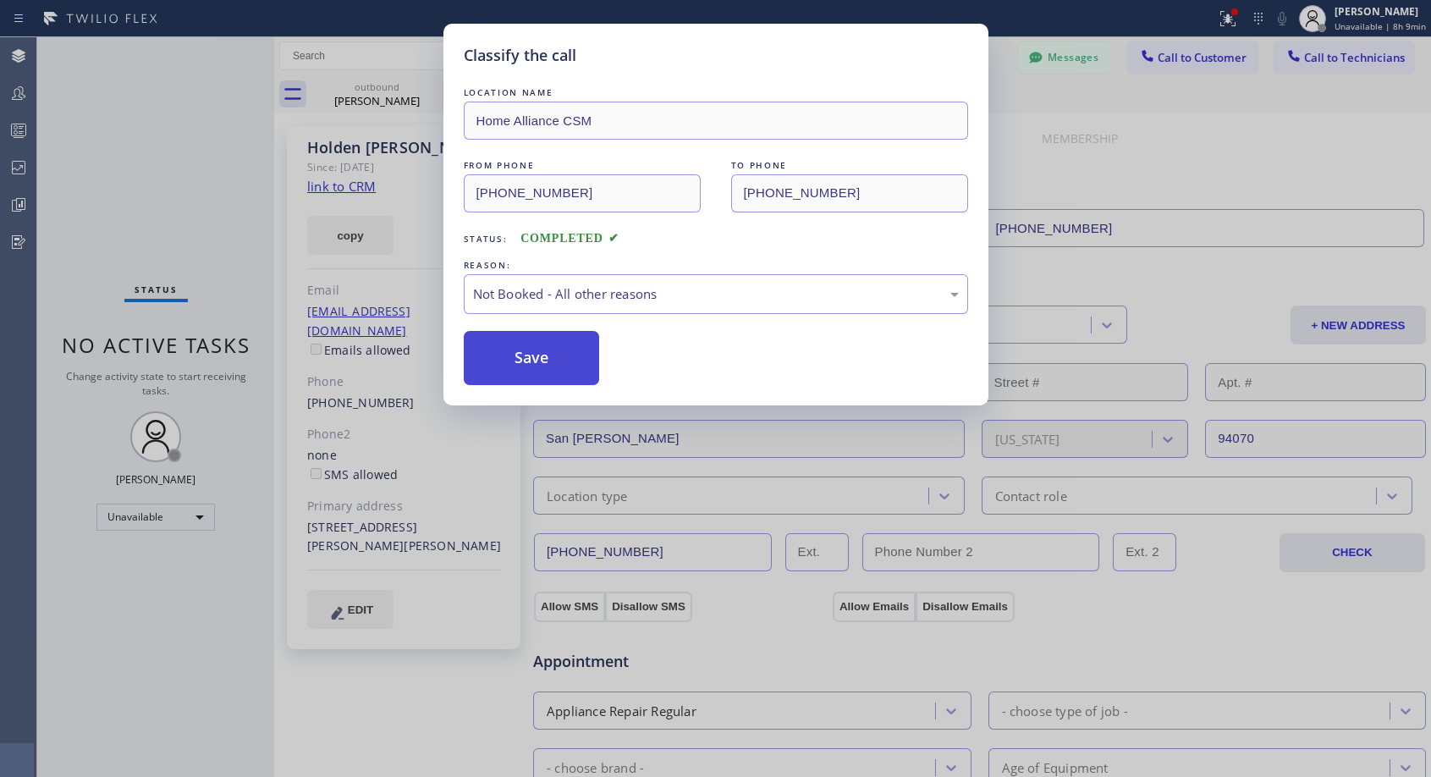
click at [532, 349] on button "Save" at bounding box center [532, 358] width 136 height 54
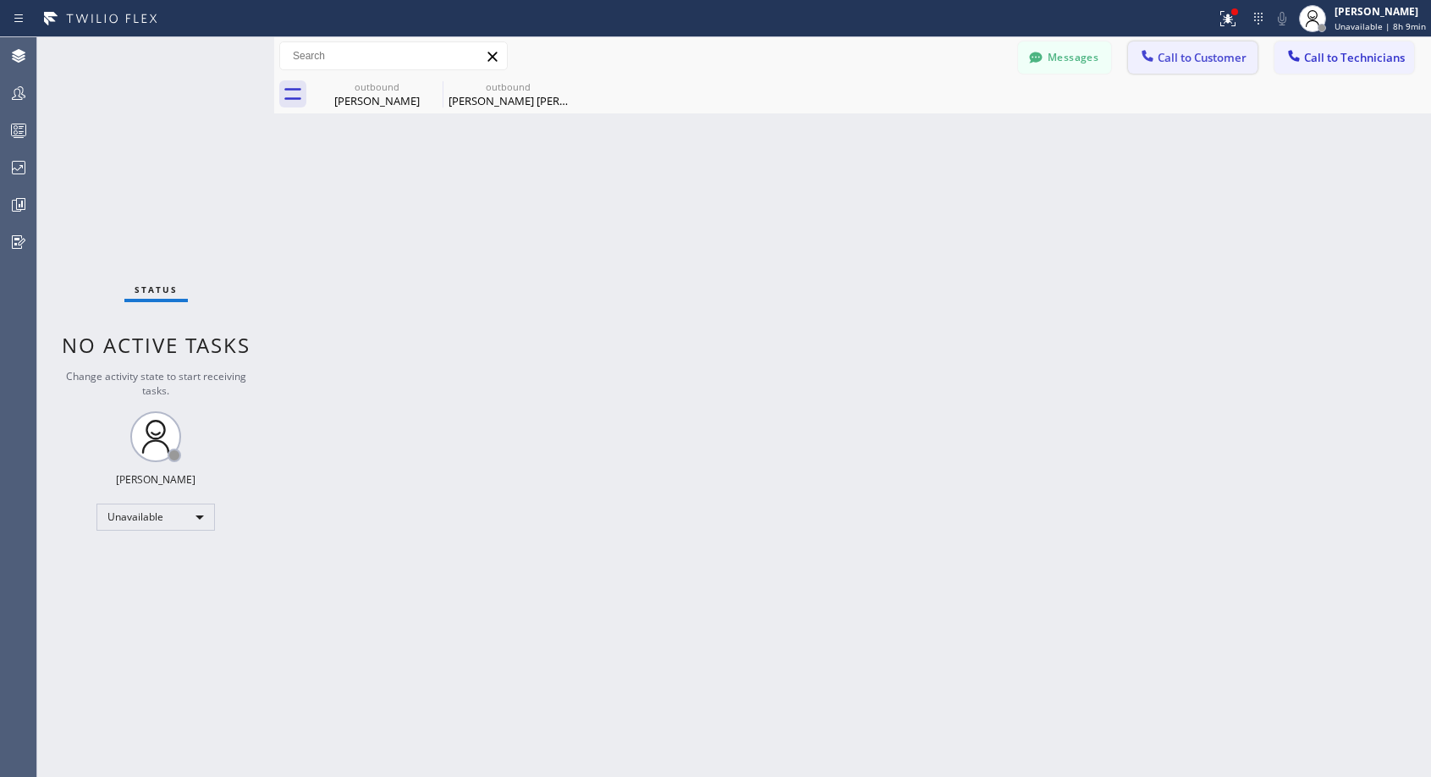
drag, startPoint x: 1162, startPoint y: 69, endPoint x: 1048, endPoint y: 118, distance: 124.6
click at [1161, 70] on button "Call to Customer" at bounding box center [1192, 57] width 129 height 32
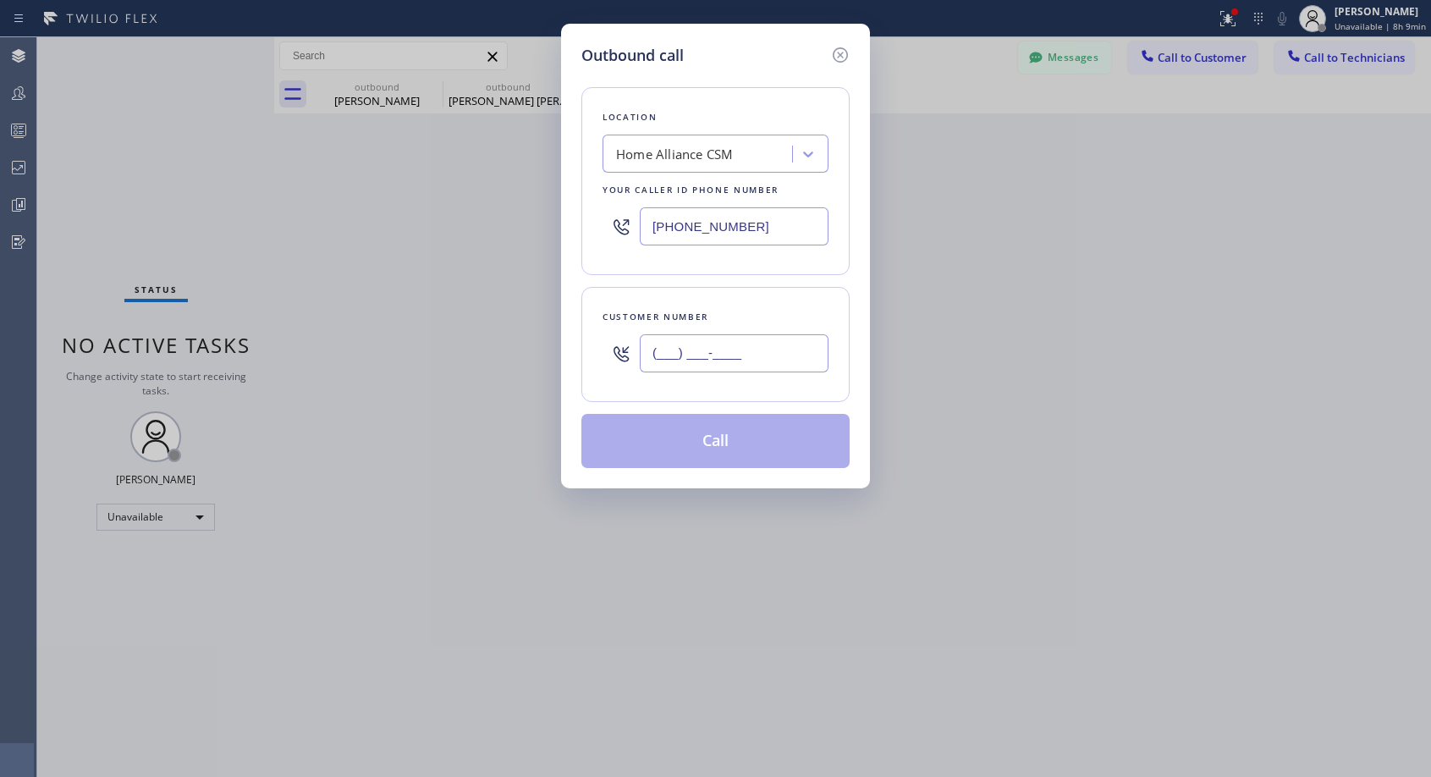
click at [770, 348] on input "(___) ___-____" at bounding box center [734, 353] width 189 height 38
paste input "503) 312-4221"
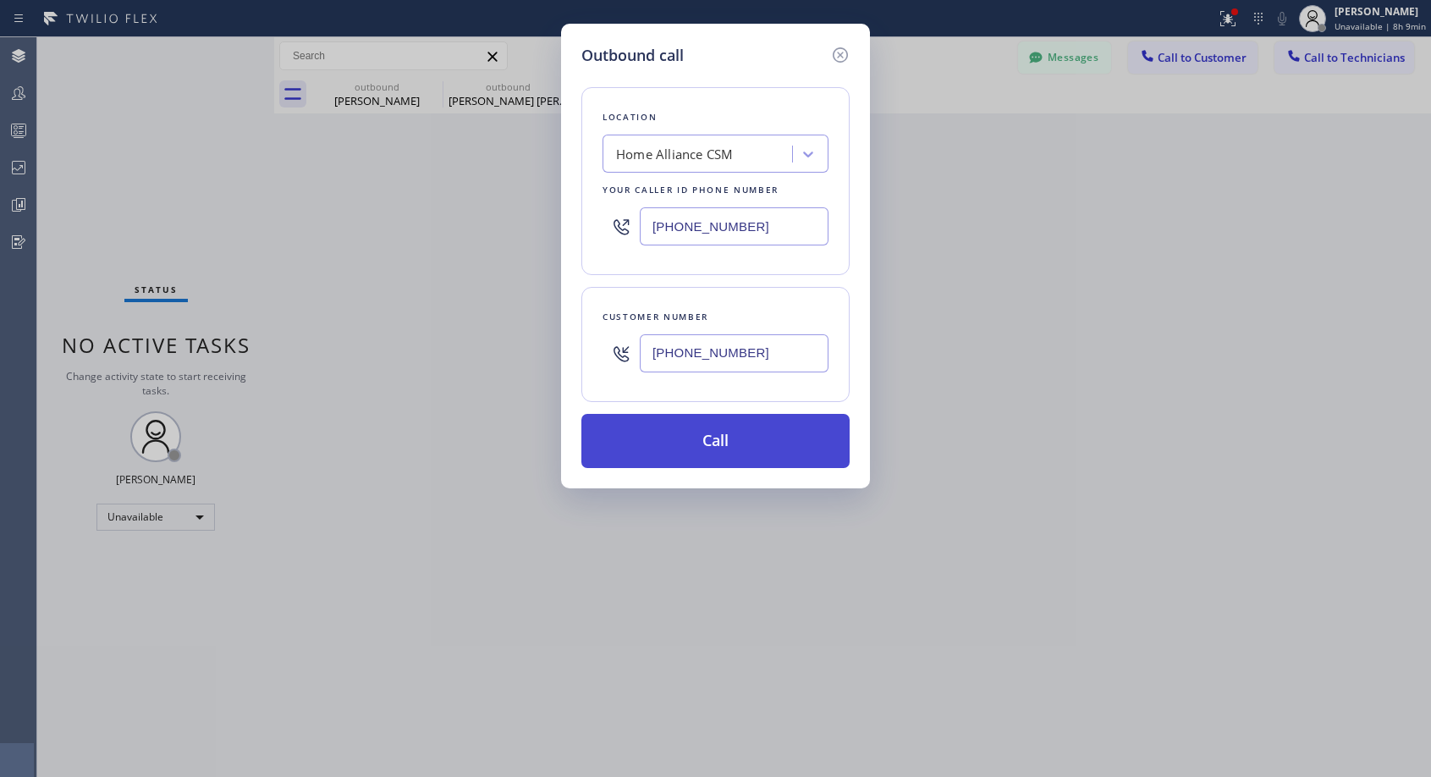
type input "[PHONE_NUMBER]"
click at [731, 425] on button "Call" at bounding box center [715, 441] width 268 height 54
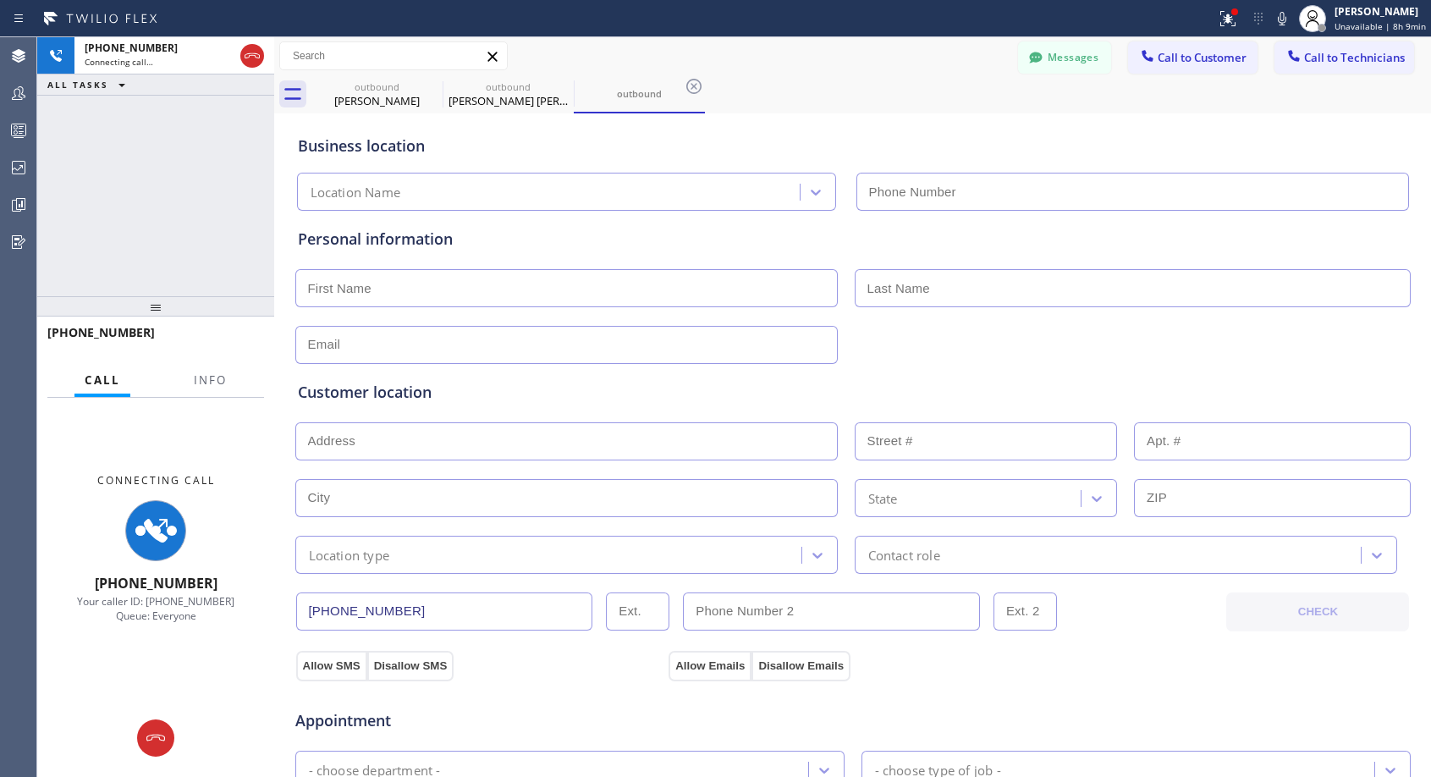
type input "[PHONE_NUMBER]"
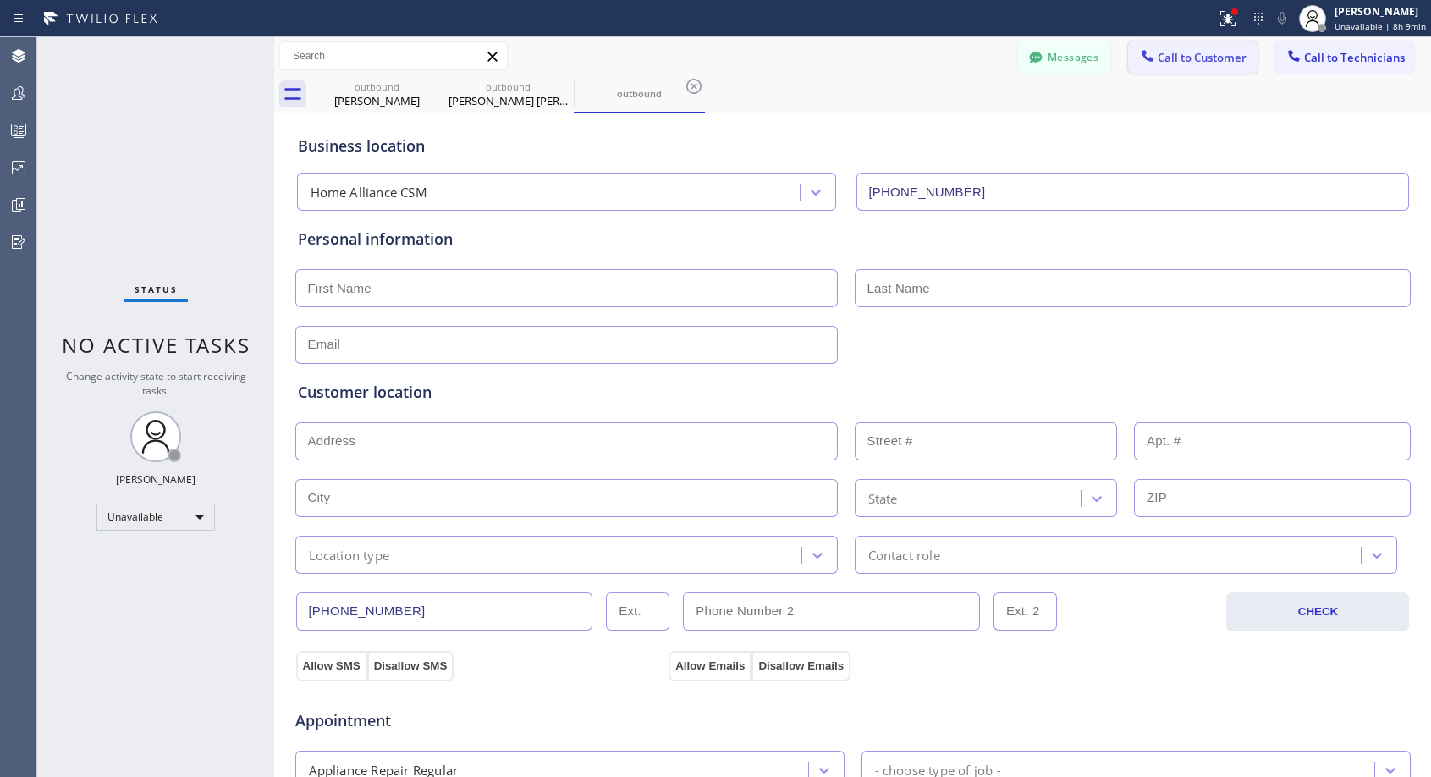
click at [1178, 58] on span "Call to Customer" at bounding box center [1201, 57] width 89 height 15
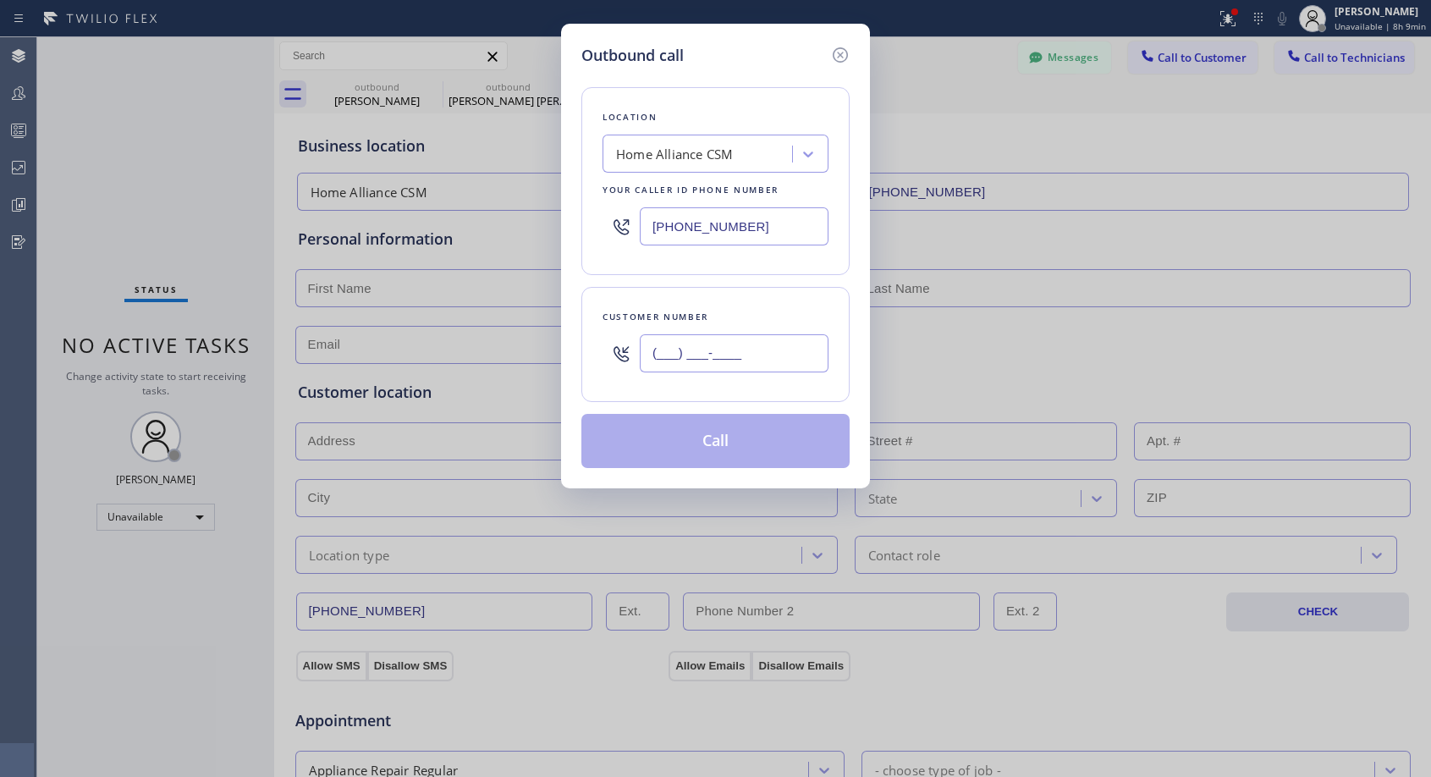
click at [741, 354] on input "(___) ___-____" at bounding box center [734, 353] width 189 height 38
paste input "503) 312-4221"
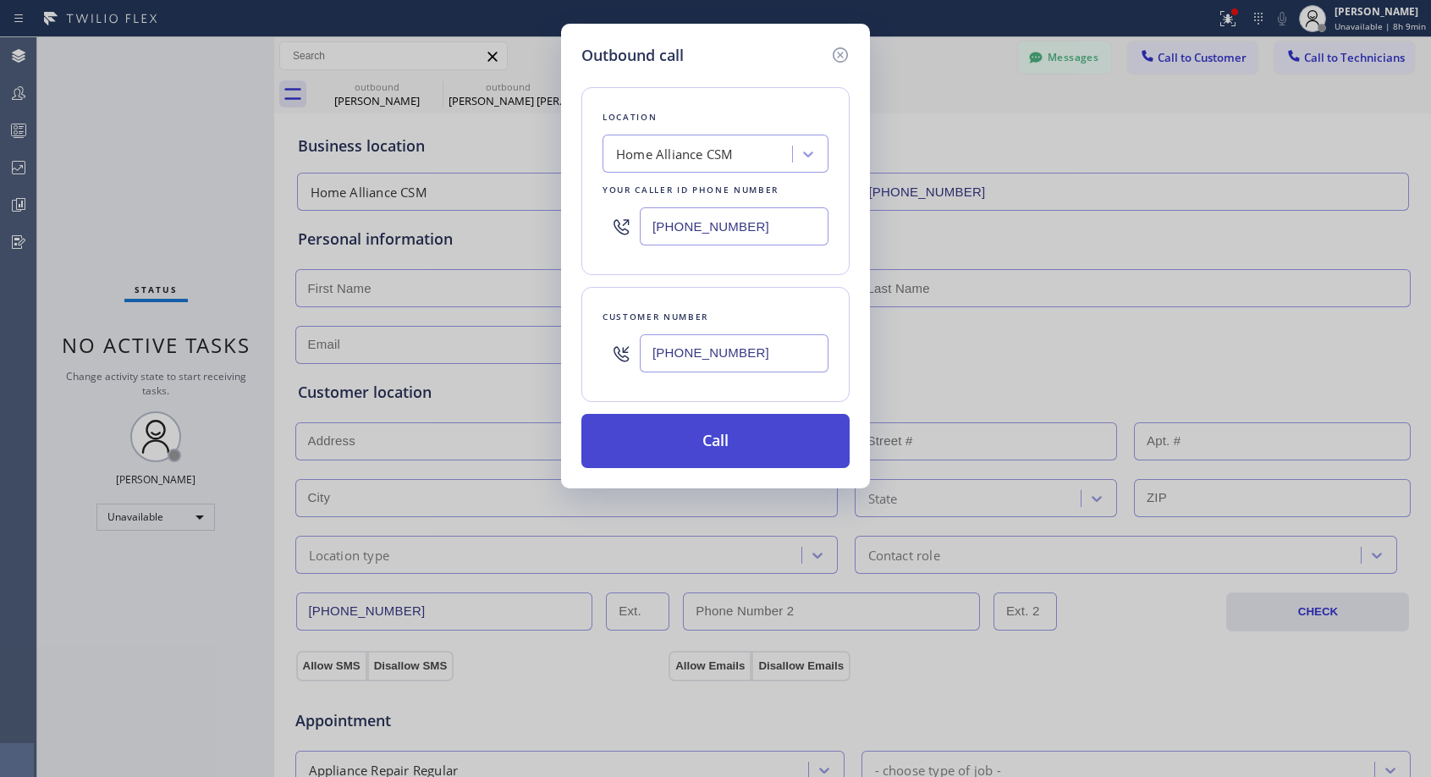
type input "[PHONE_NUMBER]"
drag, startPoint x: 788, startPoint y: 448, endPoint x: 707, endPoint y: 546, distance: 126.2
click at [788, 449] on button "Call" at bounding box center [715, 441] width 268 height 54
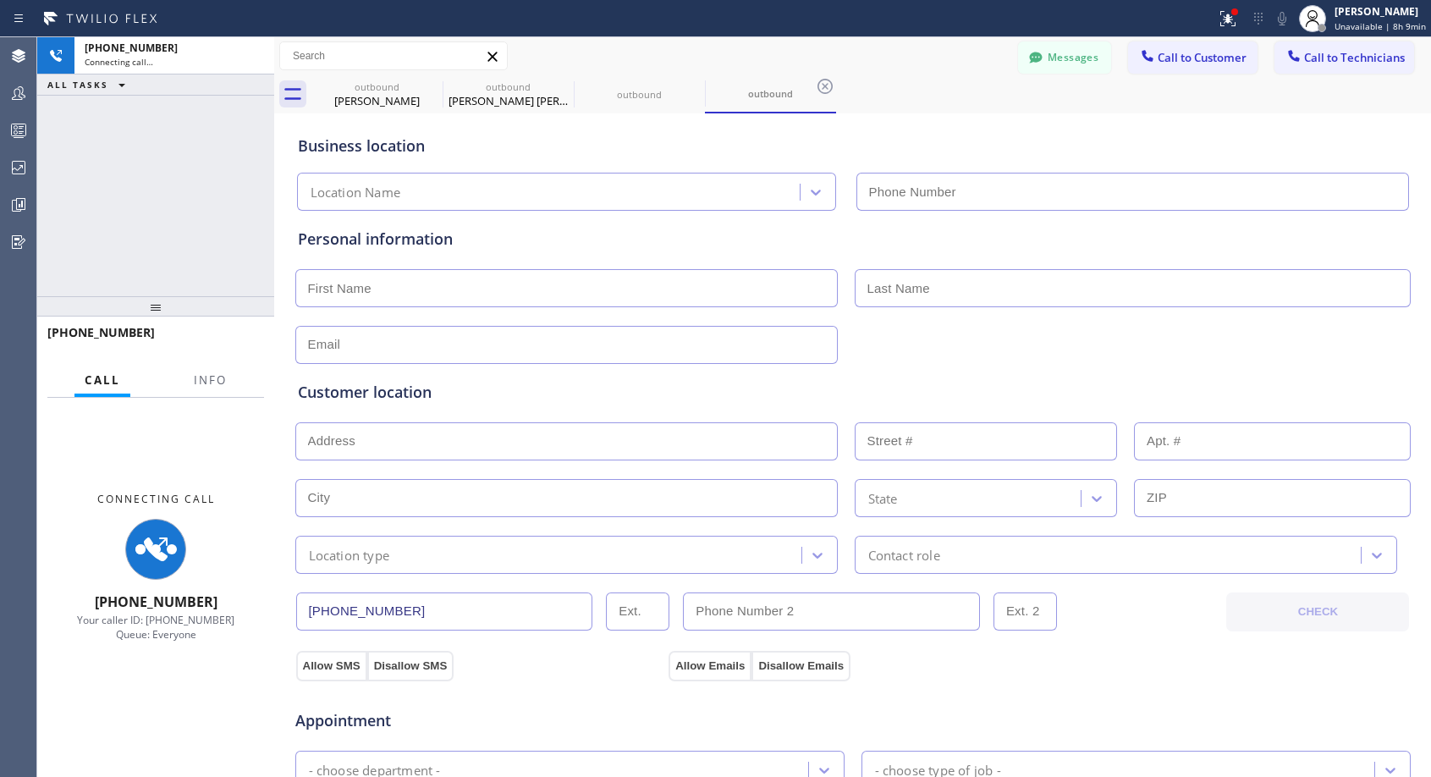
type input "[PHONE_NUMBER]"
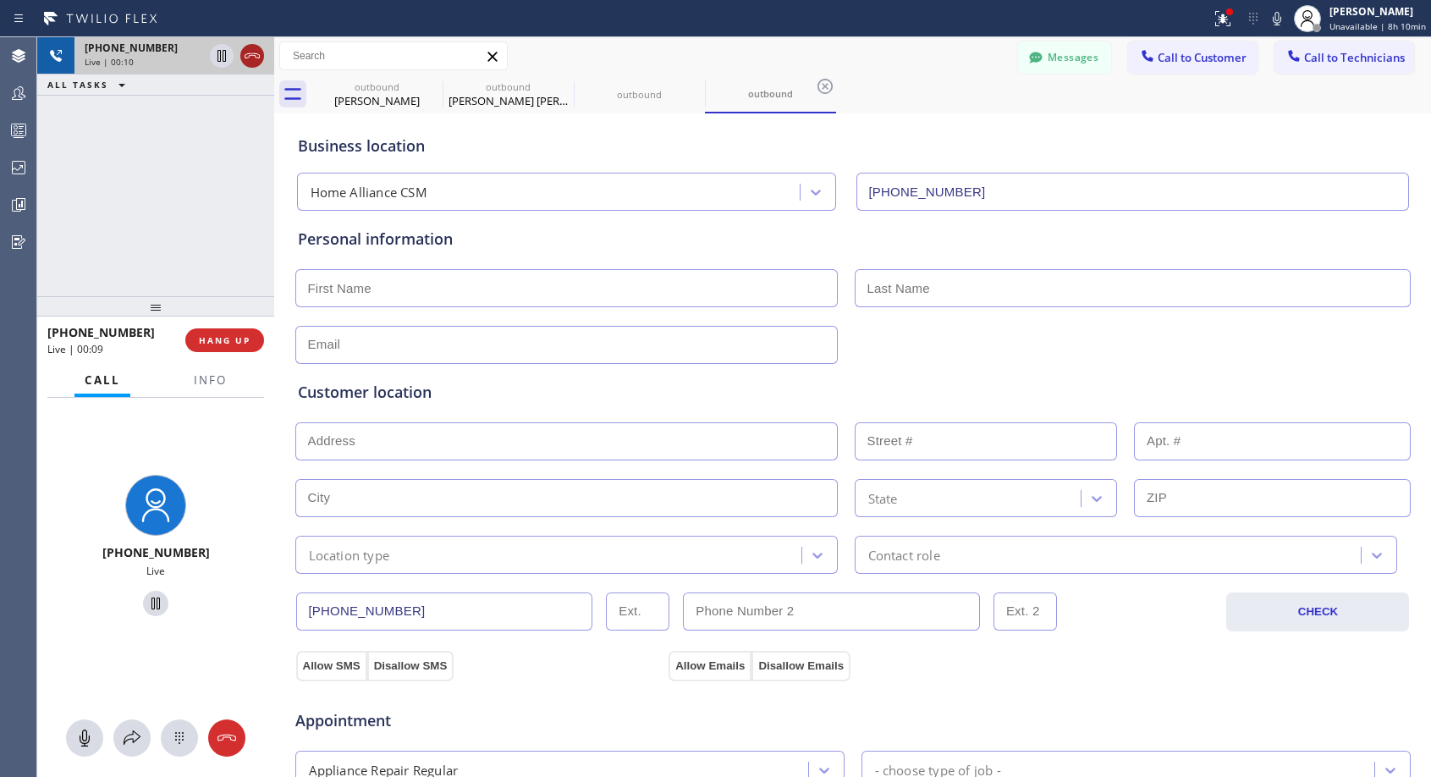
click at [251, 52] on icon at bounding box center [252, 56] width 20 height 20
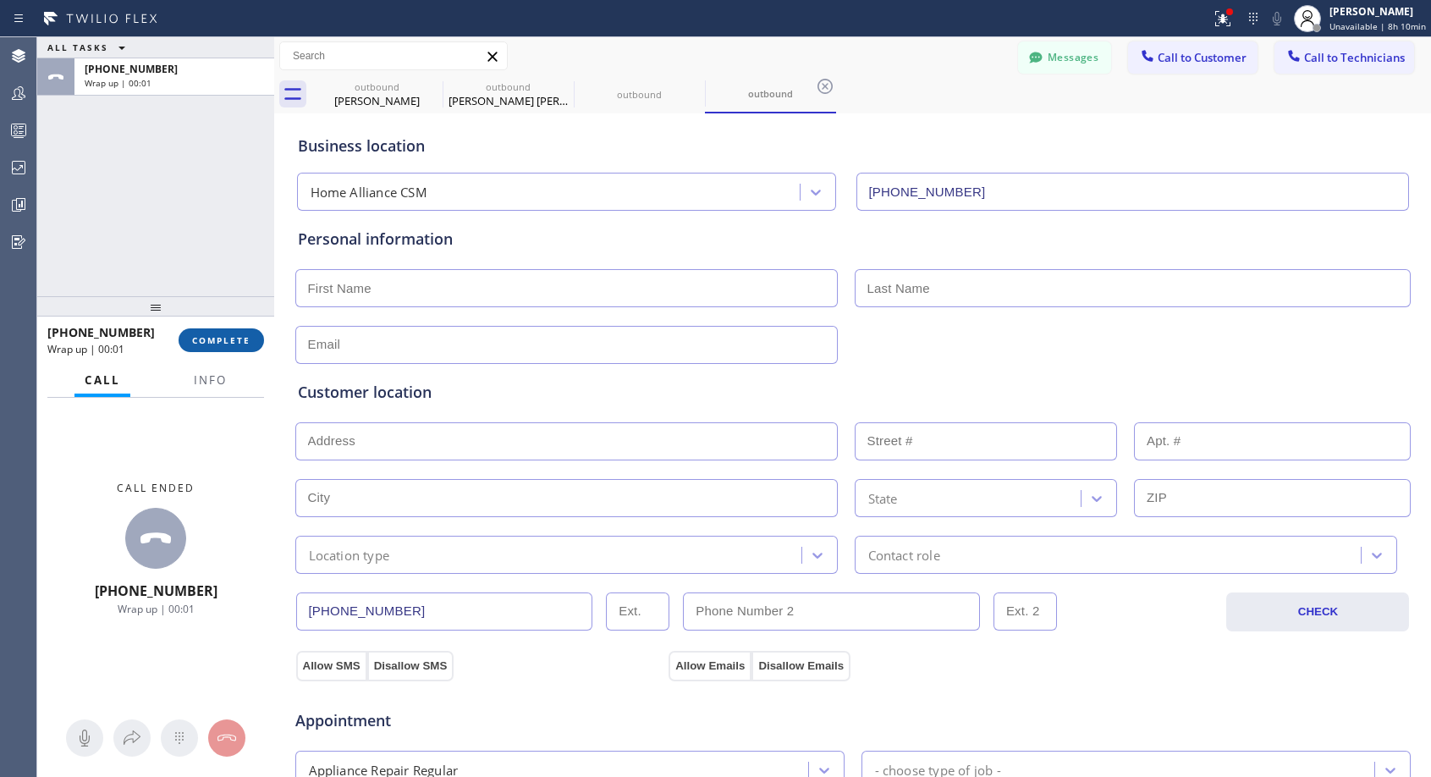
click at [202, 334] on span "COMPLETE" at bounding box center [221, 340] width 58 height 12
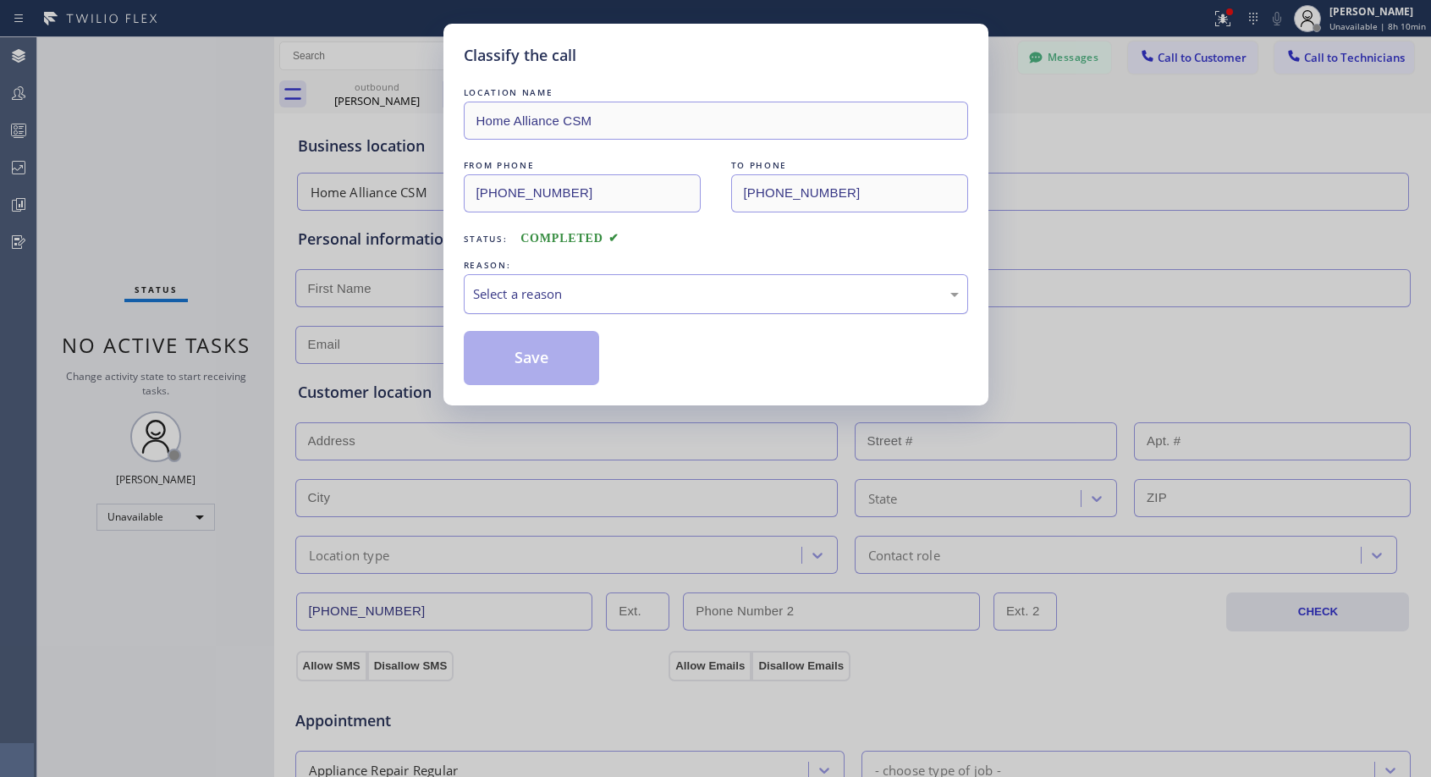
click at [597, 283] on div "Select a reason" at bounding box center [716, 294] width 504 height 40
click at [571, 360] on button "Save" at bounding box center [532, 358] width 136 height 54
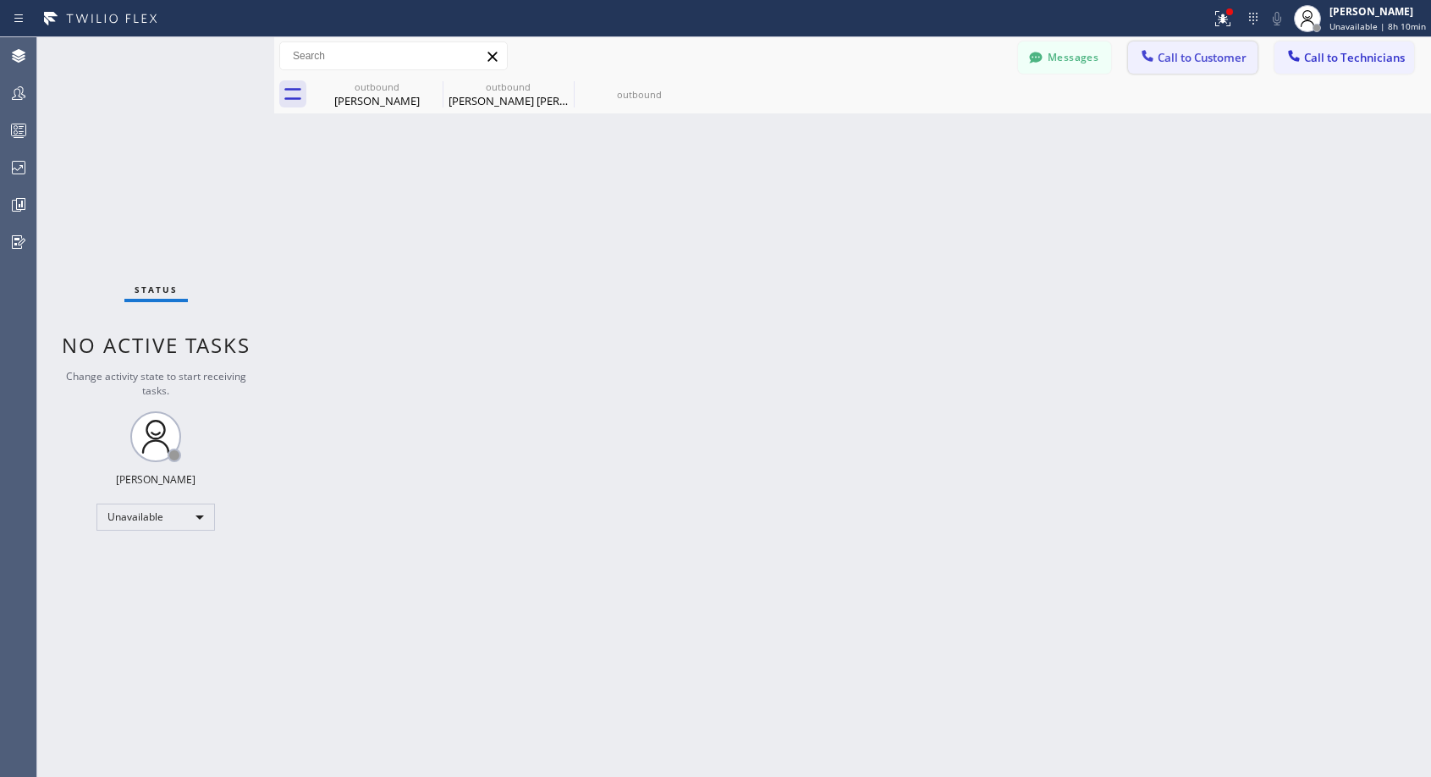
click at [1199, 57] on span "Call to Customer" at bounding box center [1201, 57] width 89 height 15
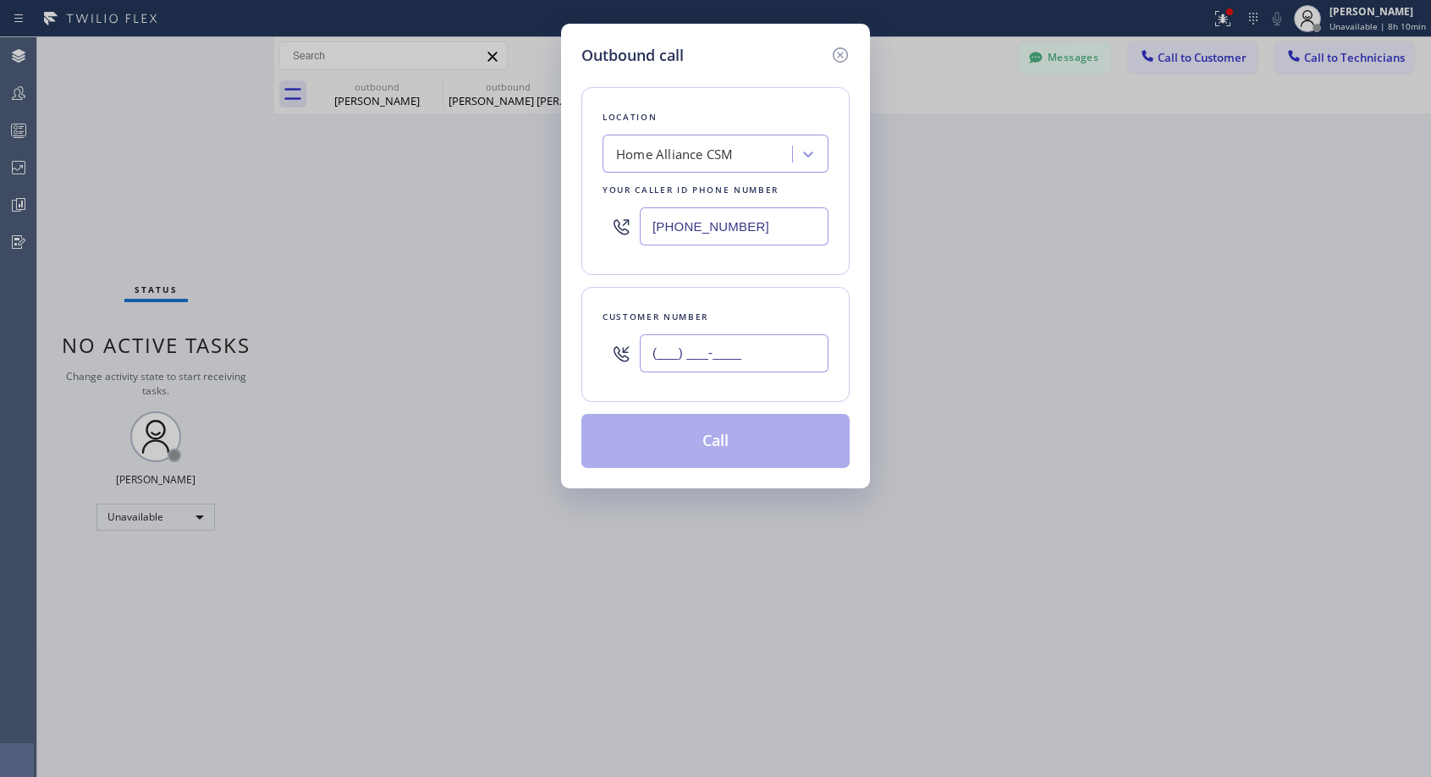
click at [790, 353] on input "(___) ___-____" at bounding box center [734, 353] width 189 height 38
paste input "503) 312-4221"
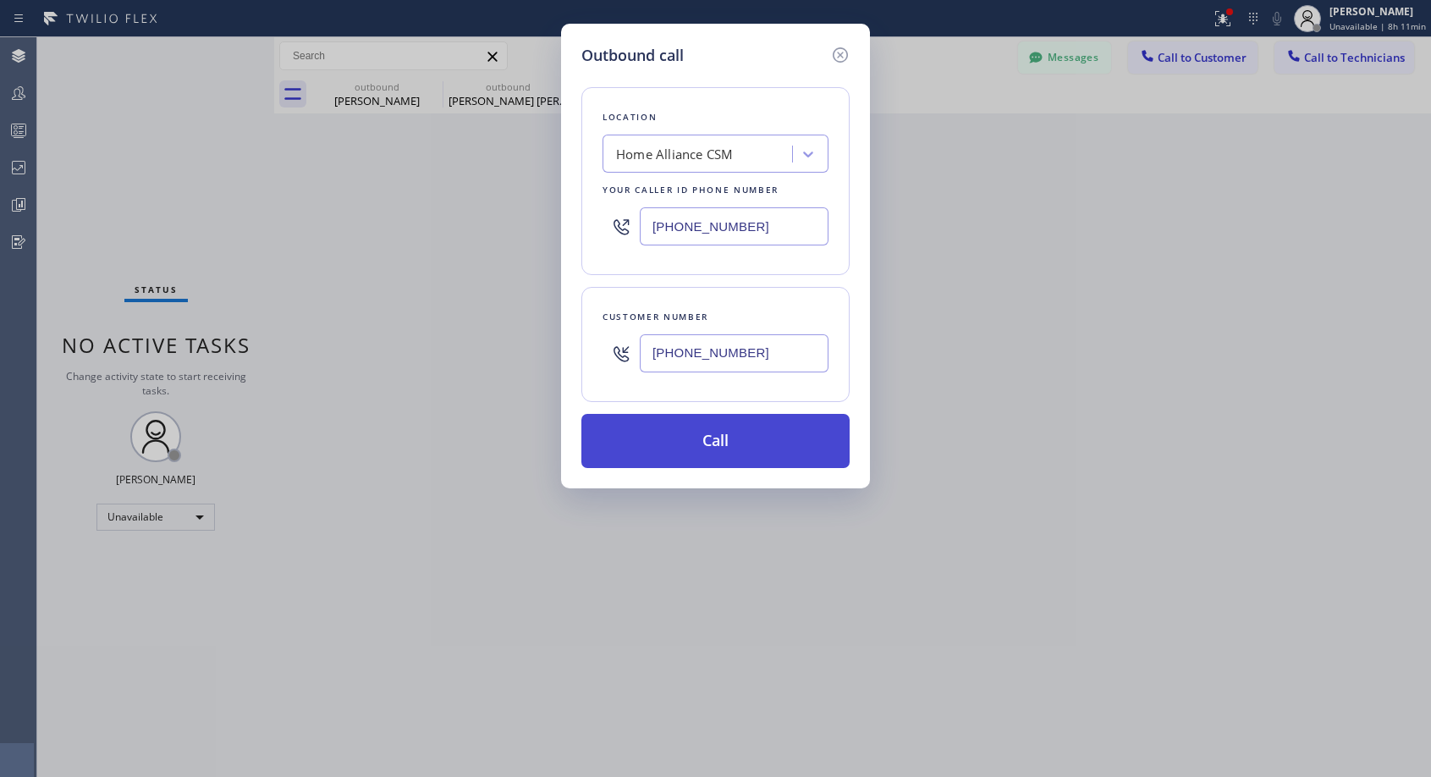
type input "[PHONE_NUMBER]"
click at [762, 425] on button "Call" at bounding box center [715, 441] width 268 height 54
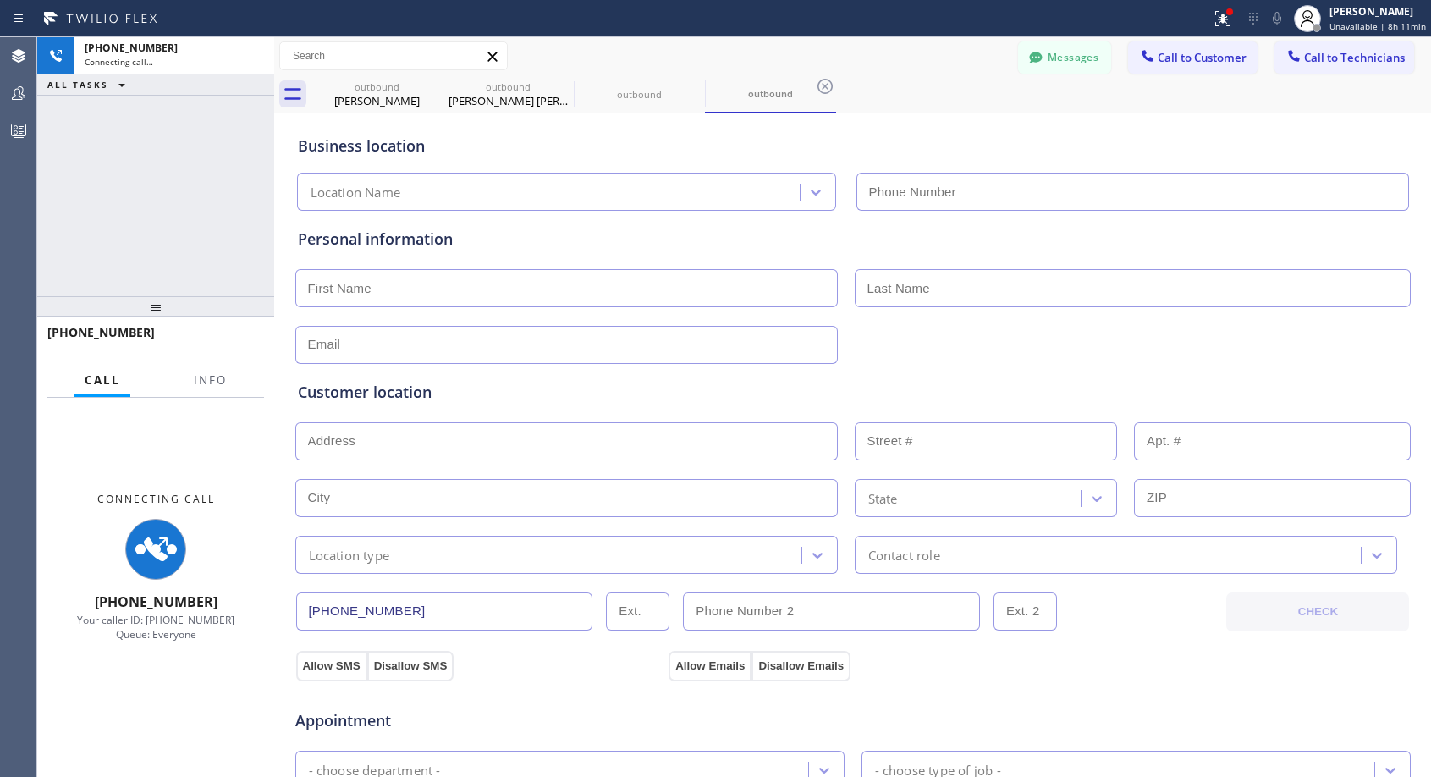
type input "[PHONE_NUMBER]"
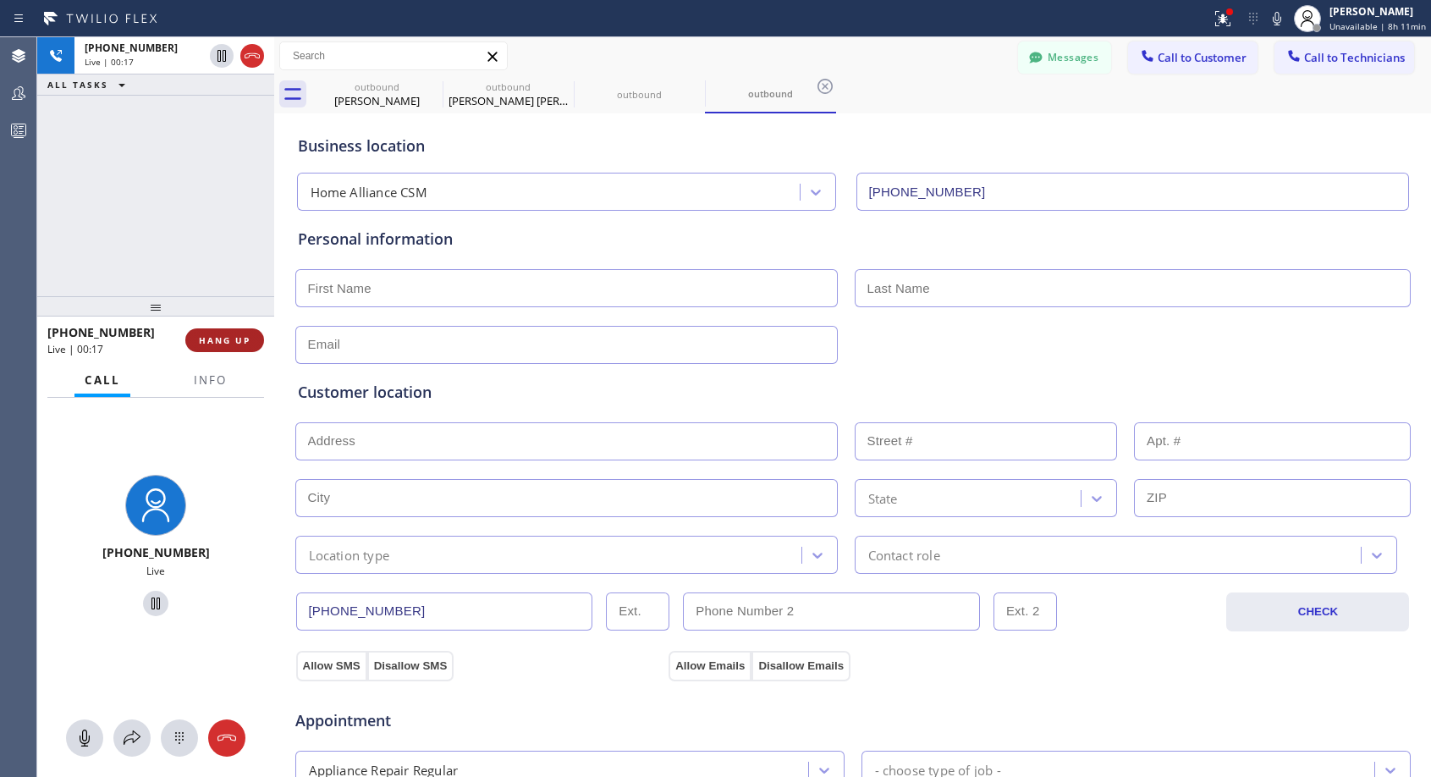
click at [251, 345] on button "HANG UP" at bounding box center [224, 340] width 79 height 24
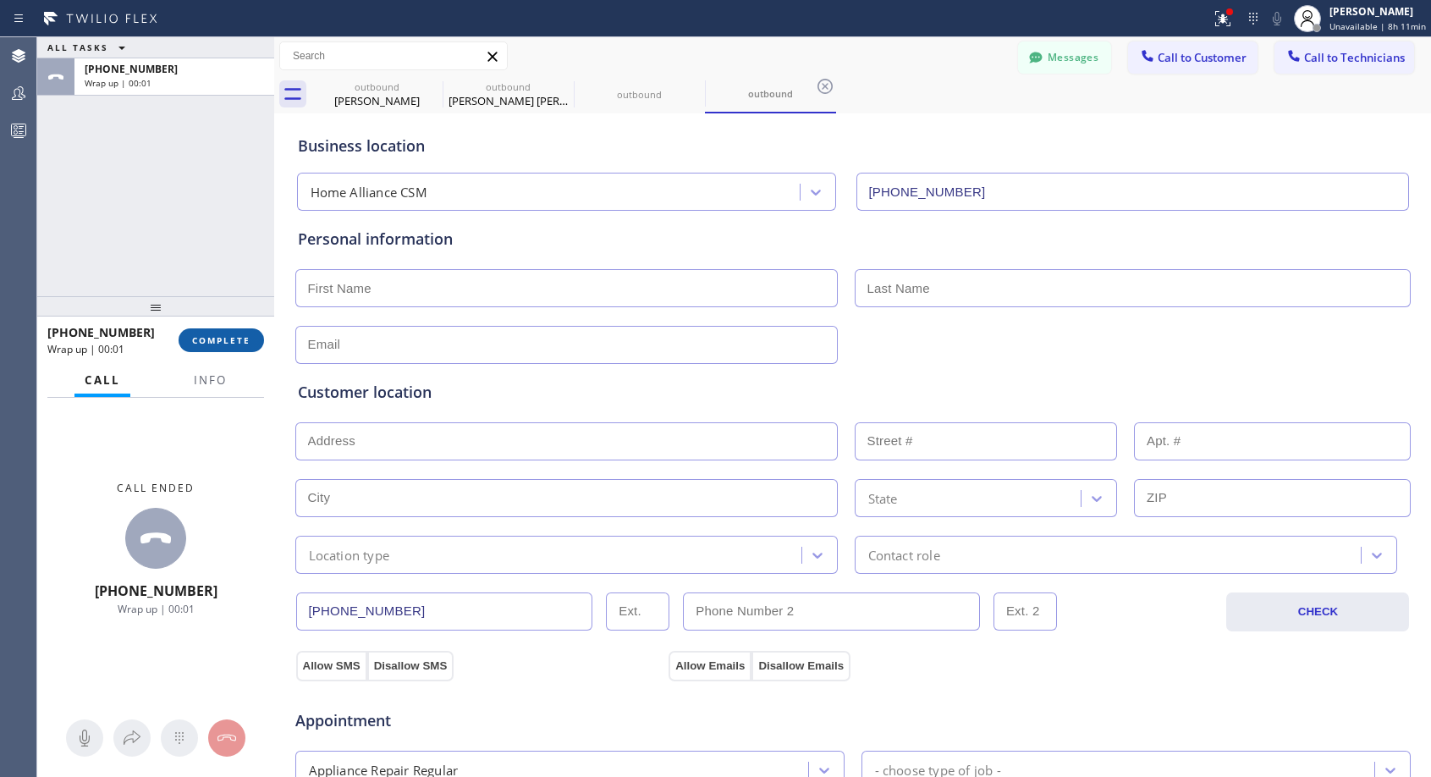
click at [231, 329] on button "COMPLETE" at bounding box center [221, 340] width 85 height 24
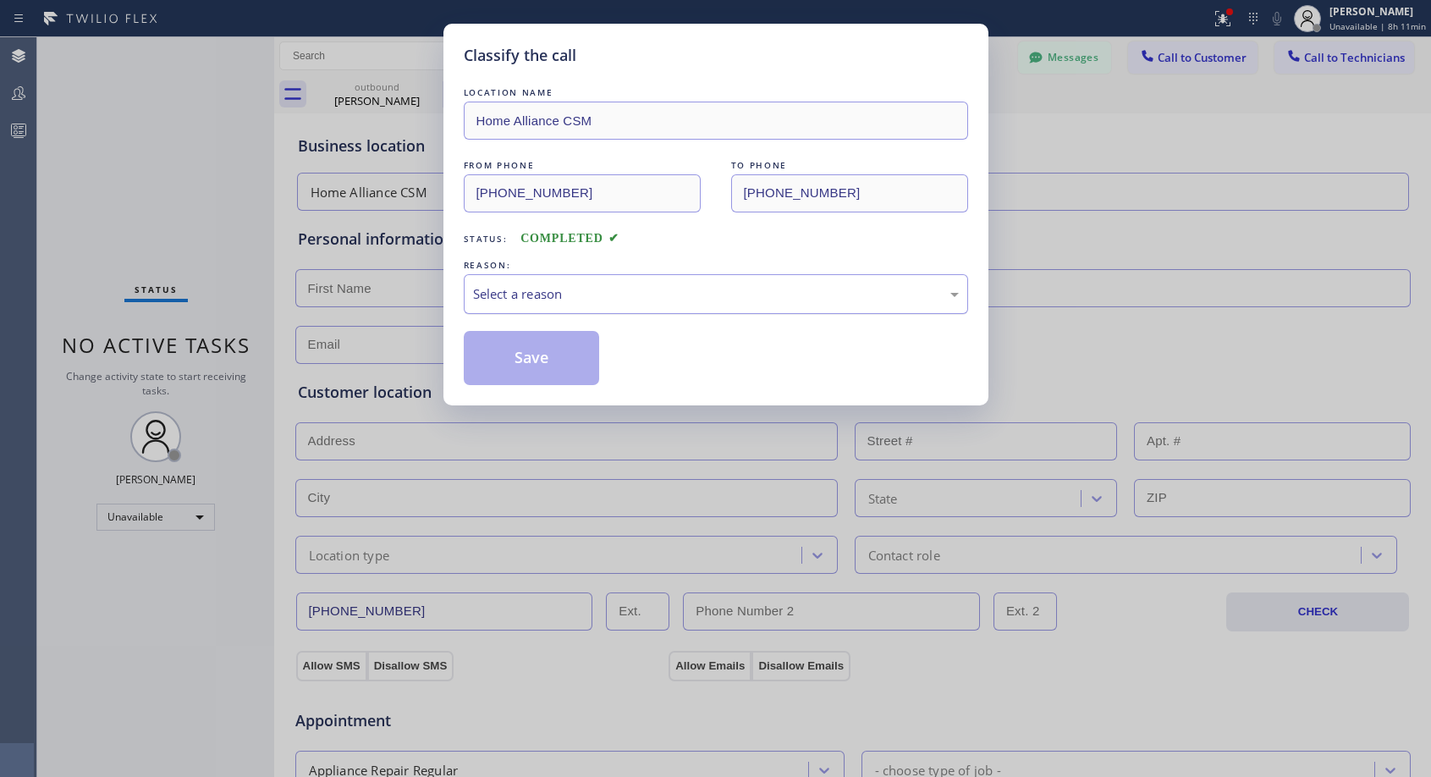
drag, startPoint x: 812, startPoint y: 287, endPoint x: 790, endPoint y: 290, distance: 22.3
click at [810, 288] on div "Select a reason" at bounding box center [716, 293] width 486 height 19
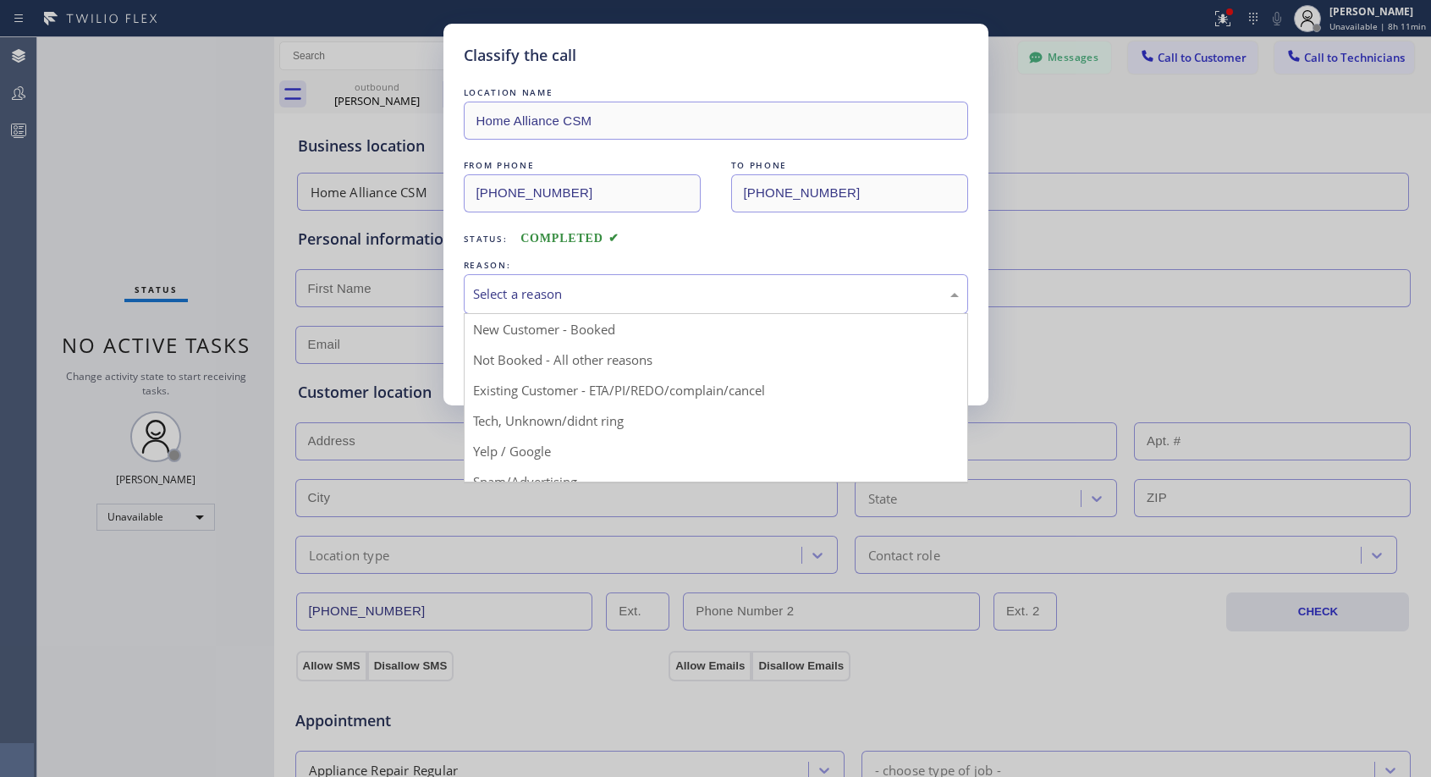
drag, startPoint x: 618, startPoint y: 355, endPoint x: 607, endPoint y: 357, distance: 12.0
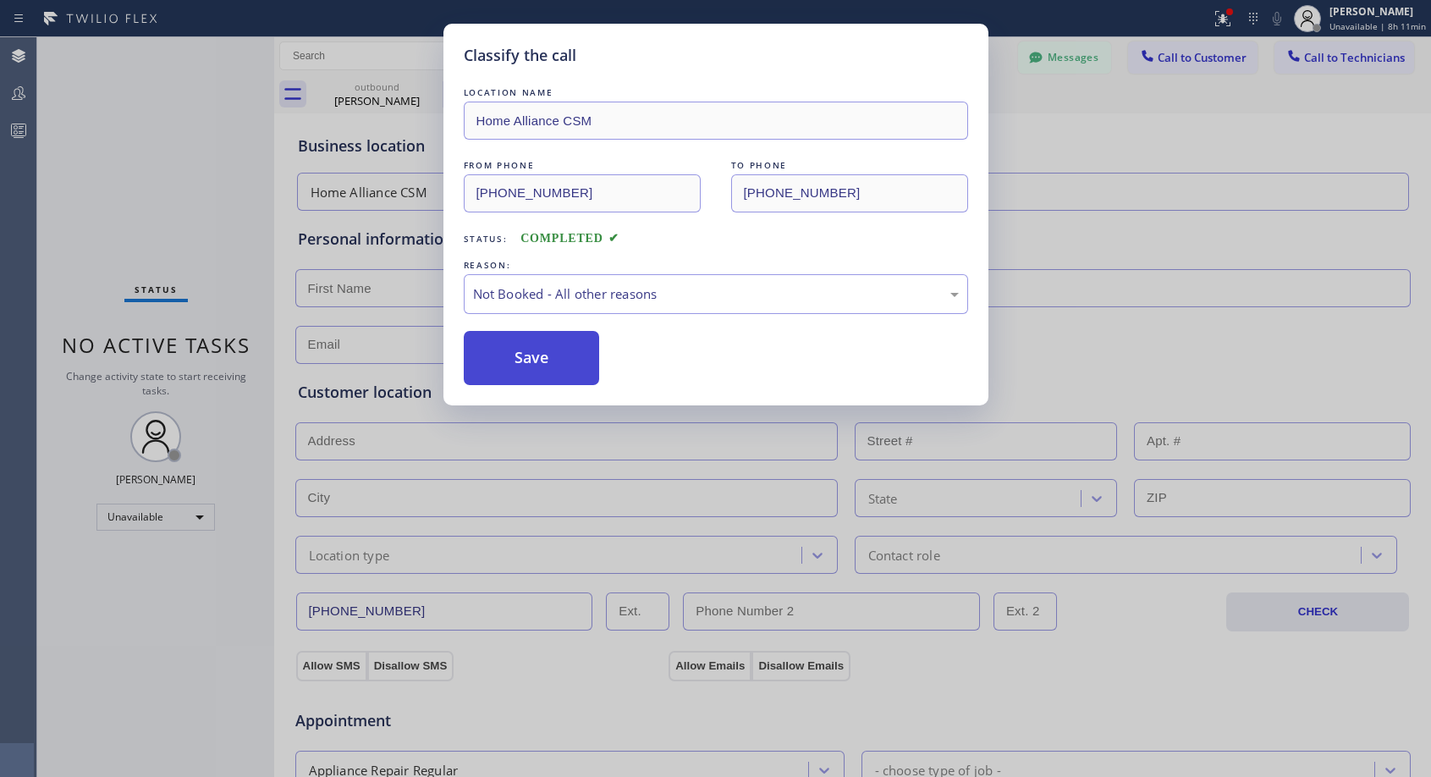
click at [566, 363] on button "Save" at bounding box center [532, 358] width 136 height 54
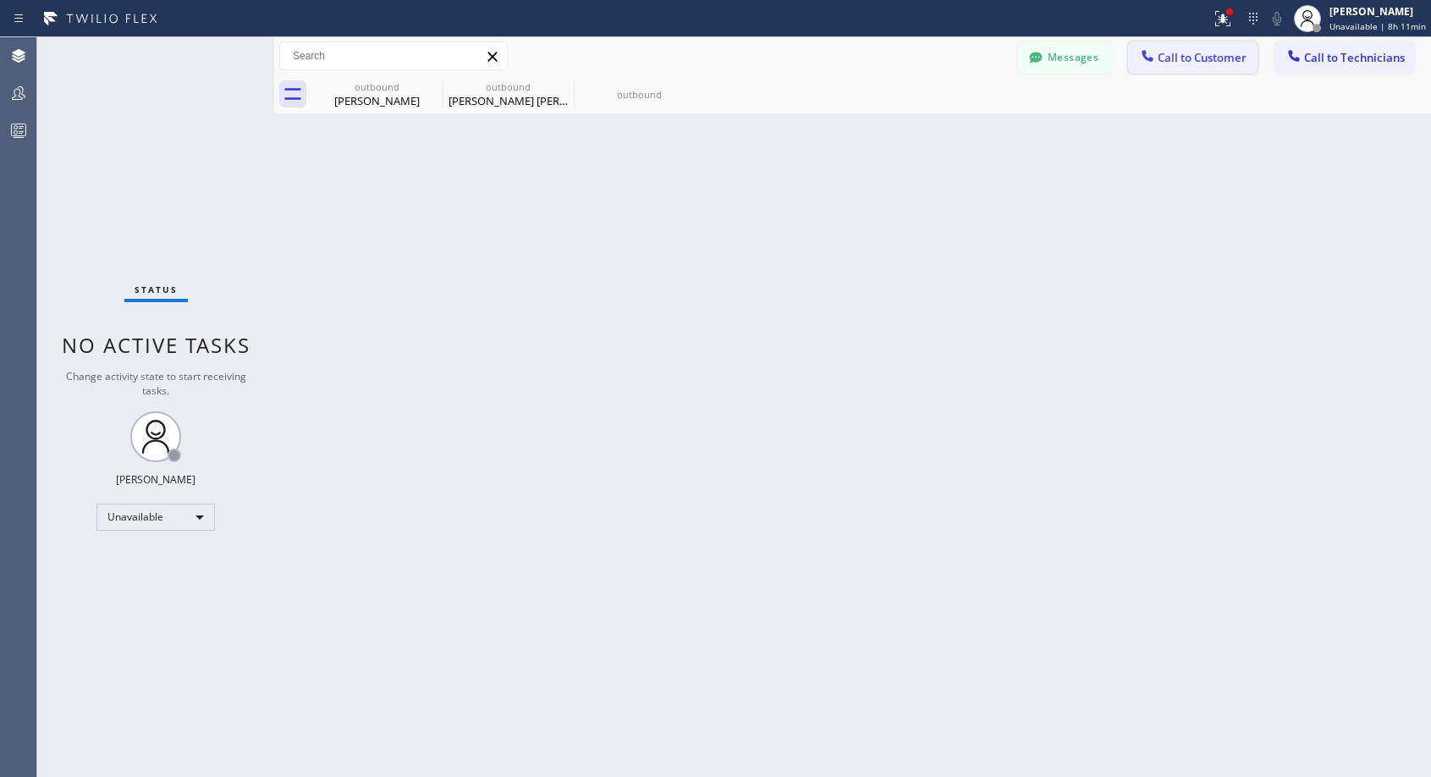
click at [1194, 56] on span "Call to Customer" at bounding box center [1201, 57] width 89 height 15
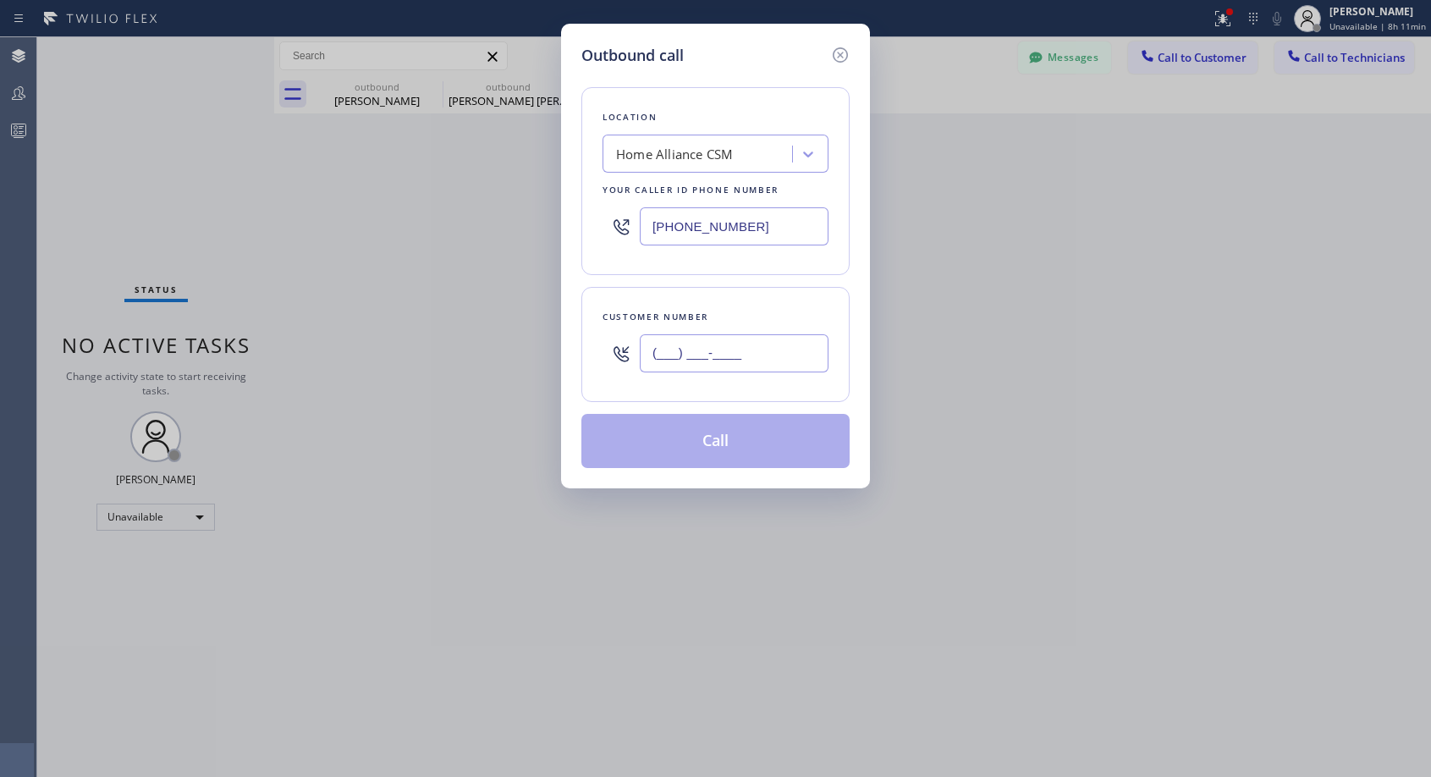
click at [730, 338] on input "(___) ___-____" at bounding box center [734, 353] width 189 height 38
paste input "503) 312-4221"
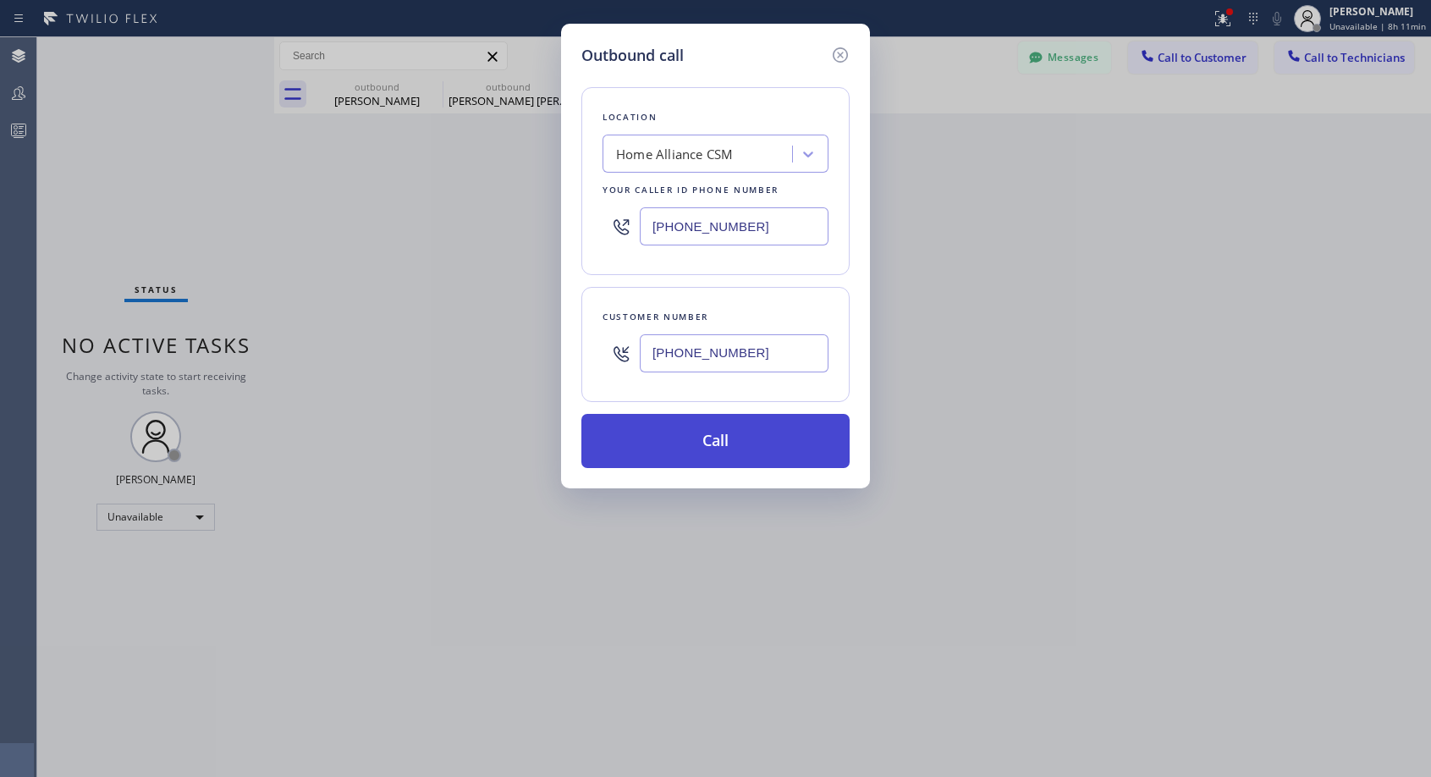
type input "[PHONE_NUMBER]"
click at [728, 439] on button "Call" at bounding box center [715, 441] width 268 height 54
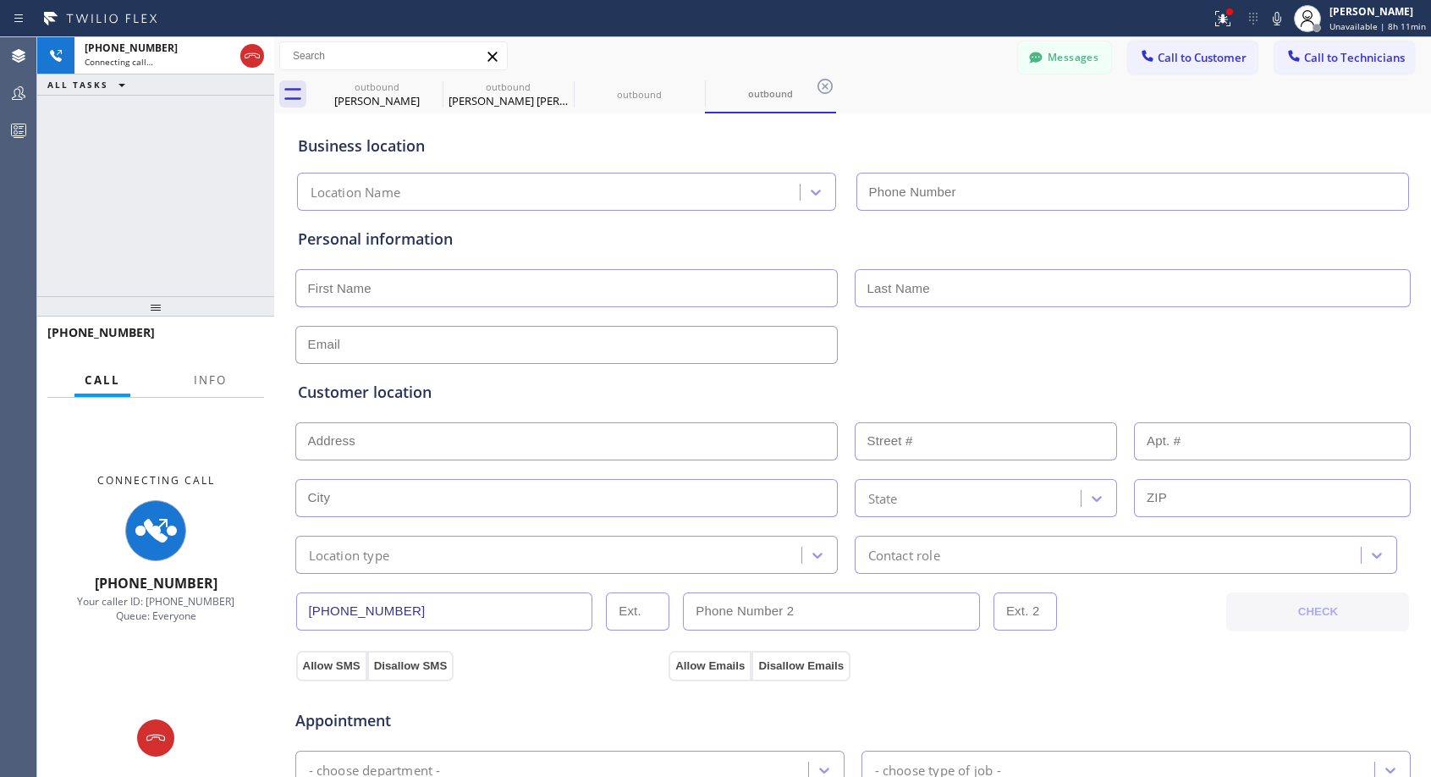
type input "[PHONE_NUMBER]"
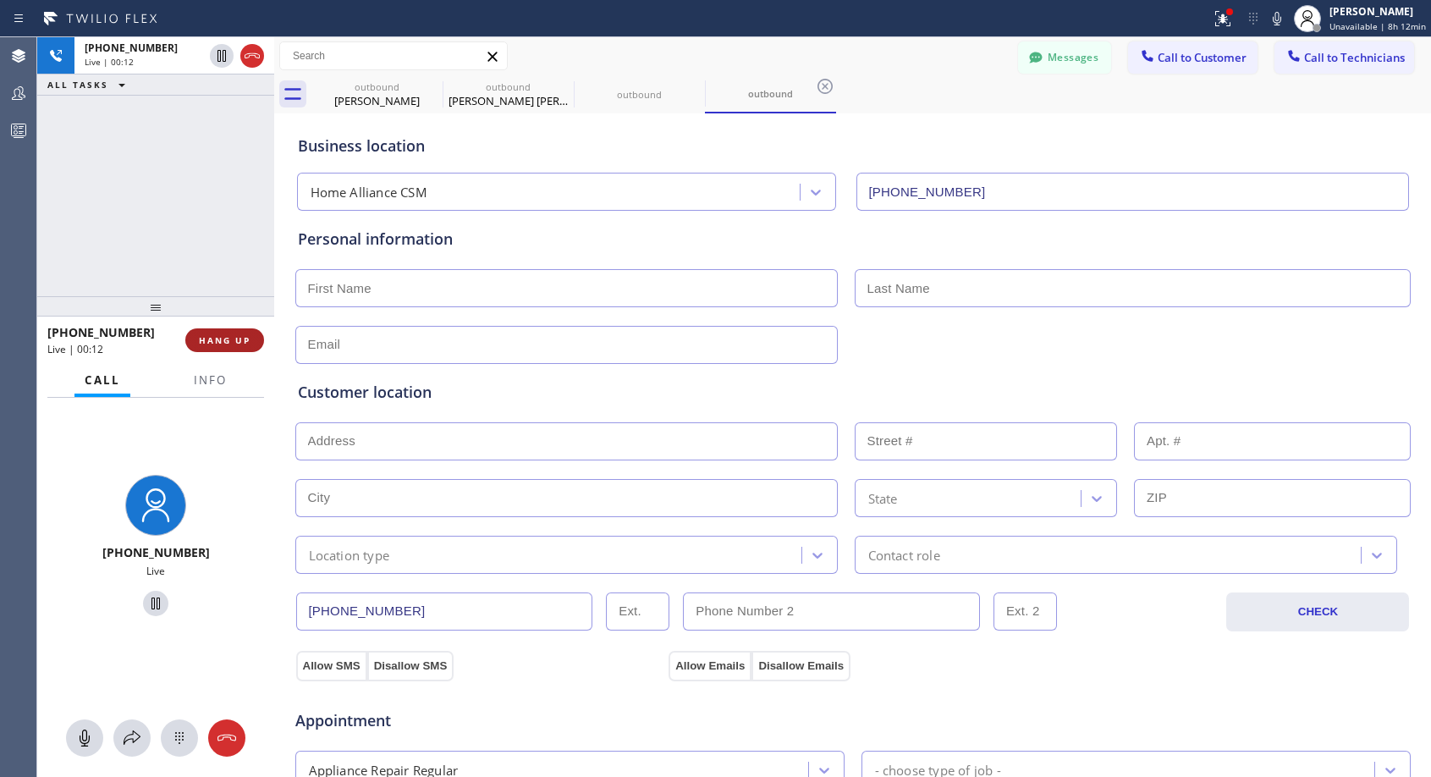
click at [233, 328] on button "HANG UP" at bounding box center [224, 340] width 79 height 24
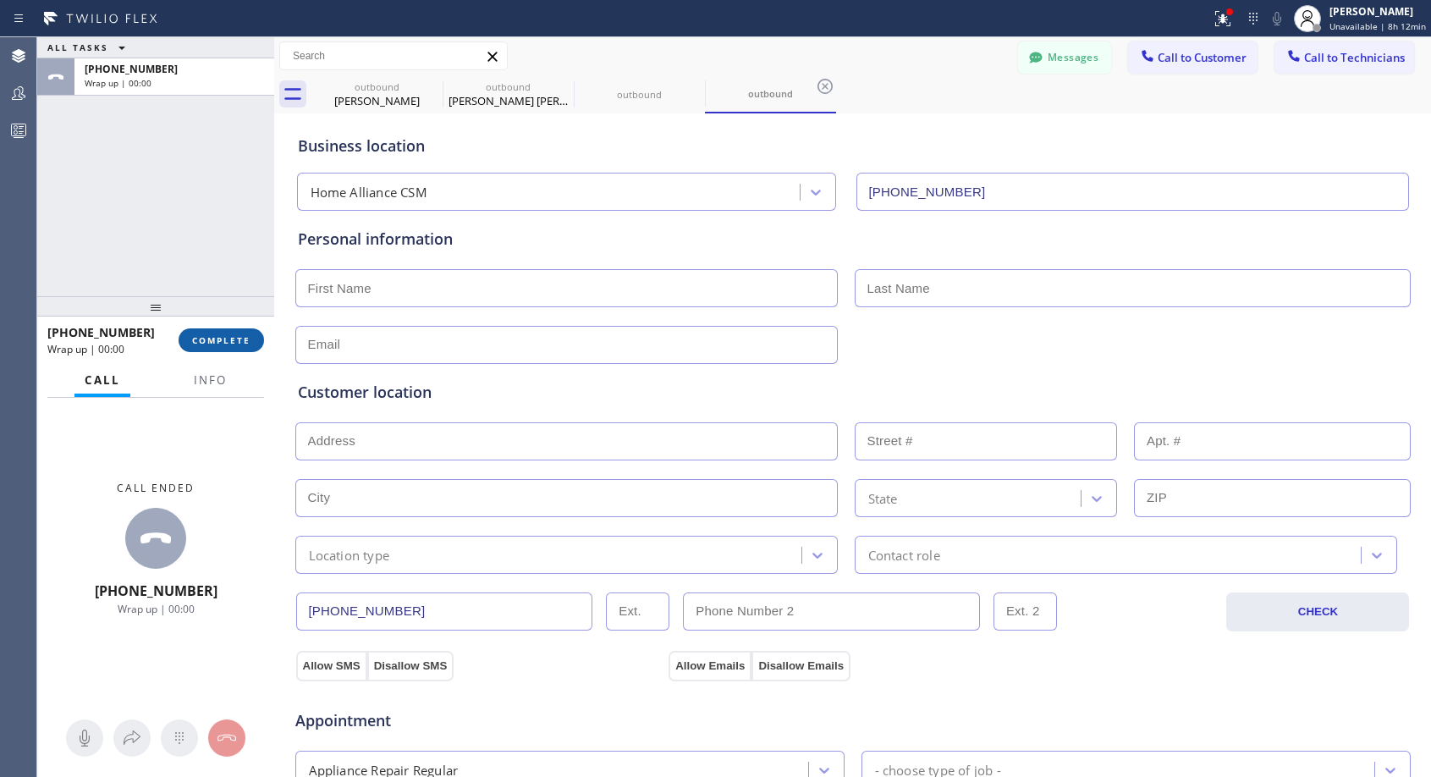
click at [233, 338] on span "COMPLETE" at bounding box center [221, 340] width 58 height 12
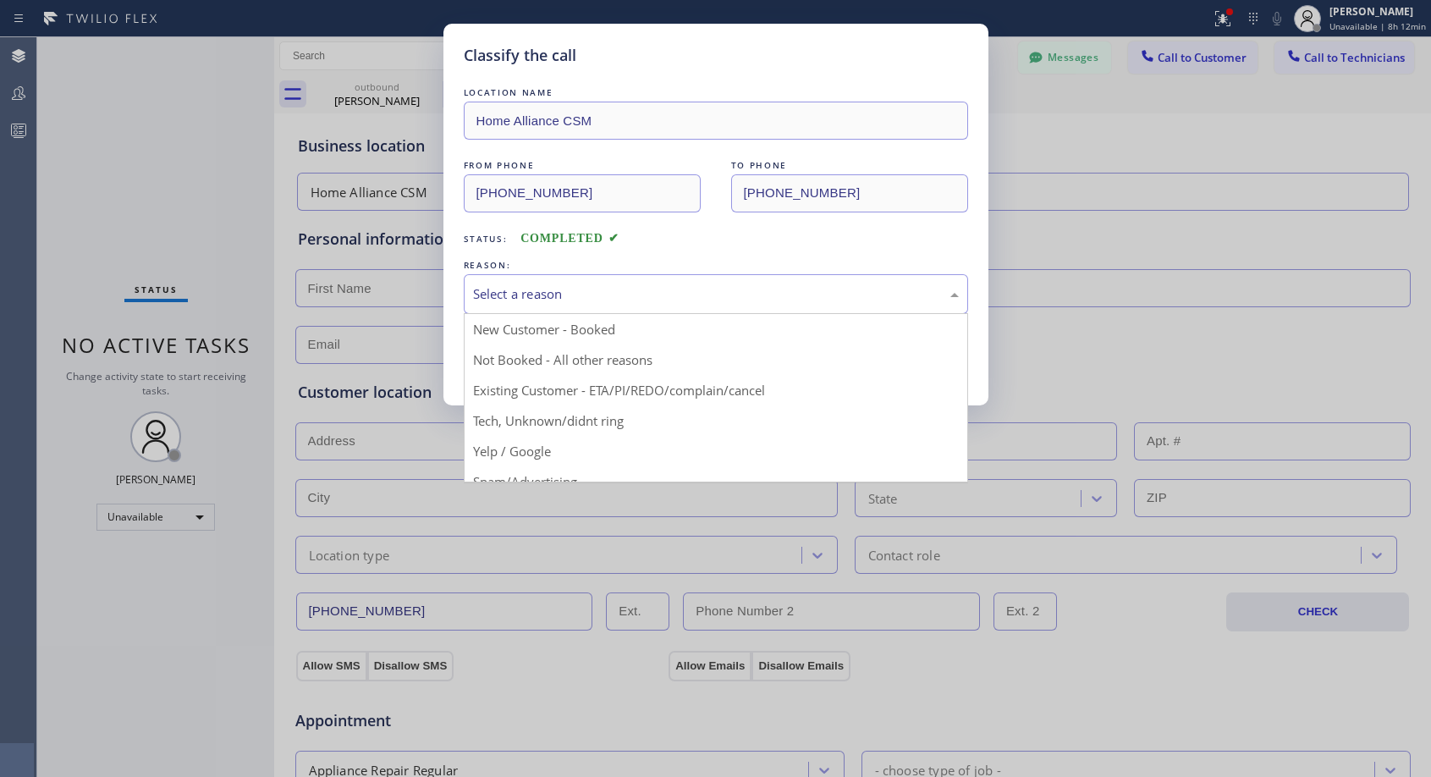
click at [668, 306] on div "Select a reason" at bounding box center [716, 294] width 504 height 40
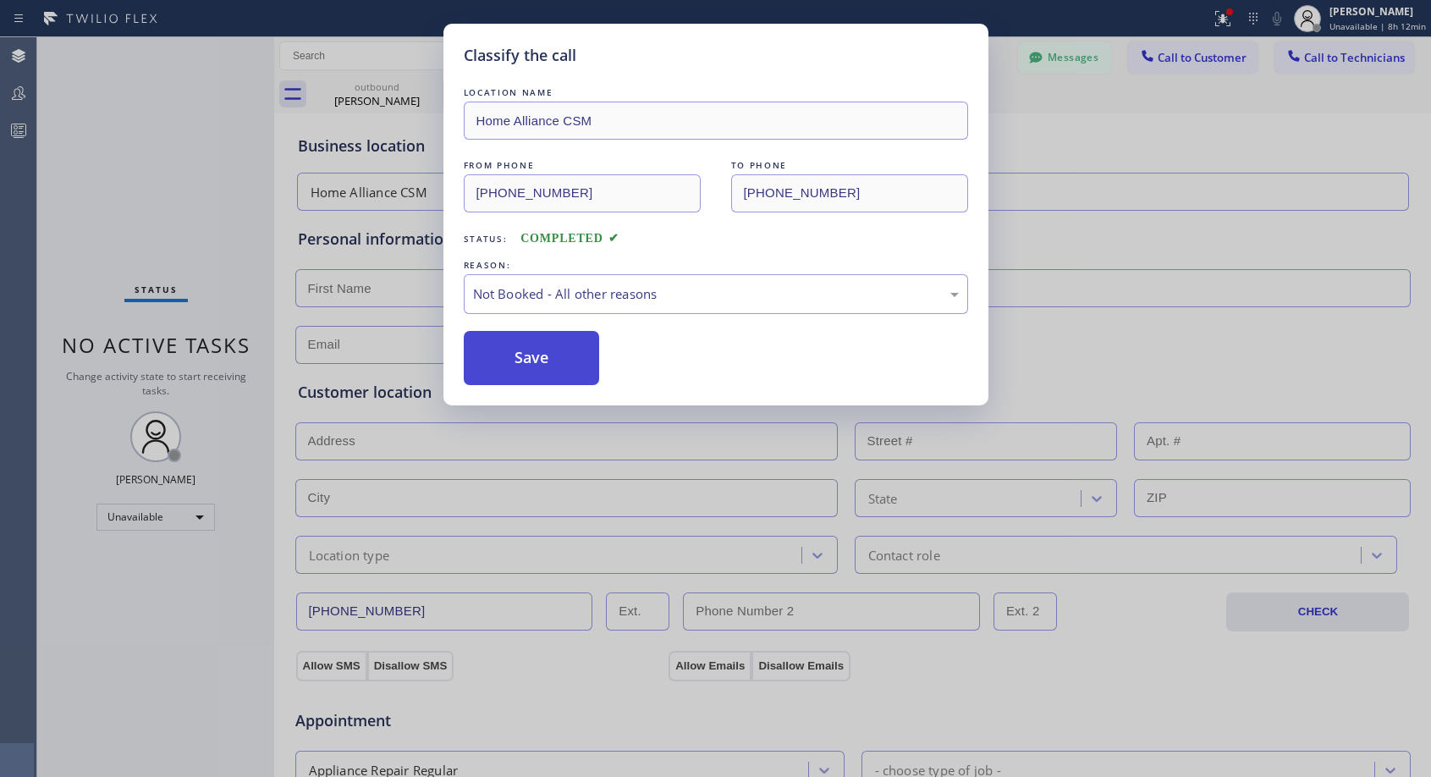
click at [569, 370] on button "Save" at bounding box center [532, 358] width 136 height 54
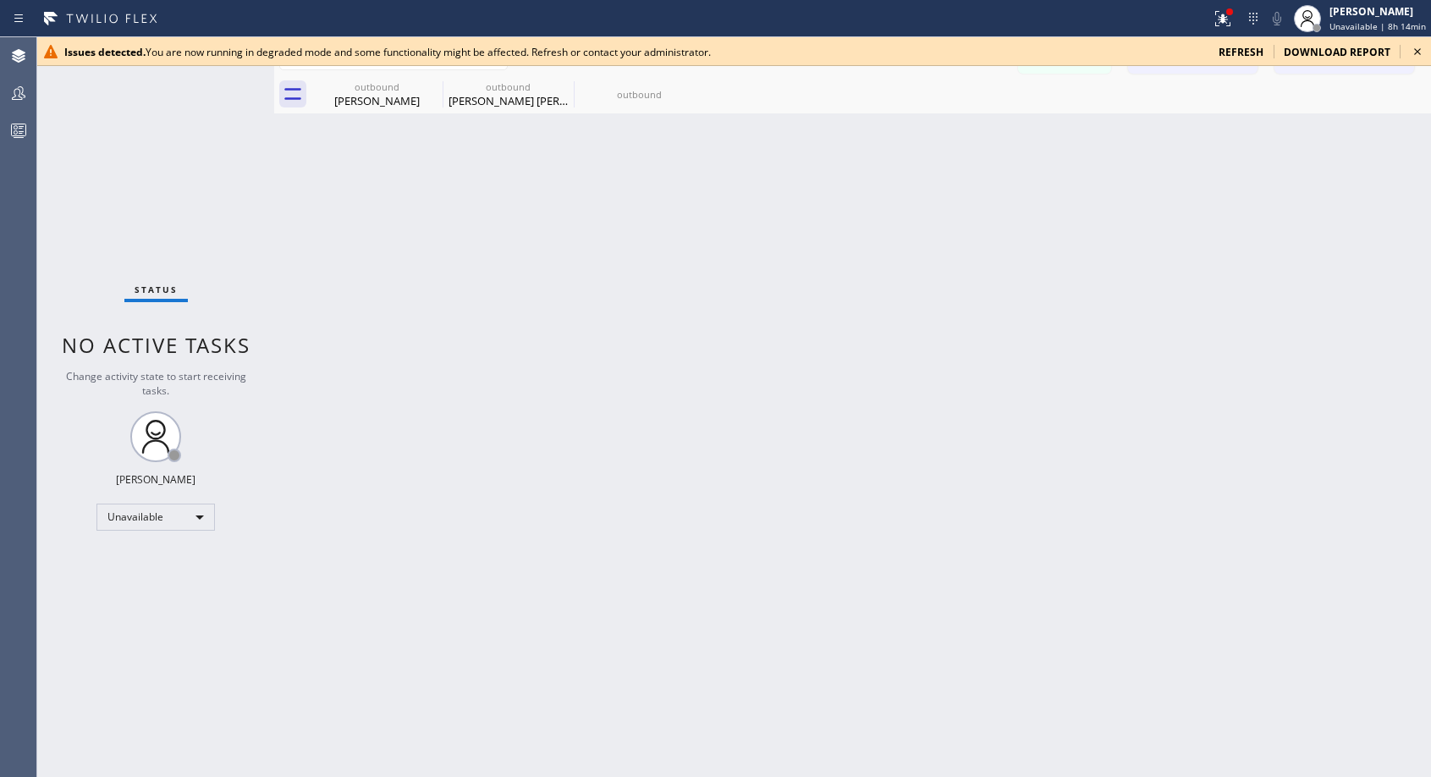
click at [1413, 52] on icon at bounding box center [1417, 51] width 20 height 20
click at [1416, 51] on icon at bounding box center [1417, 51] width 7 height 7
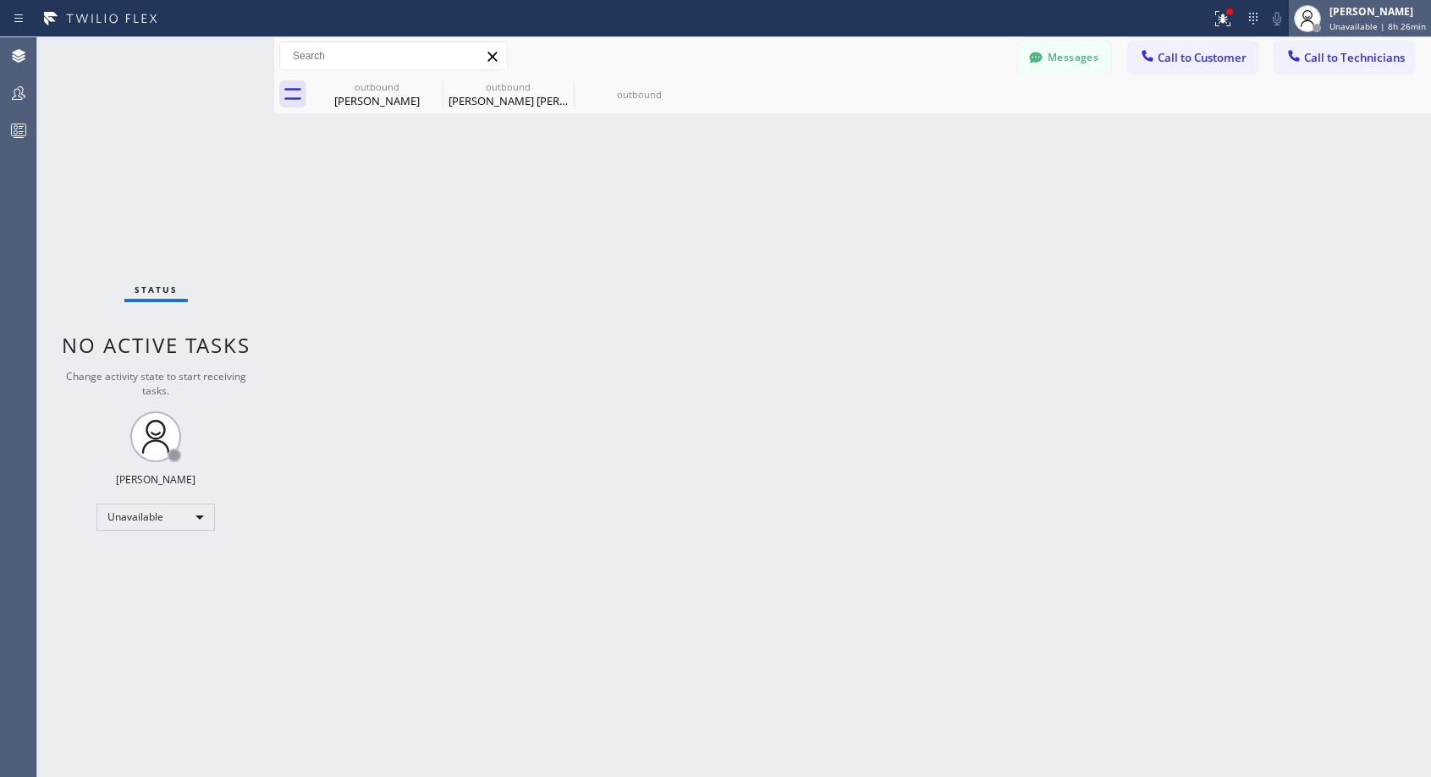
click at [1347, 28] on span "Unavailable | 8h 26min" at bounding box center [1377, 26] width 96 height 12
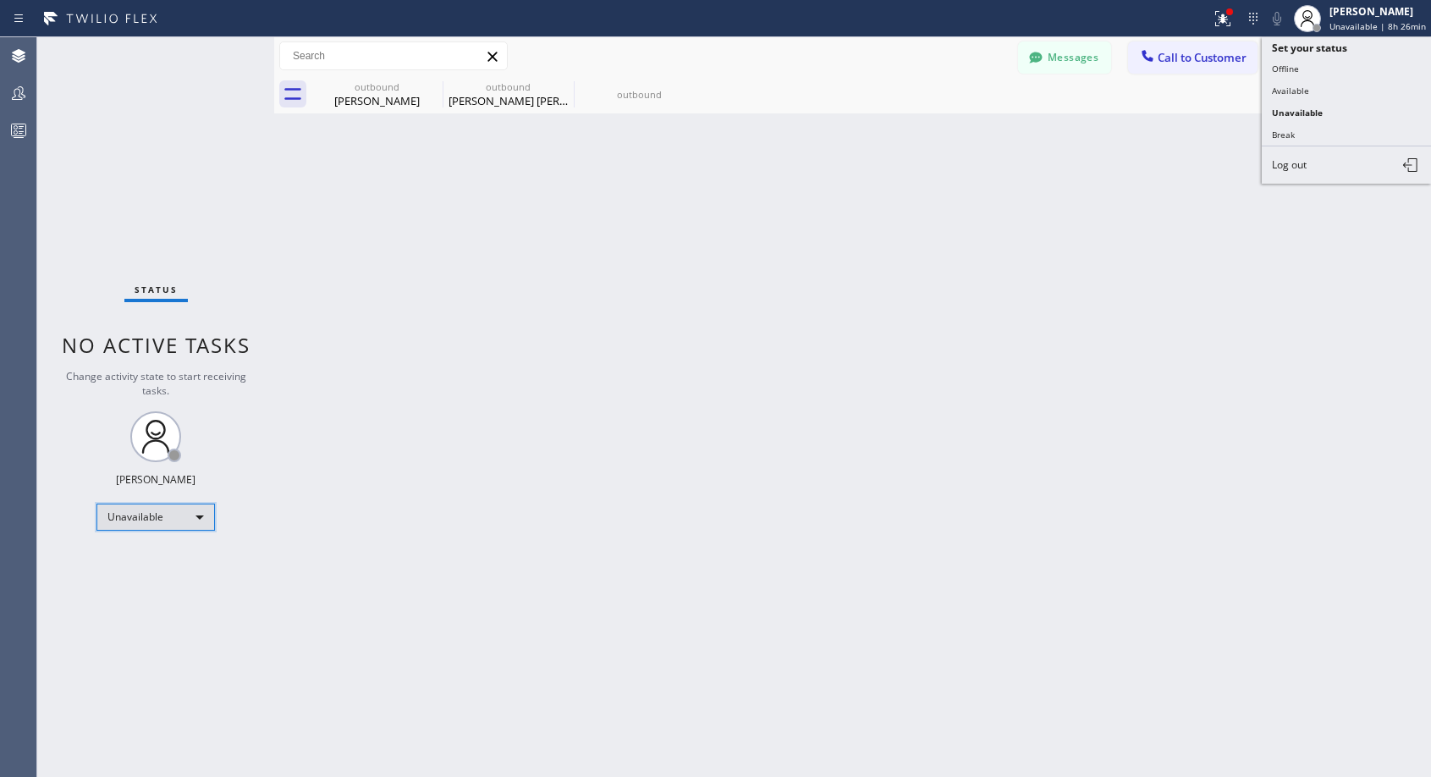
click at [179, 514] on div "Unavailable" at bounding box center [155, 516] width 118 height 27
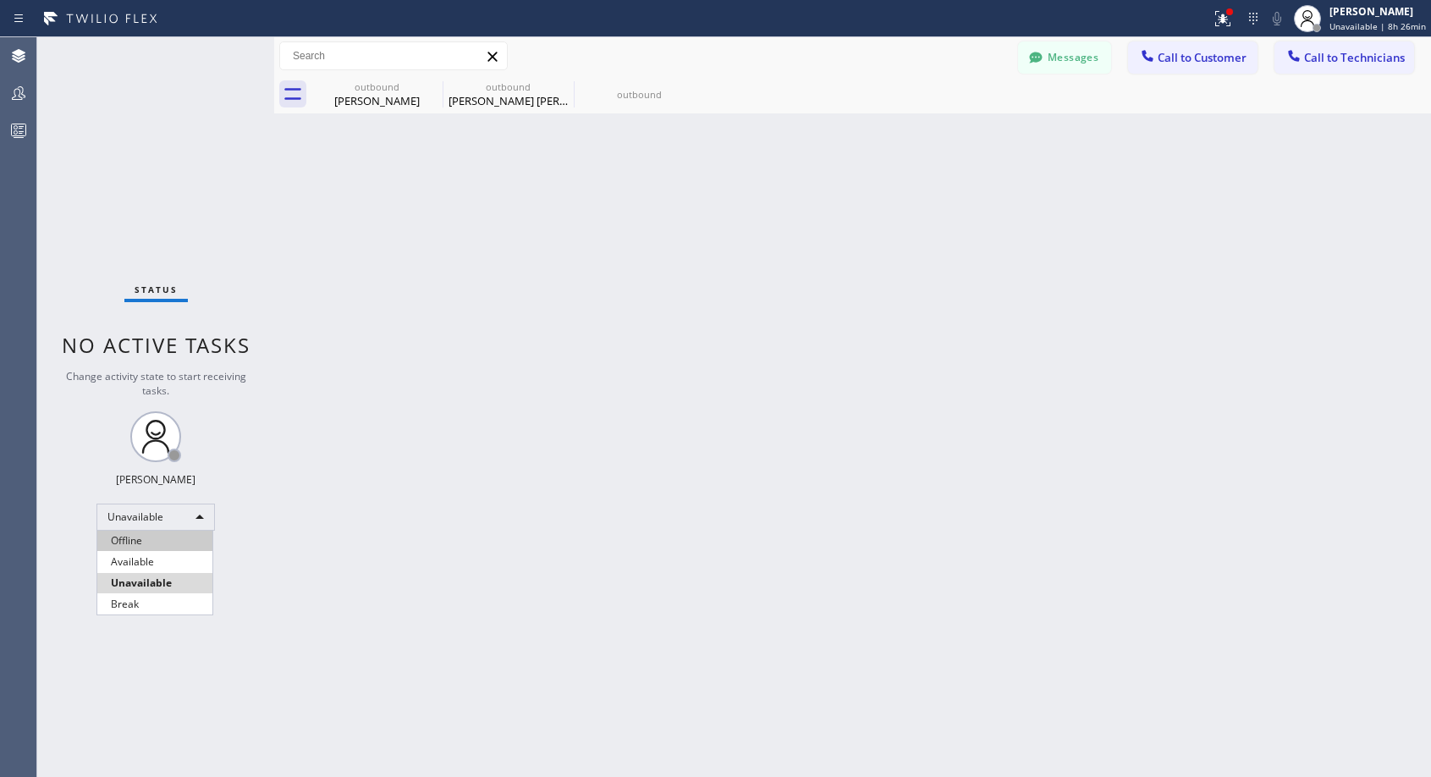
click at [168, 538] on li "Offline" at bounding box center [154, 540] width 115 height 20
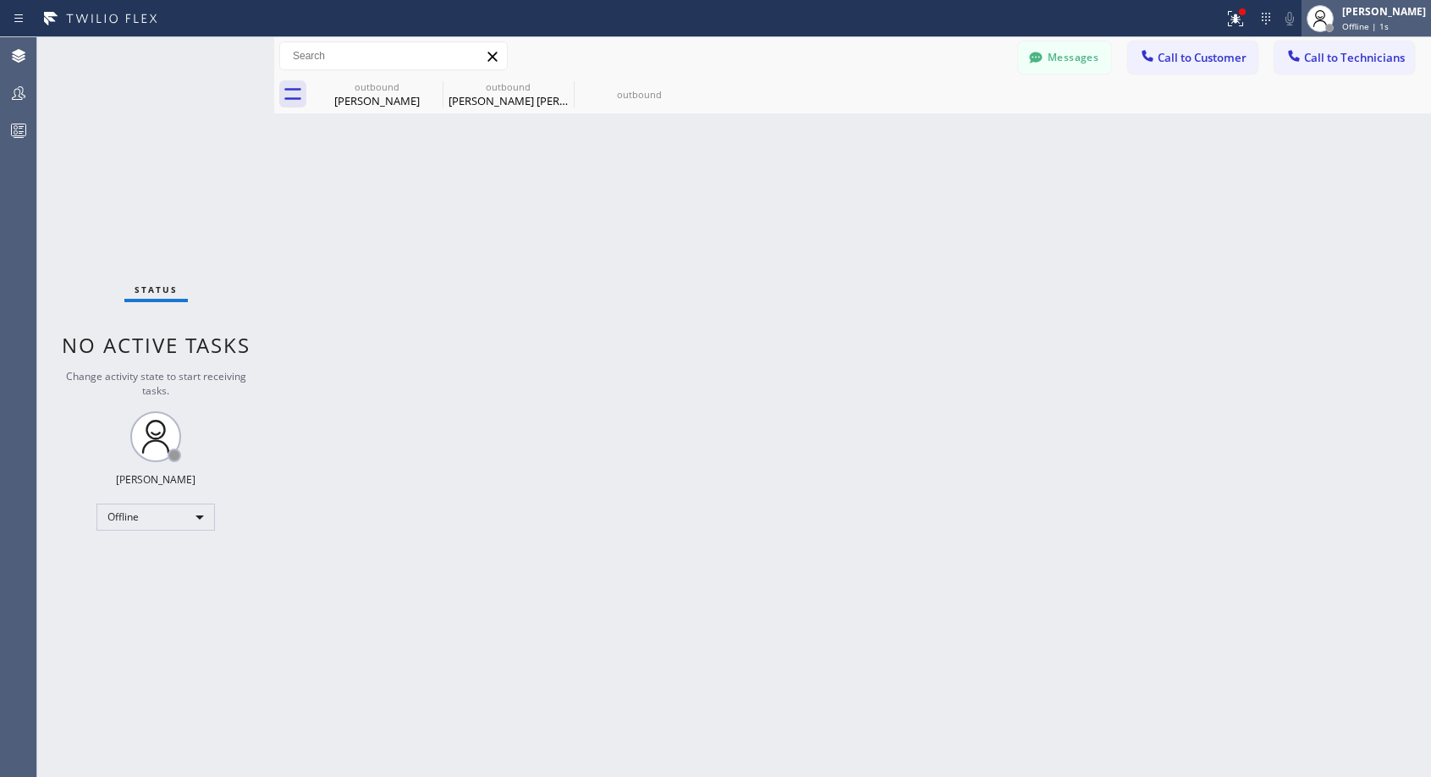
click at [1388, 29] on span "Offline | 1s" at bounding box center [1365, 26] width 47 height 12
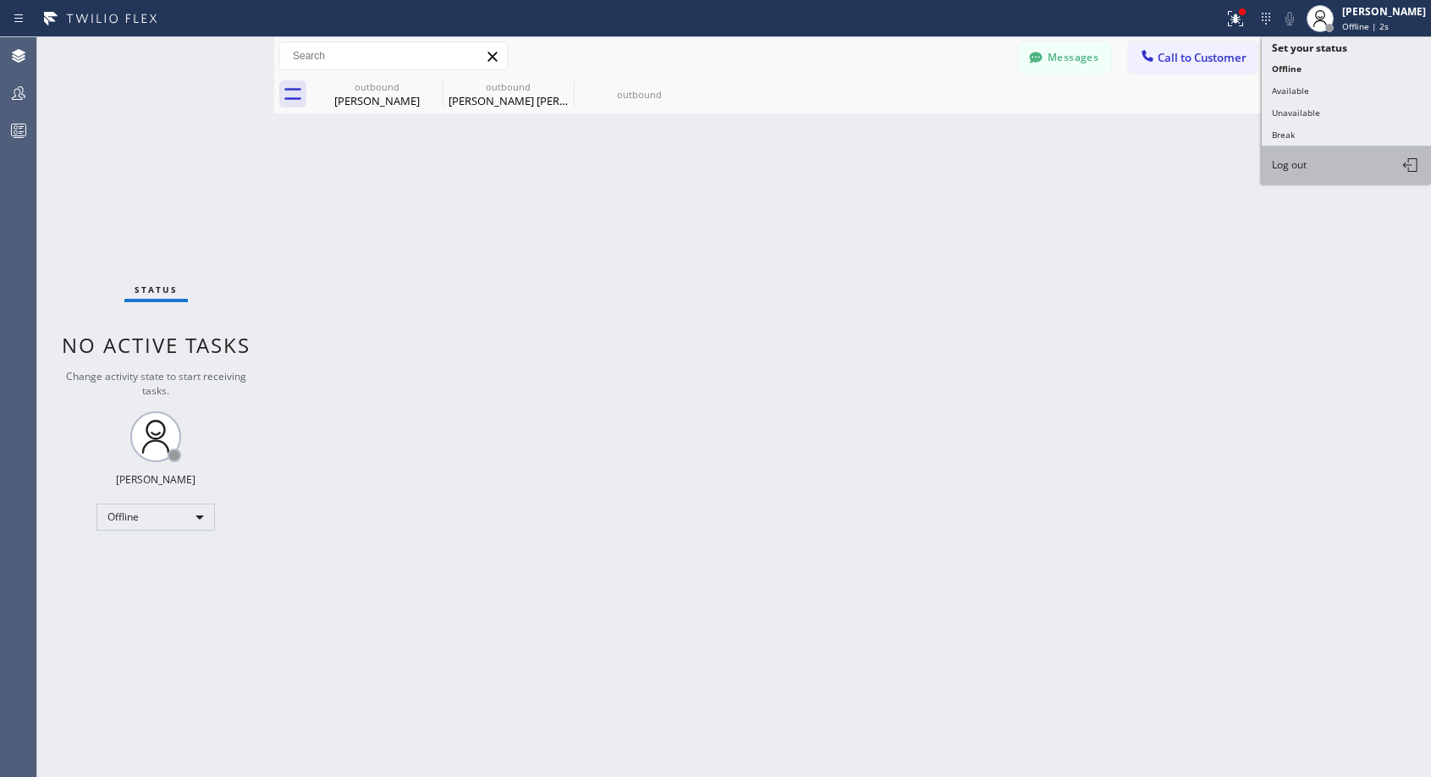
click at [1349, 168] on button "Log out" at bounding box center [1345, 164] width 169 height 37
